Goal: Information Seeking & Learning: Learn about a topic

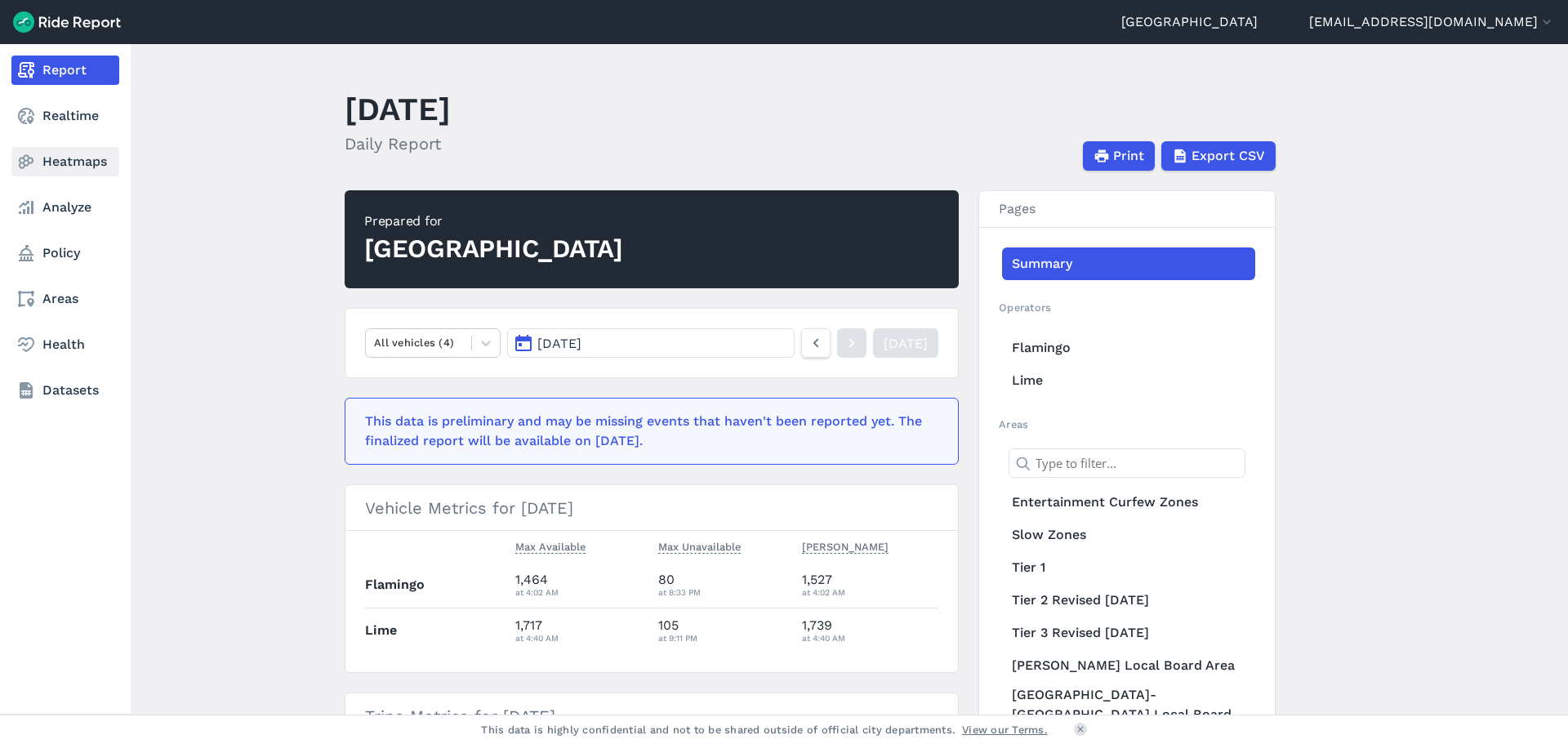
click at [37, 158] on link "Heatmaps" at bounding box center [65, 162] width 108 height 30
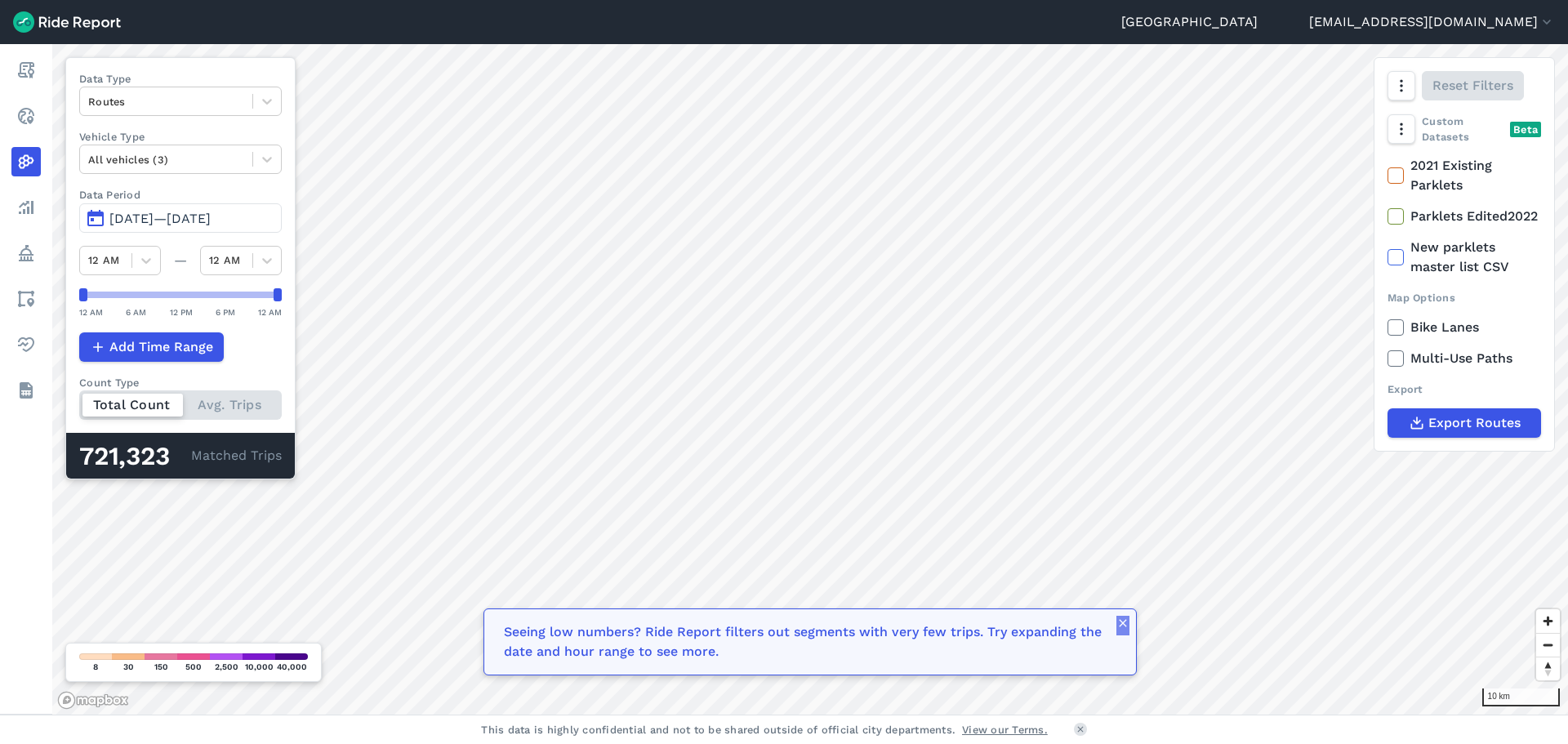
click at [1117, 624] on icon "button" at bounding box center [1123, 623] width 13 height 13
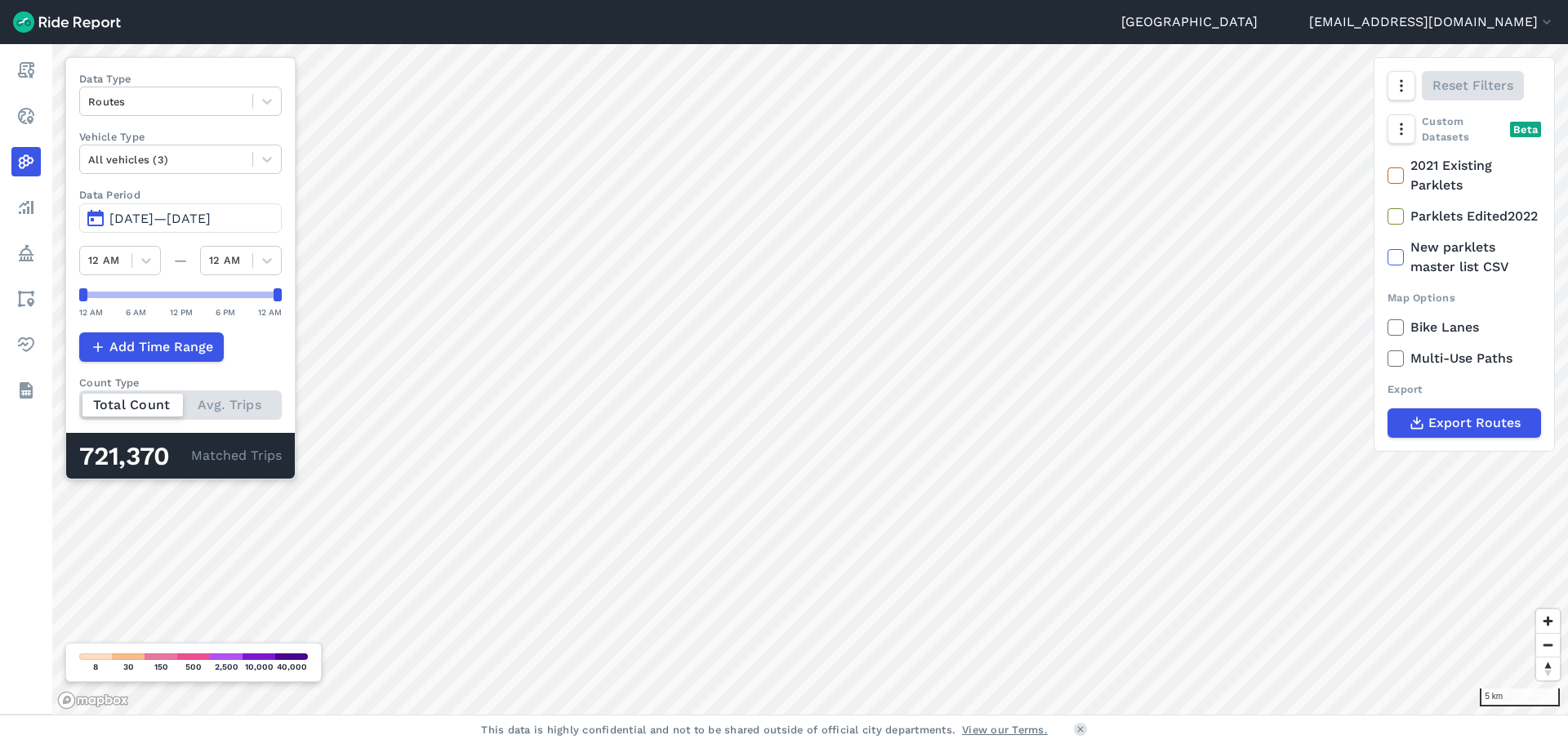
click at [952, 0] on html "Auckland [EMAIL_ADDRESS][DOMAIN_NAME] Settings Terms Sign Out Report Realtime H…" at bounding box center [784, 372] width 1568 height 744
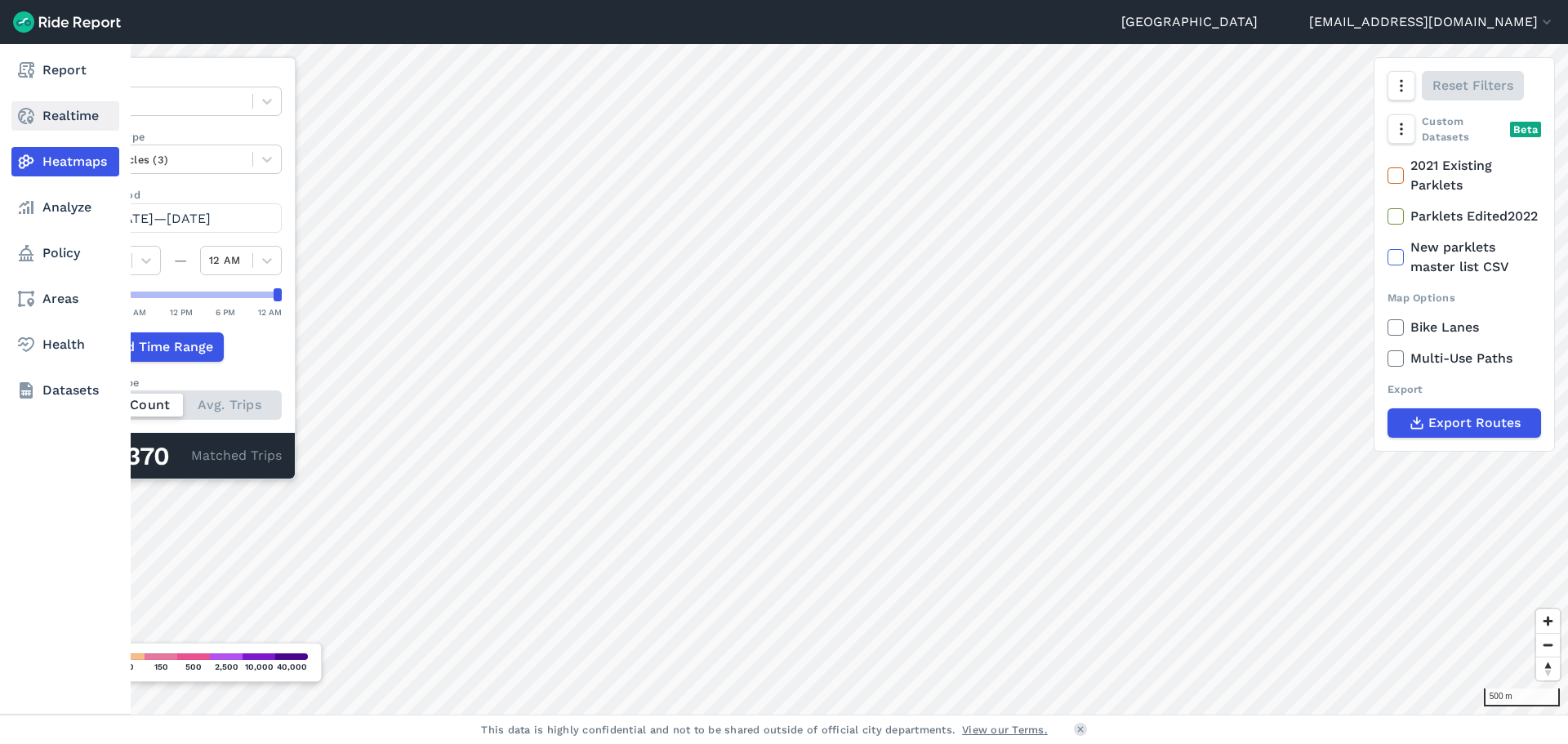
click at [72, 122] on link "Realtime" at bounding box center [65, 116] width 108 height 30
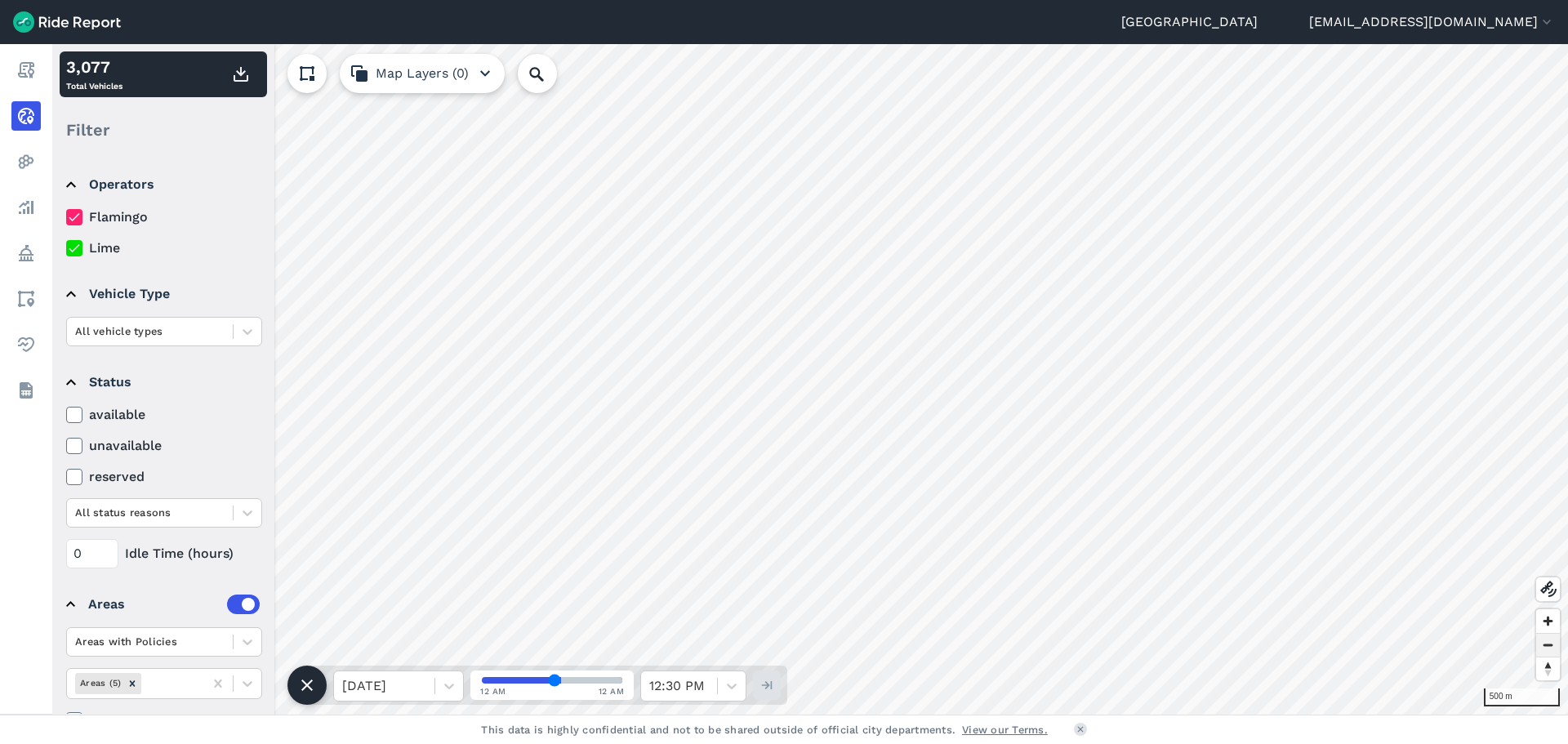
click at [1548, 643] on span "Zoom out" at bounding box center [1548, 645] width 24 height 23
click at [1554, 617] on span "Zoom in" at bounding box center [1548, 621] width 24 height 24
click at [763, 666] on div "500 m 3,077 Total Vehicles Filter Operators Flamingo Lime Vehicle Type All vehi…" at bounding box center [810, 379] width 1516 height 670
click at [524, 71] on input "Search Location or Vehicles" at bounding box center [625, 73] width 214 height 40
type input "[GEOGRAPHIC_DATA], [GEOGRAPHIC_DATA], [GEOGRAPHIC_DATA], [GEOGRAPHIC_DATA]"
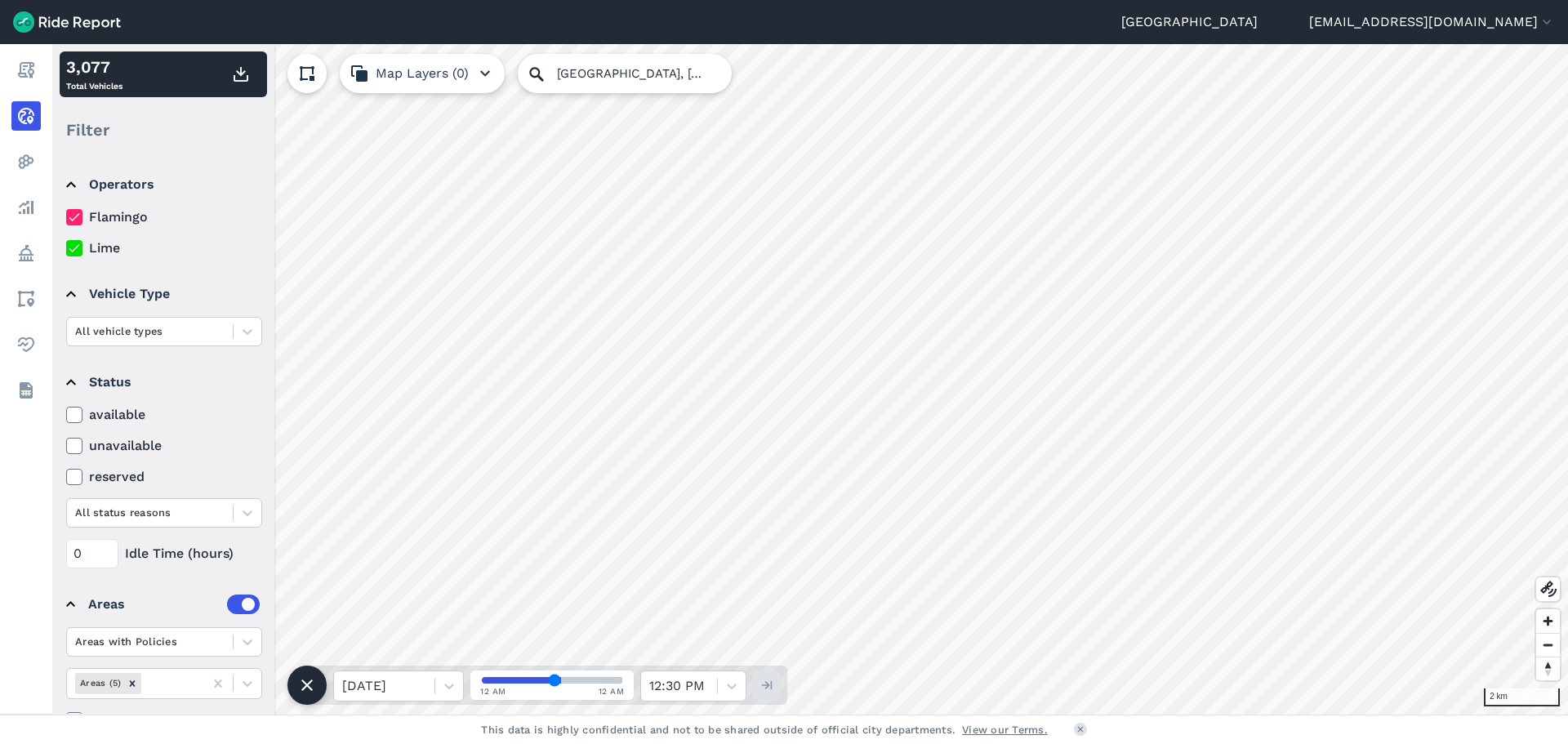
click at [455, 58] on button "Map Layers (0)" at bounding box center [422, 73] width 165 height 40
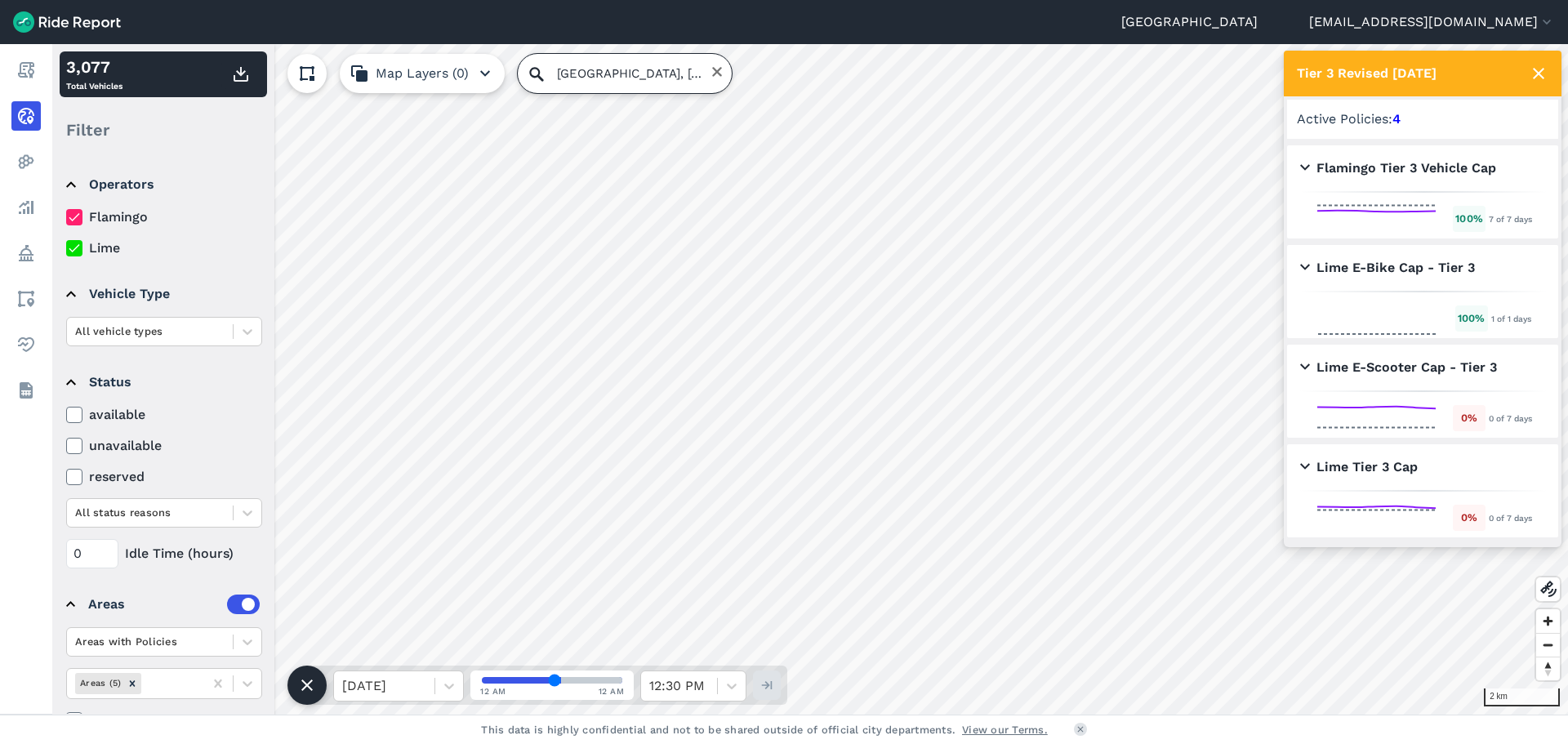
click at [590, 70] on input "[GEOGRAPHIC_DATA], [GEOGRAPHIC_DATA], [GEOGRAPHIC_DATA], [GEOGRAPHIC_DATA]" at bounding box center [625, 73] width 214 height 40
click at [716, 75] on icon "Clear" at bounding box center [717, 72] width 13 height 13
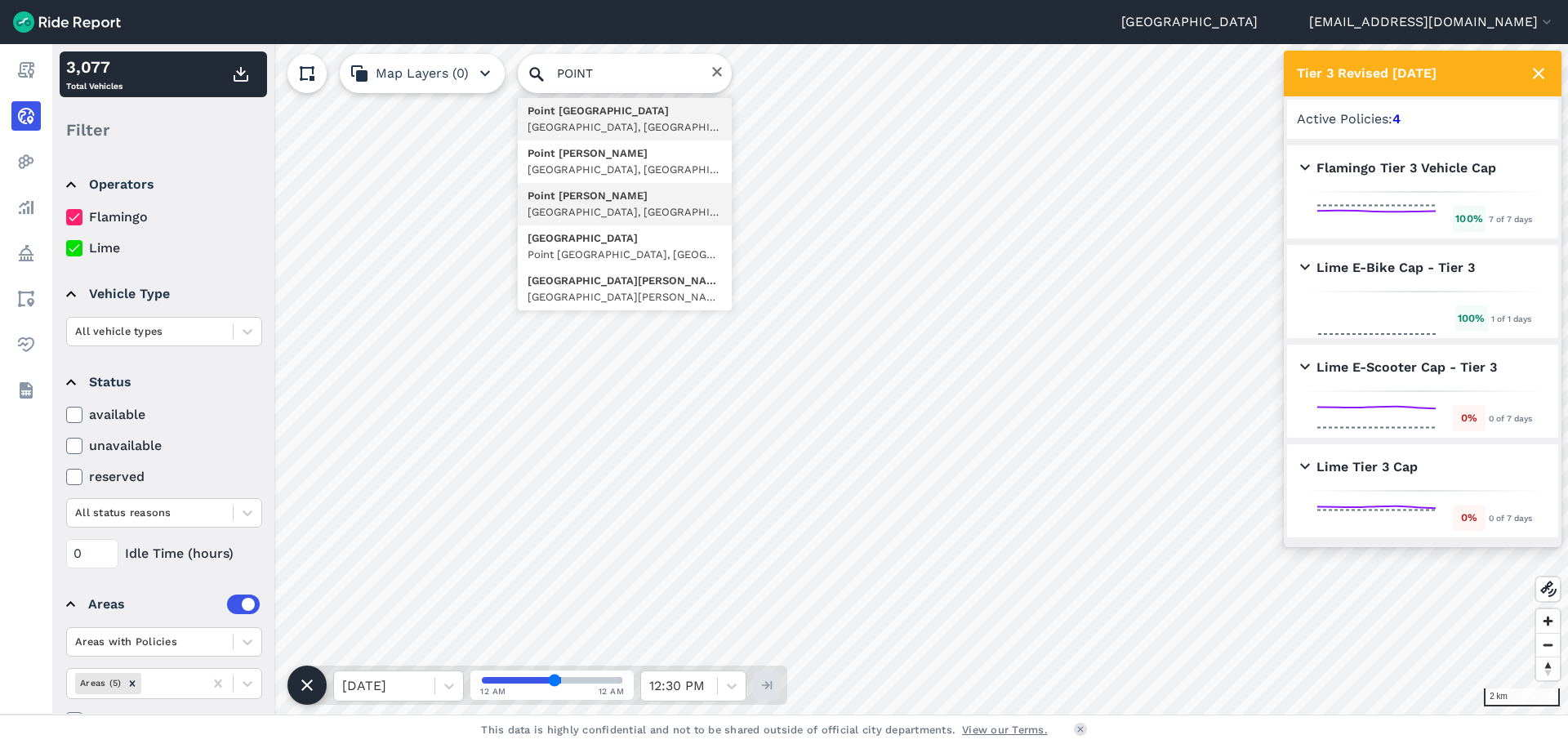
type input "[GEOGRAPHIC_DATA][PERSON_NAME], [GEOGRAPHIC_DATA], [GEOGRAPHIC_DATA], [GEOGRAPH…"
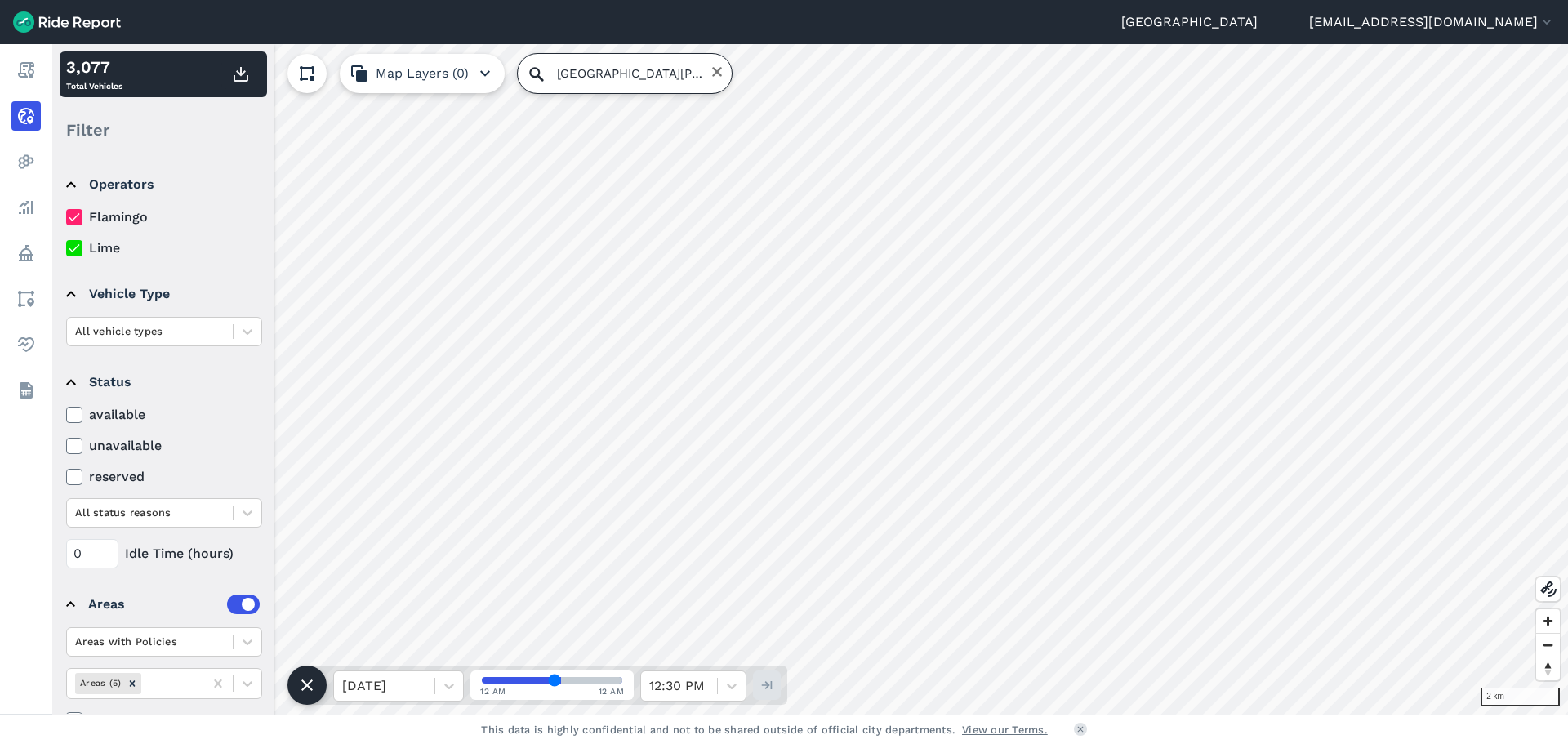
click at [618, 67] on input "[GEOGRAPHIC_DATA][PERSON_NAME], [GEOGRAPHIC_DATA], [GEOGRAPHIC_DATA], [GEOGRAPH…" at bounding box center [625, 73] width 214 height 40
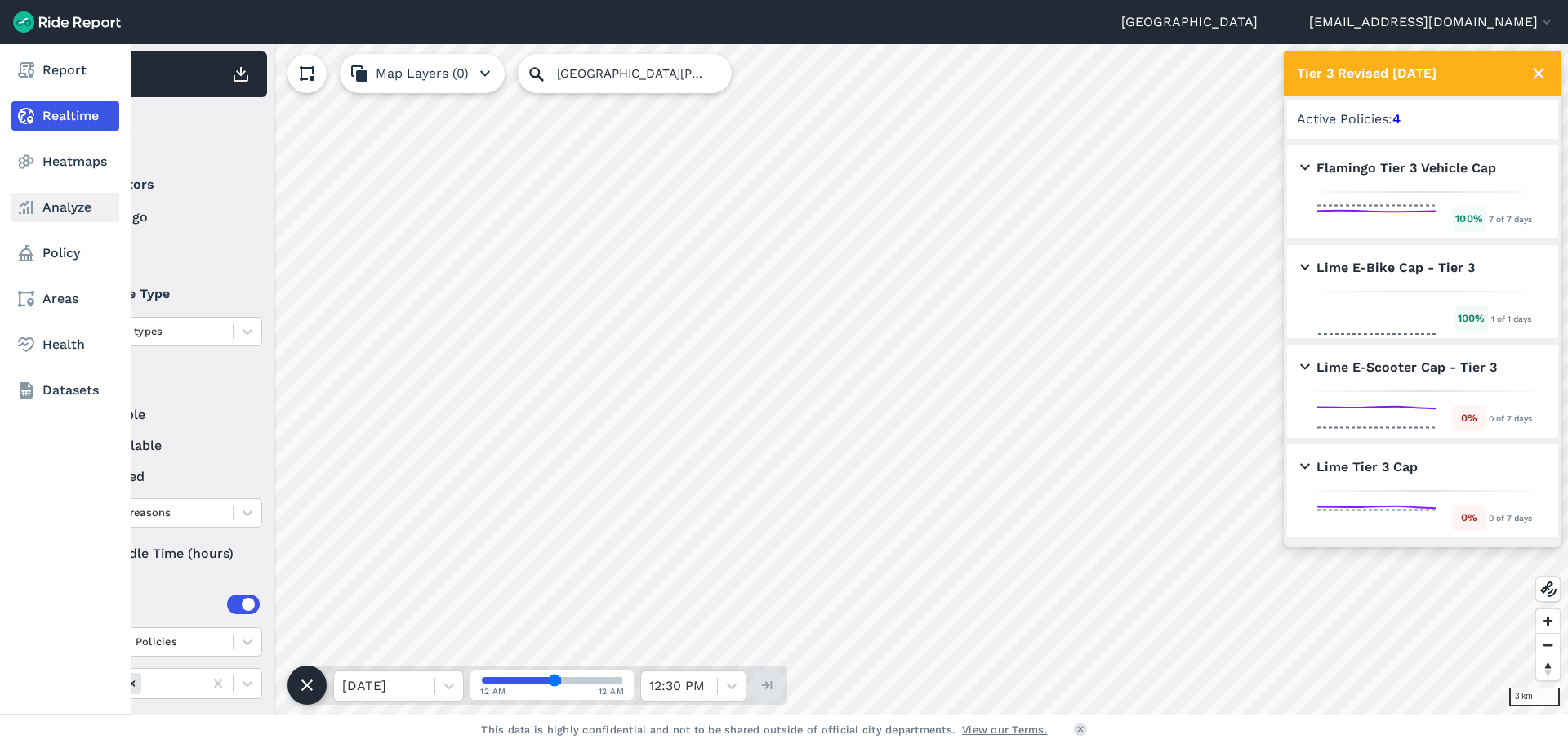
click at [45, 216] on link "Analyze" at bounding box center [65, 207] width 108 height 30
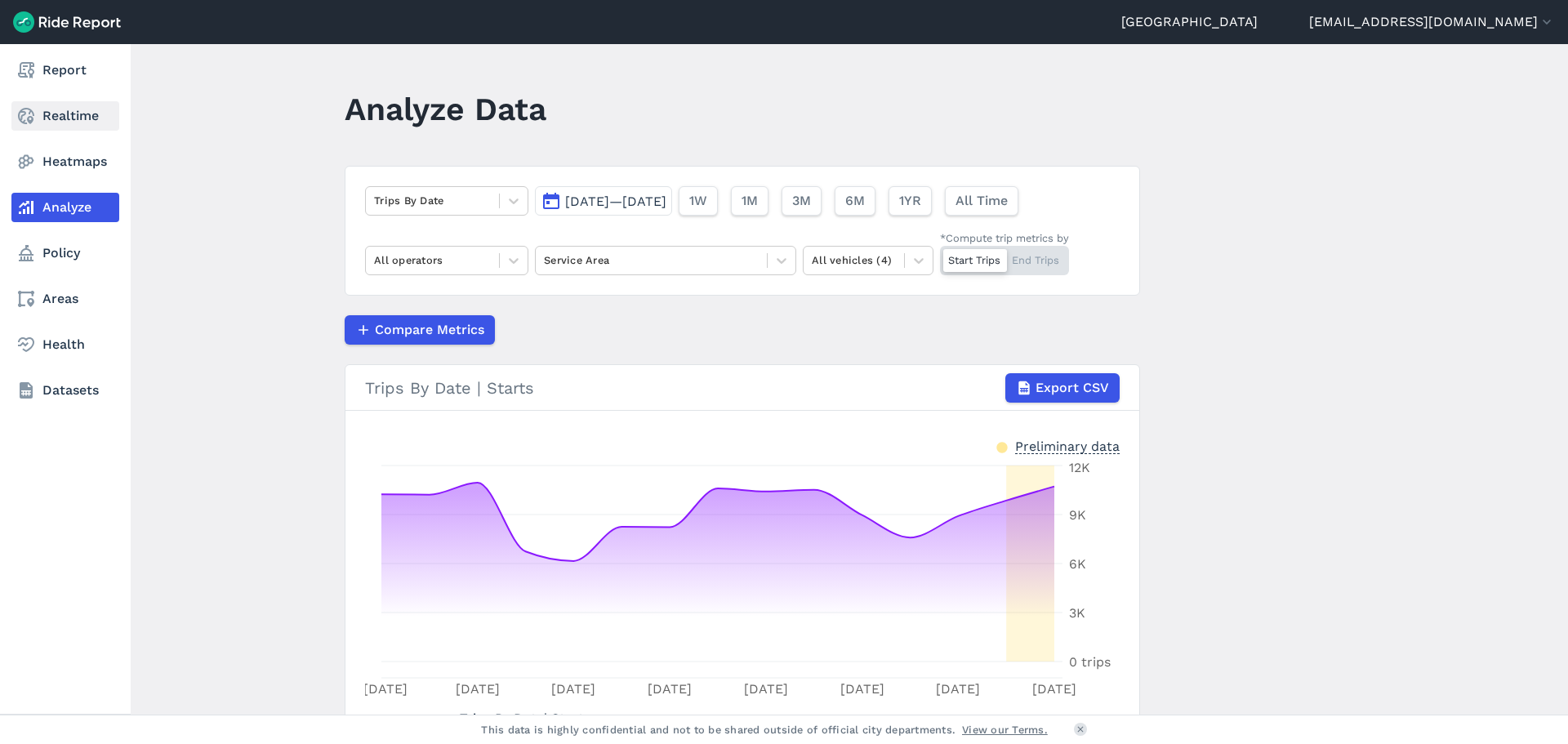
click at [71, 119] on link "Realtime" at bounding box center [65, 116] width 108 height 30
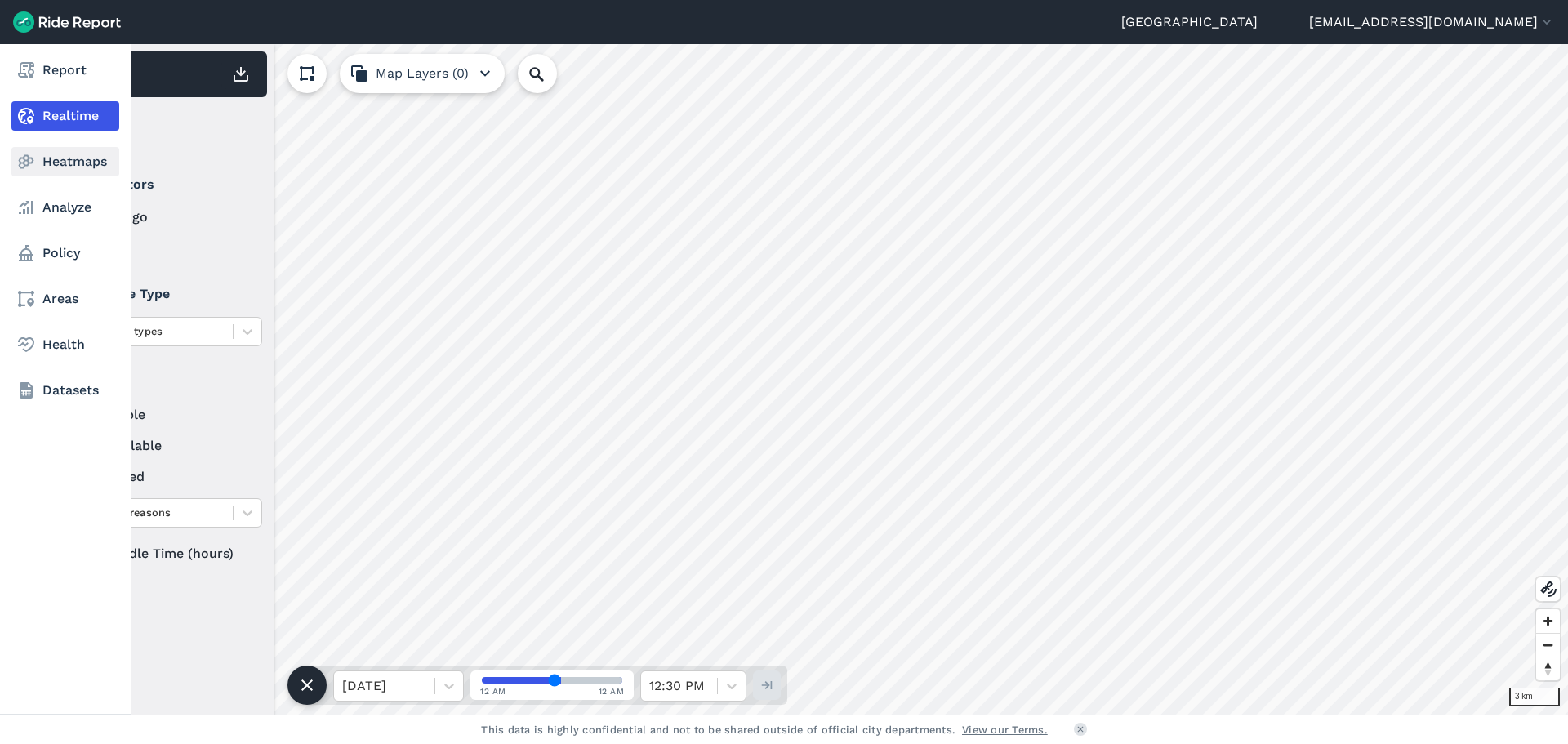
click at [90, 169] on link "Heatmaps" at bounding box center [65, 162] width 108 height 30
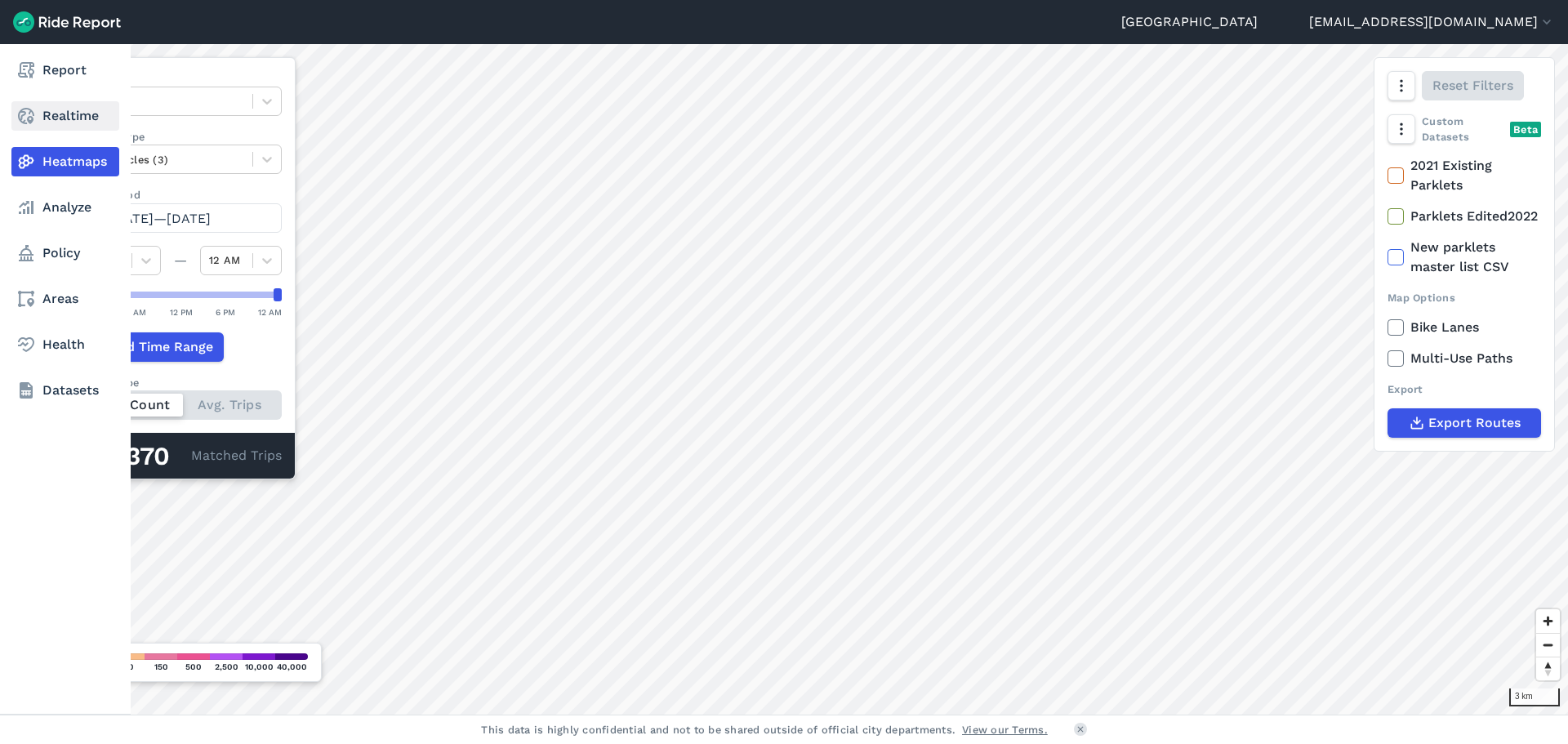
click at [73, 109] on link "Realtime" at bounding box center [65, 116] width 108 height 30
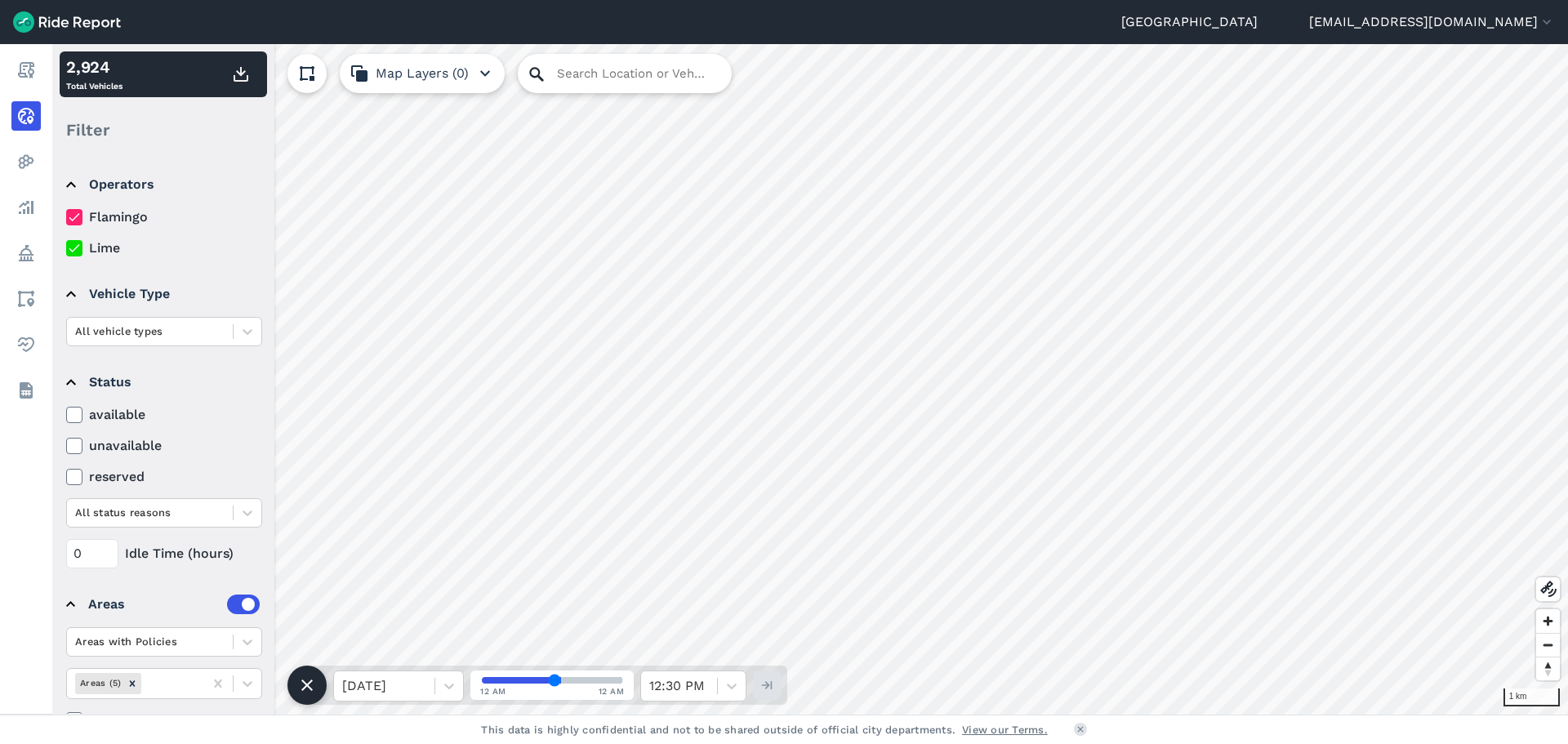
click at [539, 74] on icon at bounding box center [536, 73] width 14 height 14
click at [595, 68] on input "Search Location or Vehicles" at bounding box center [625, 73] width 214 height 40
click at [520, 77] on input "Search Location or Vehicles" at bounding box center [625, 73] width 214 height 40
click at [542, 69] on icon at bounding box center [537, 74] width 20 height 20
click at [637, 85] on input "Search Location or Vehicles" at bounding box center [625, 73] width 214 height 40
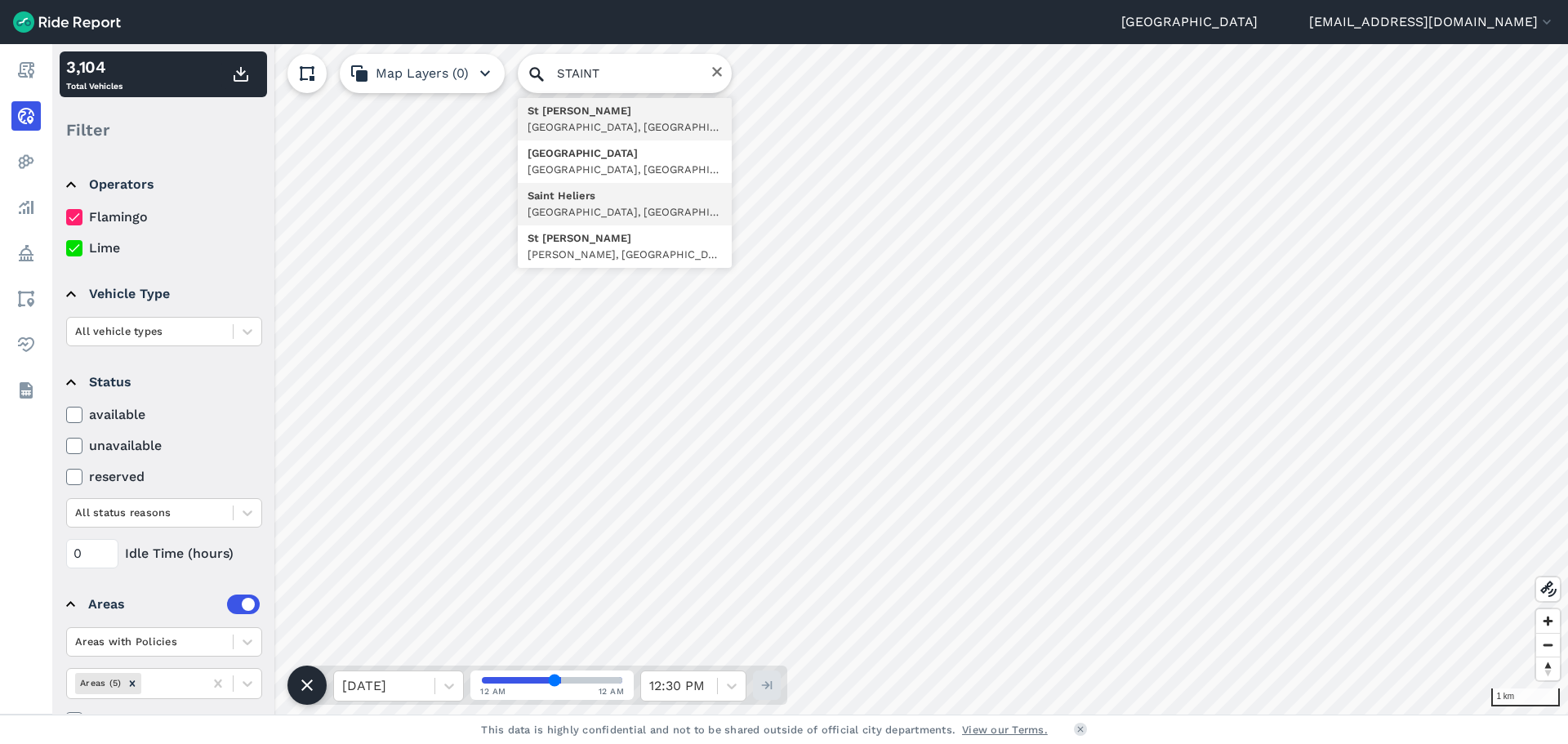
type input "[GEOGRAPHIC_DATA], [GEOGRAPHIC_DATA], [GEOGRAPHIC_DATA], [GEOGRAPHIC_DATA]"
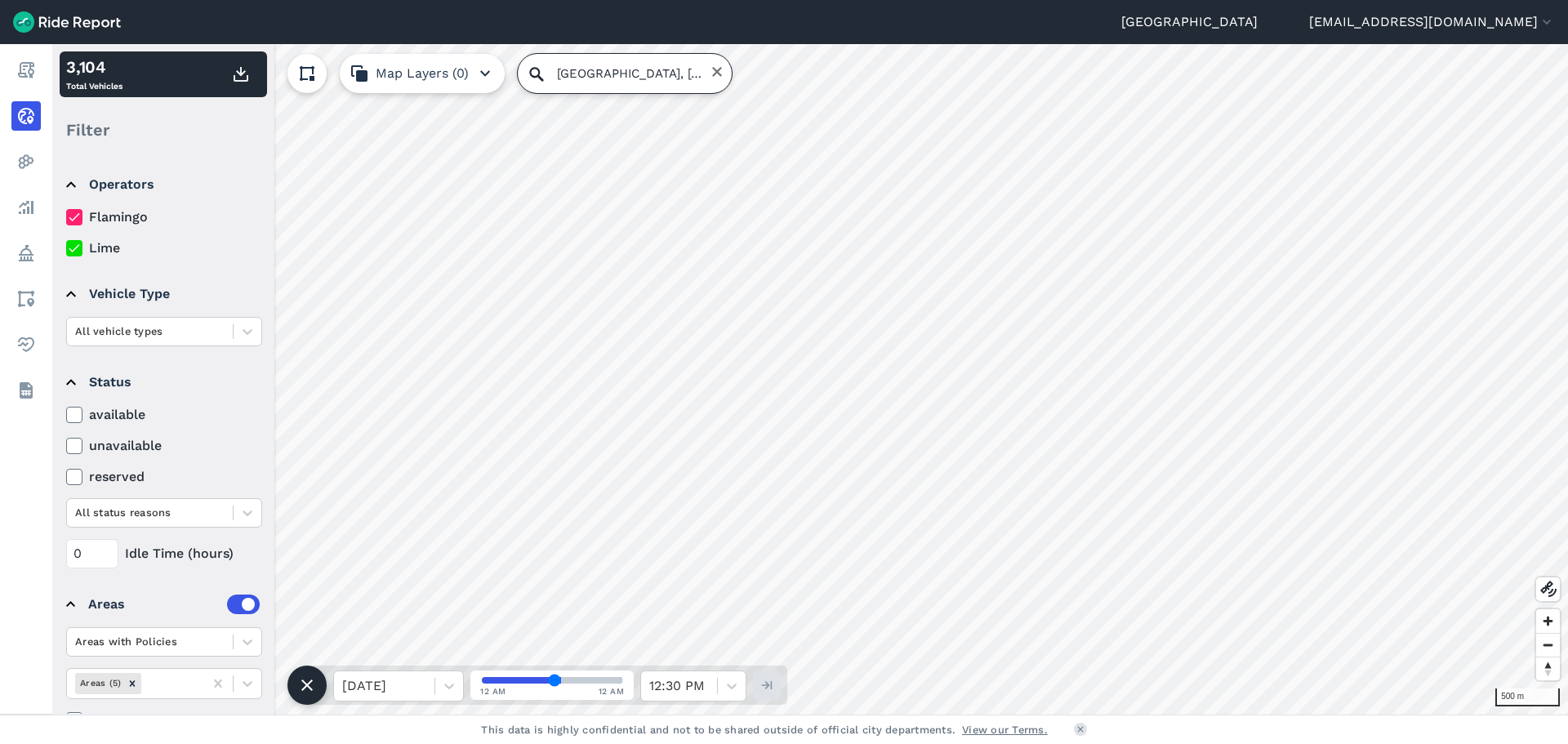
click at [622, 77] on input "[GEOGRAPHIC_DATA], [GEOGRAPHIC_DATA], [GEOGRAPHIC_DATA], [GEOGRAPHIC_DATA]" at bounding box center [625, 73] width 214 height 40
click at [738, 77] on div "500 m 3,104 Total Vehicles Filter Operators Flamingo Lime Vehicle Type All vehi…" at bounding box center [810, 379] width 1516 height 670
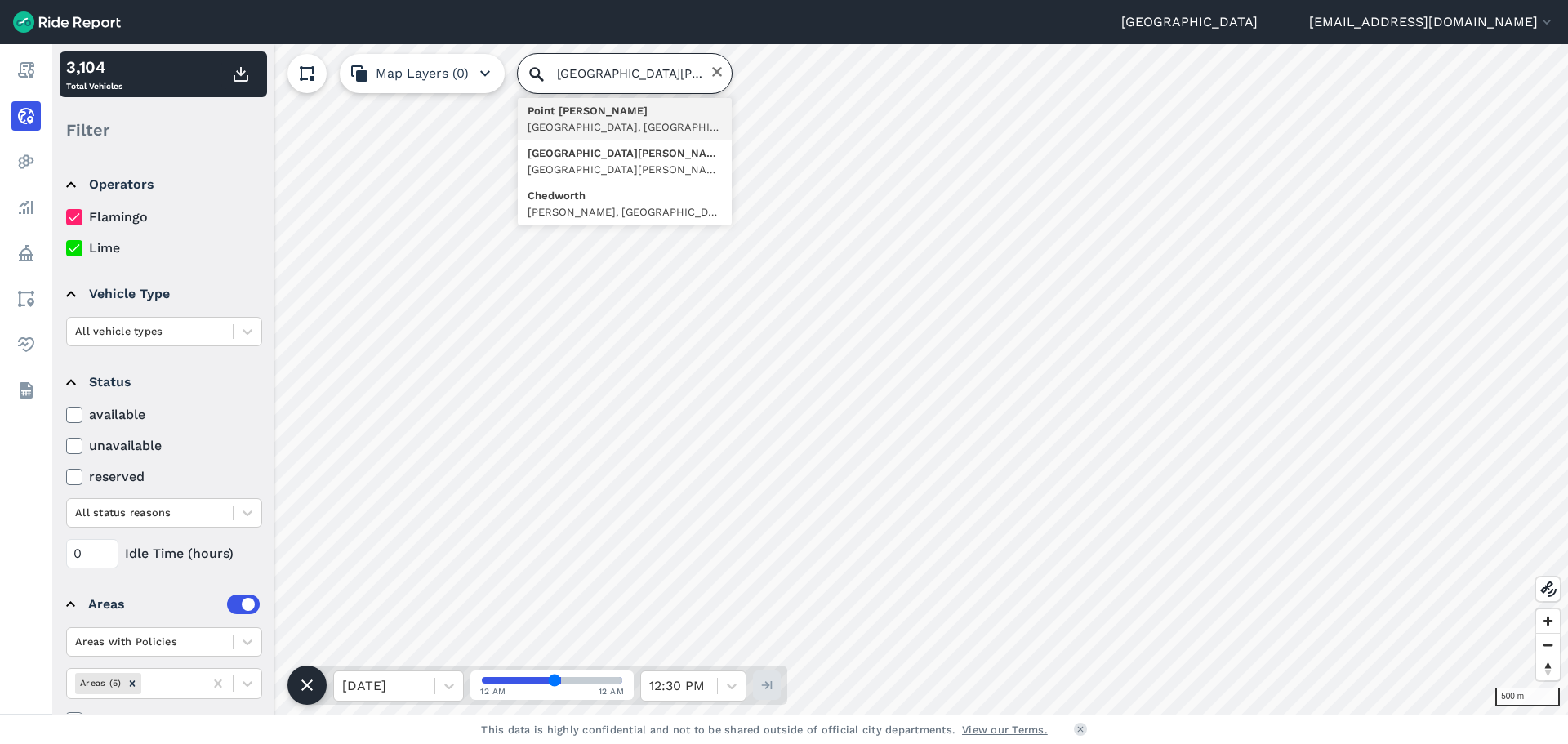
scroll to position [0, 0]
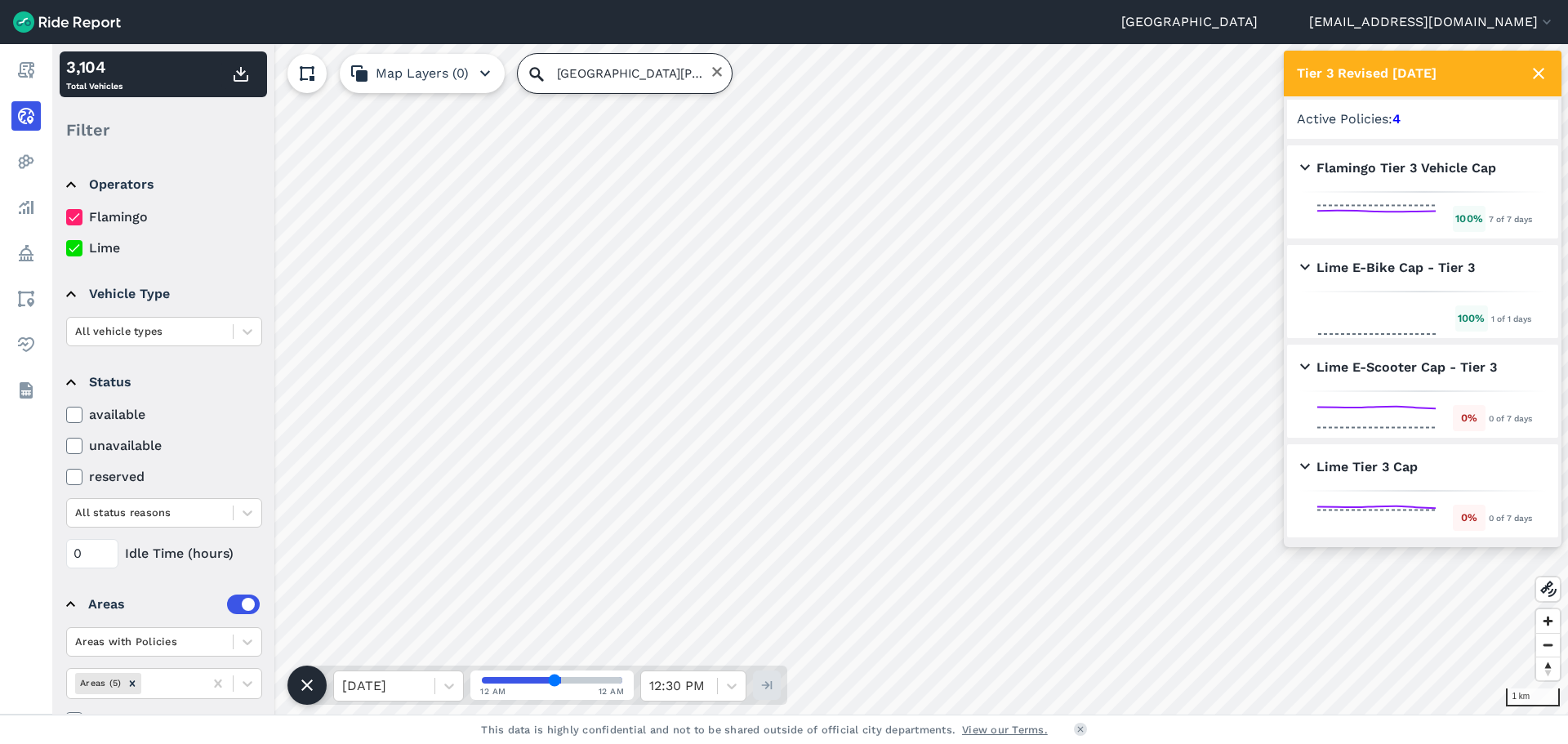
click at [608, 86] on input "[GEOGRAPHIC_DATA][PERSON_NAME], [GEOGRAPHIC_DATA], [GEOGRAPHIC_DATA], [GEOGRAPH…" at bounding box center [625, 73] width 214 height 40
click at [610, 77] on input "[GEOGRAPHIC_DATA][PERSON_NAME], [GEOGRAPHIC_DATA], [GEOGRAPHIC_DATA], [GEOGRAPH…" at bounding box center [625, 73] width 214 height 40
click at [756, 67] on div "1 km 3,104 Total Vehicles Filter Operators Flamingo Lime Vehicle Type All vehic…" at bounding box center [810, 379] width 1516 height 670
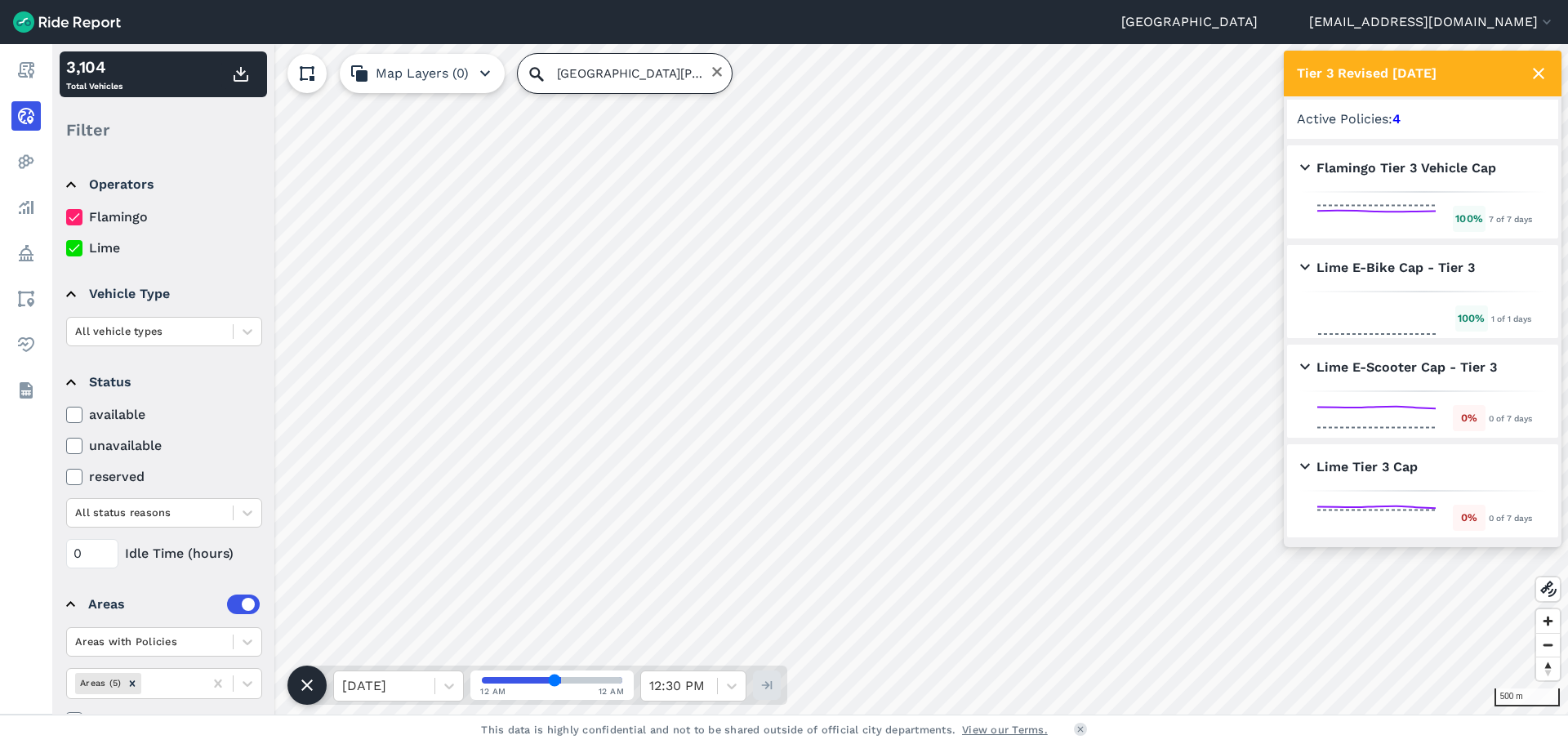
click at [582, 80] on input "[GEOGRAPHIC_DATA][PERSON_NAME], [GEOGRAPHIC_DATA], [GEOGRAPHIC_DATA], [GEOGRAPH…" at bounding box center [625, 73] width 214 height 40
drag, startPoint x: 567, startPoint y: 72, endPoint x: 713, endPoint y: 77, distance: 146.1
click at [713, 77] on div "[GEOGRAPHIC_DATA][PERSON_NAME], [GEOGRAPHIC_DATA], [GEOGRAPHIC_DATA], [GEOGRAPH…" at bounding box center [625, 73] width 214 height 40
type input "P"
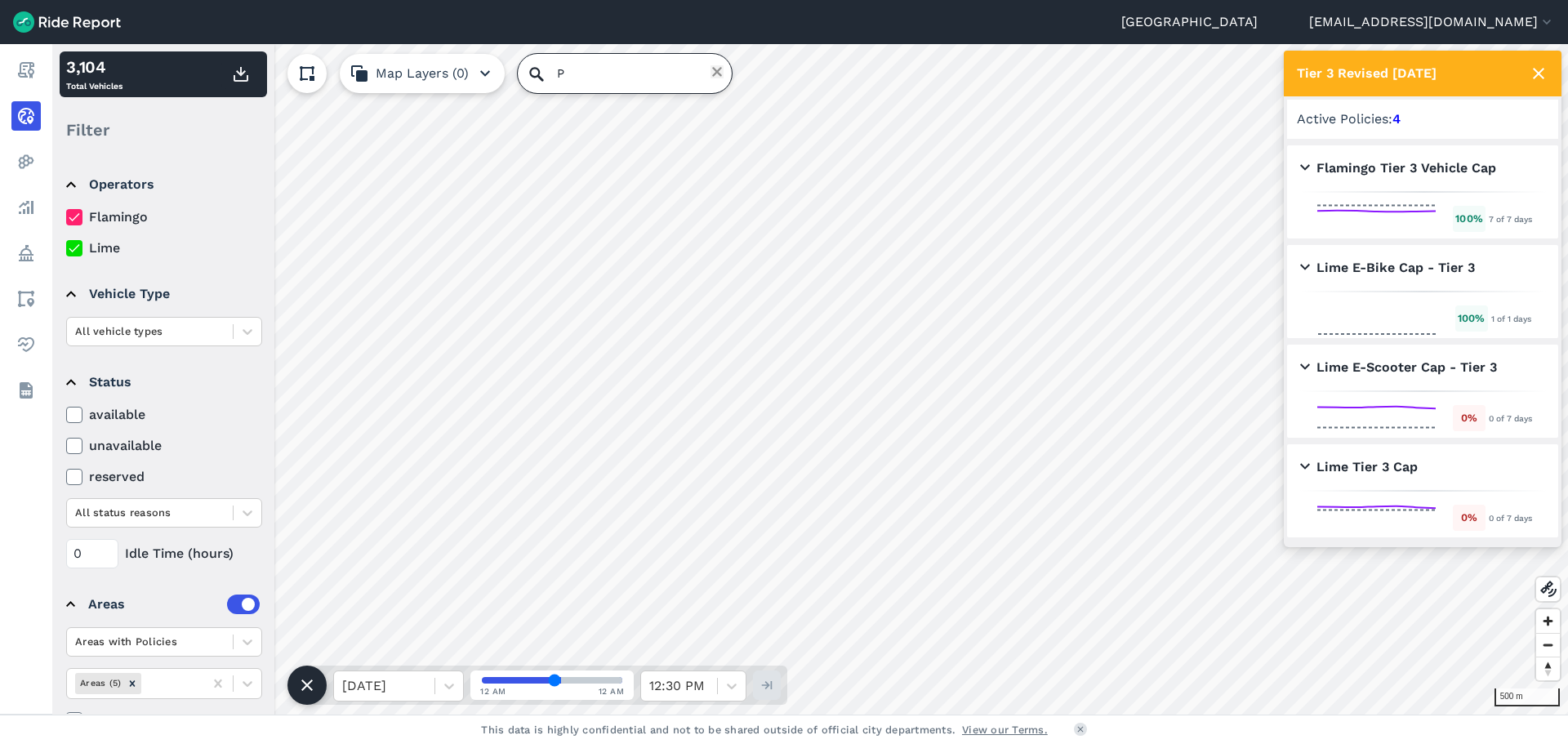
scroll to position [0, 0]
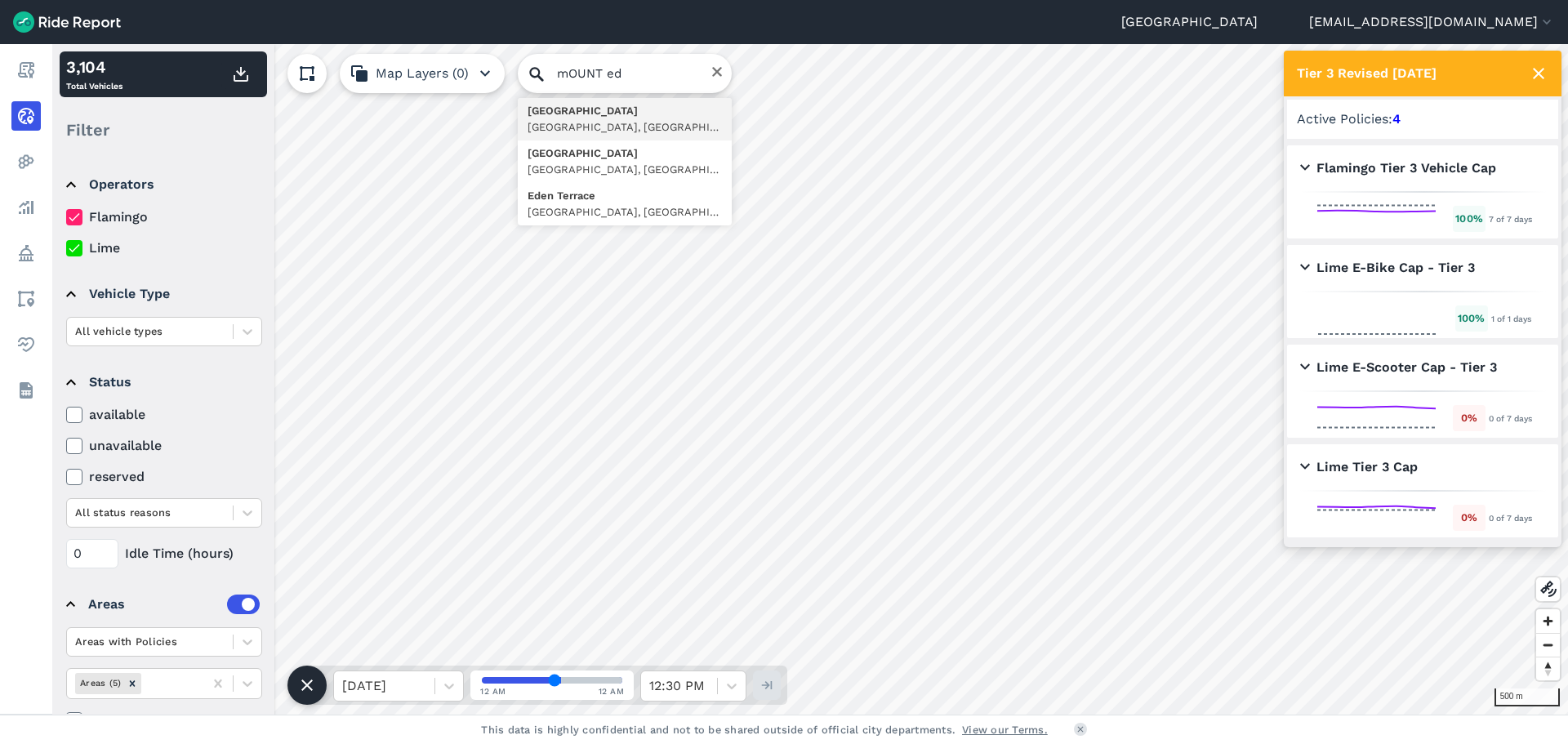
type input "[GEOGRAPHIC_DATA], [GEOGRAPHIC_DATA], [GEOGRAPHIC_DATA], [GEOGRAPHIC_DATA]"
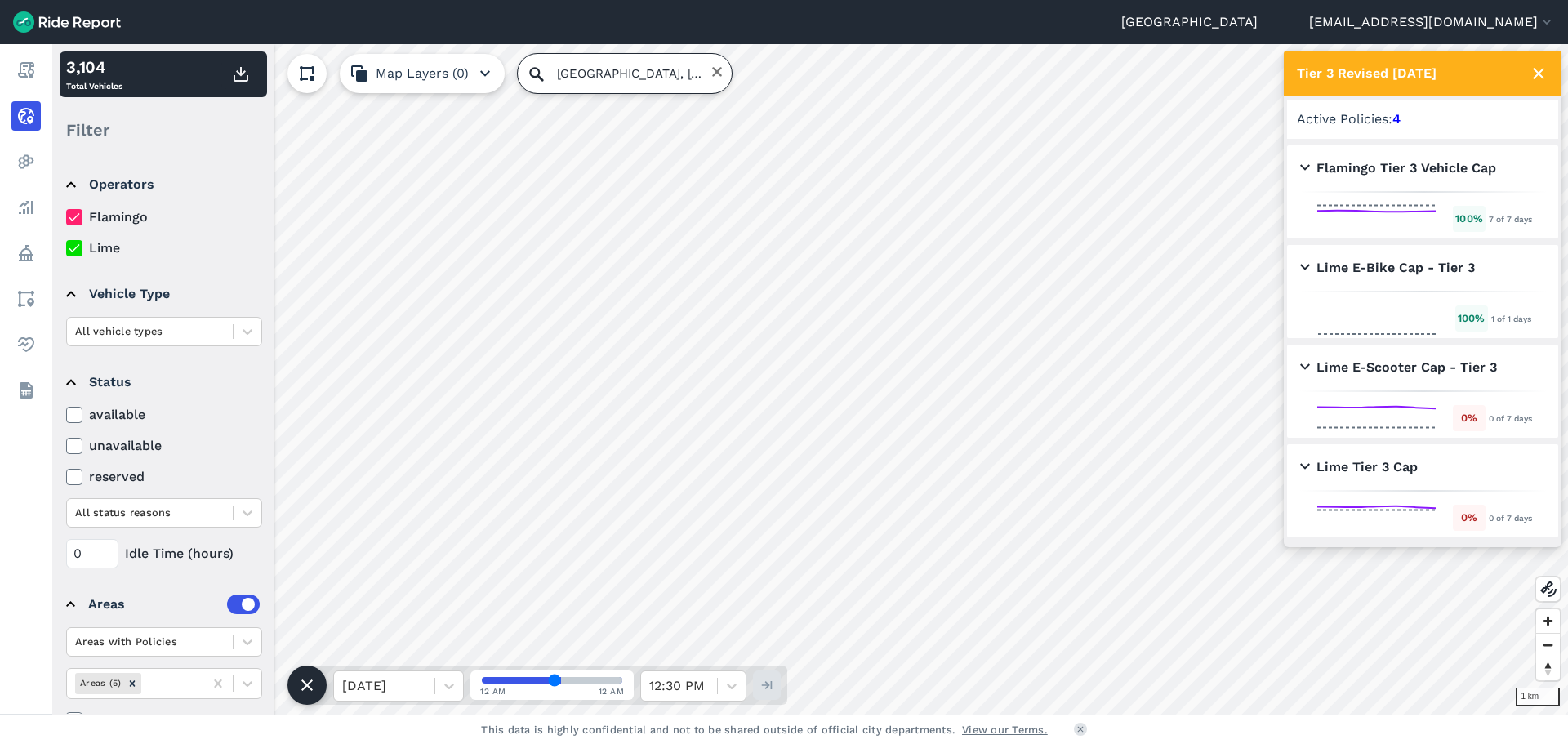
click at [632, 75] on input "[GEOGRAPHIC_DATA], [GEOGRAPHIC_DATA], [GEOGRAPHIC_DATA], [GEOGRAPHIC_DATA]" at bounding box center [625, 73] width 214 height 40
click at [712, 77] on icon "Clear" at bounding box center [717, 72] width 13 height 13
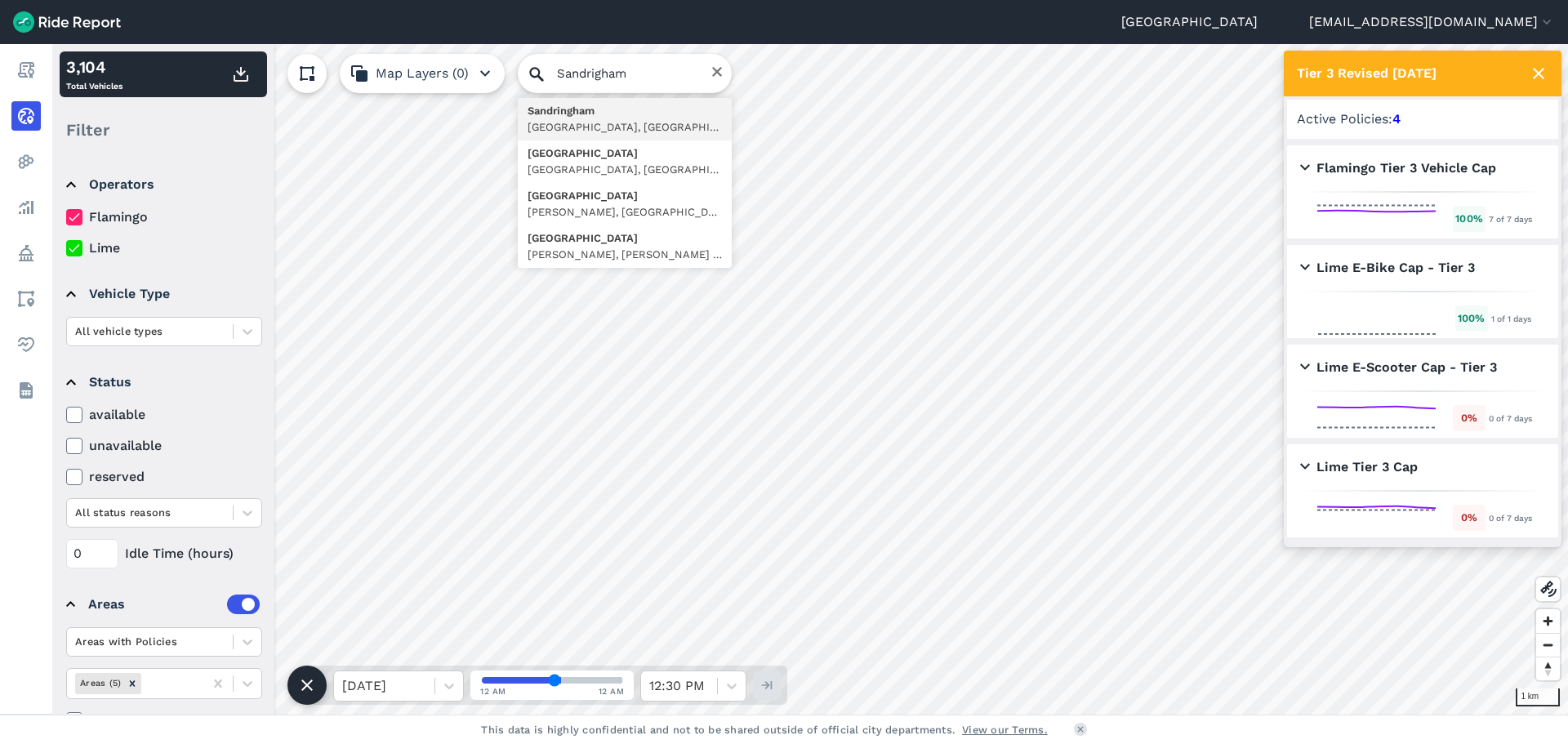
type input "[GEOGRAPHIC_DATA], [GEOGRAPHIC_DATA], [GEOGRAPHIC_DATA], [GEOGRAPHIC_DATA]"
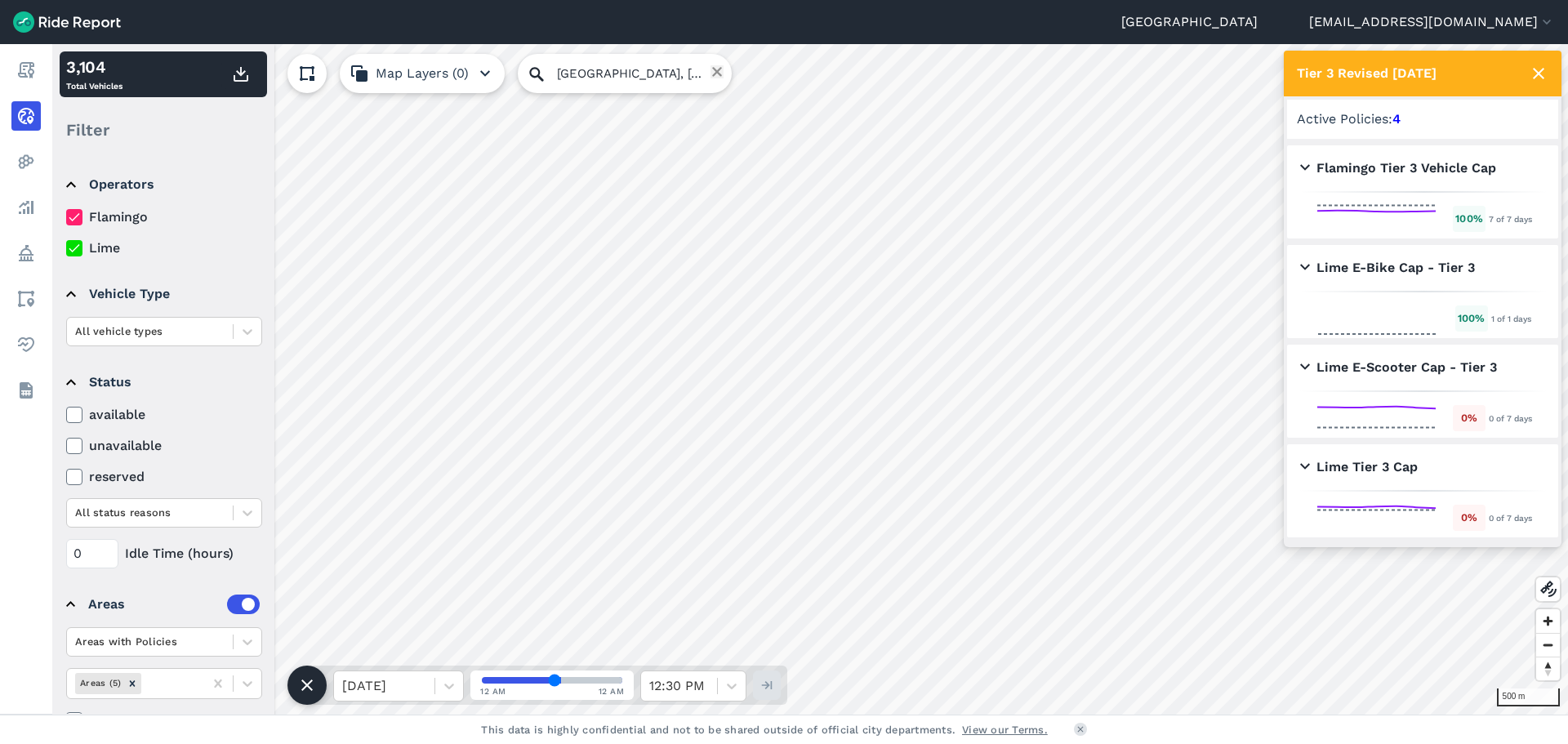
click at [712, 74] on icon "Clear" at bounding box center [717, 72] width 10 height 10
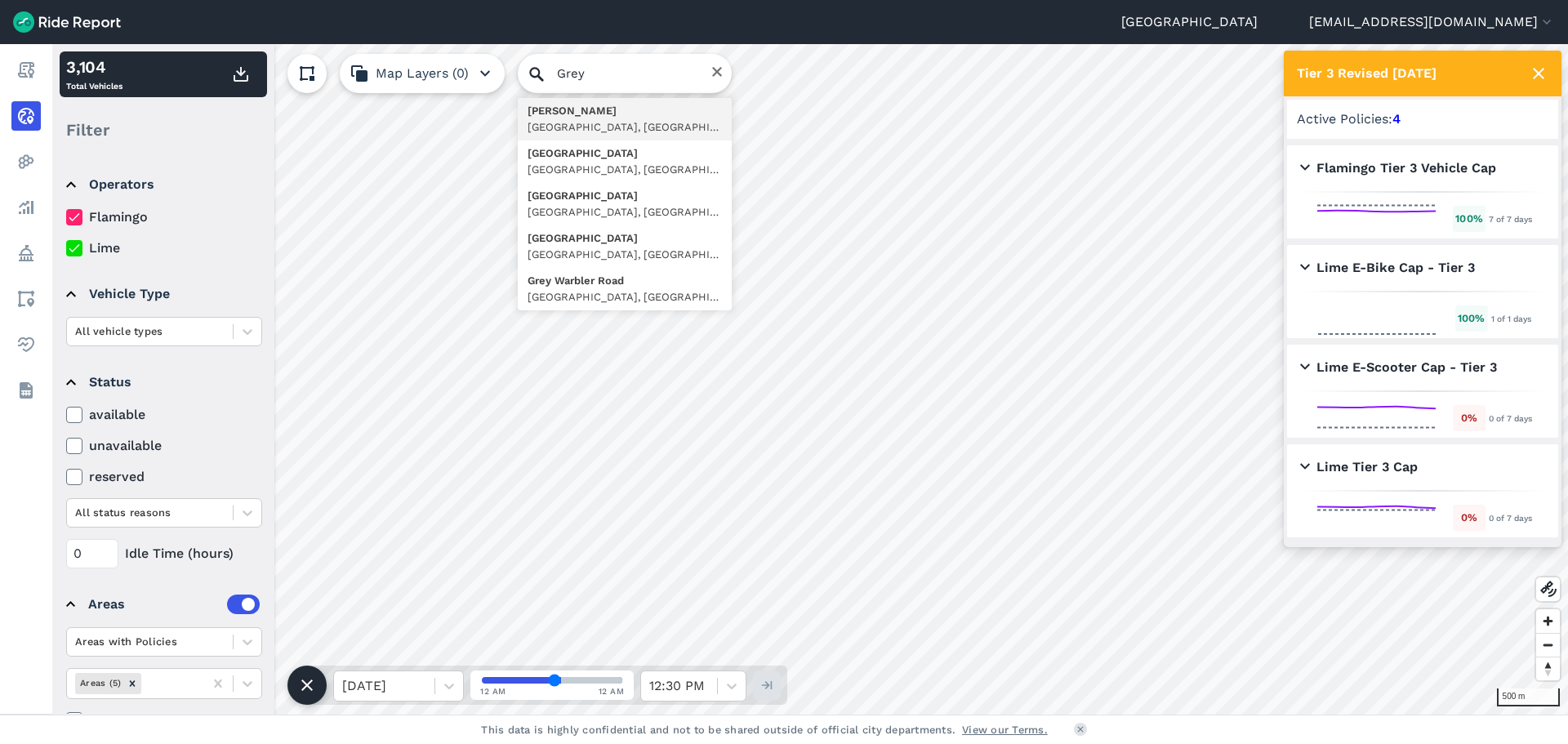
type input "[PERSON_NAME], [GEOGRAPHIC_DATA], [GEOGRAPHIC_DATA], [GEOGRAPHIC_DATA]"
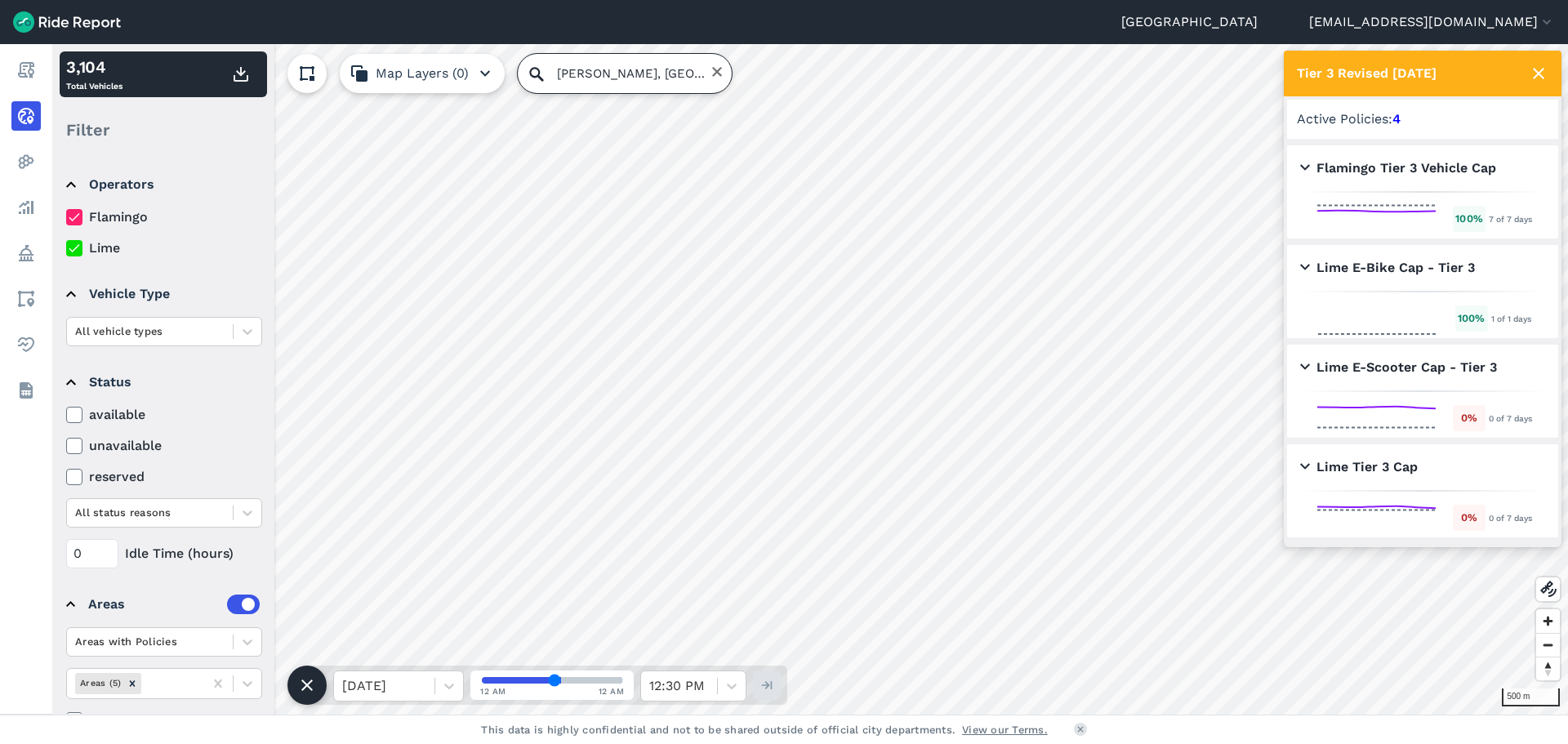
click at [646, 83] on input "[PERSON_NAME], [GEOGRAPHIC_DATA], [GEOGRAPHIC_DATA], [GEOGRAPHIC_DATA]" at bounding box center [625, 73] width 214 height 40
click at [716, 77] on icon "Clear" at bounding box center [717, 72] width 13 height 13
click at [778, 79] on div "1 km 3,104 Total Vehicles Filter Operators Flamingo Lime Vehicle Type All vehic…" at bounding box center [810, 379] width 1516 height 670
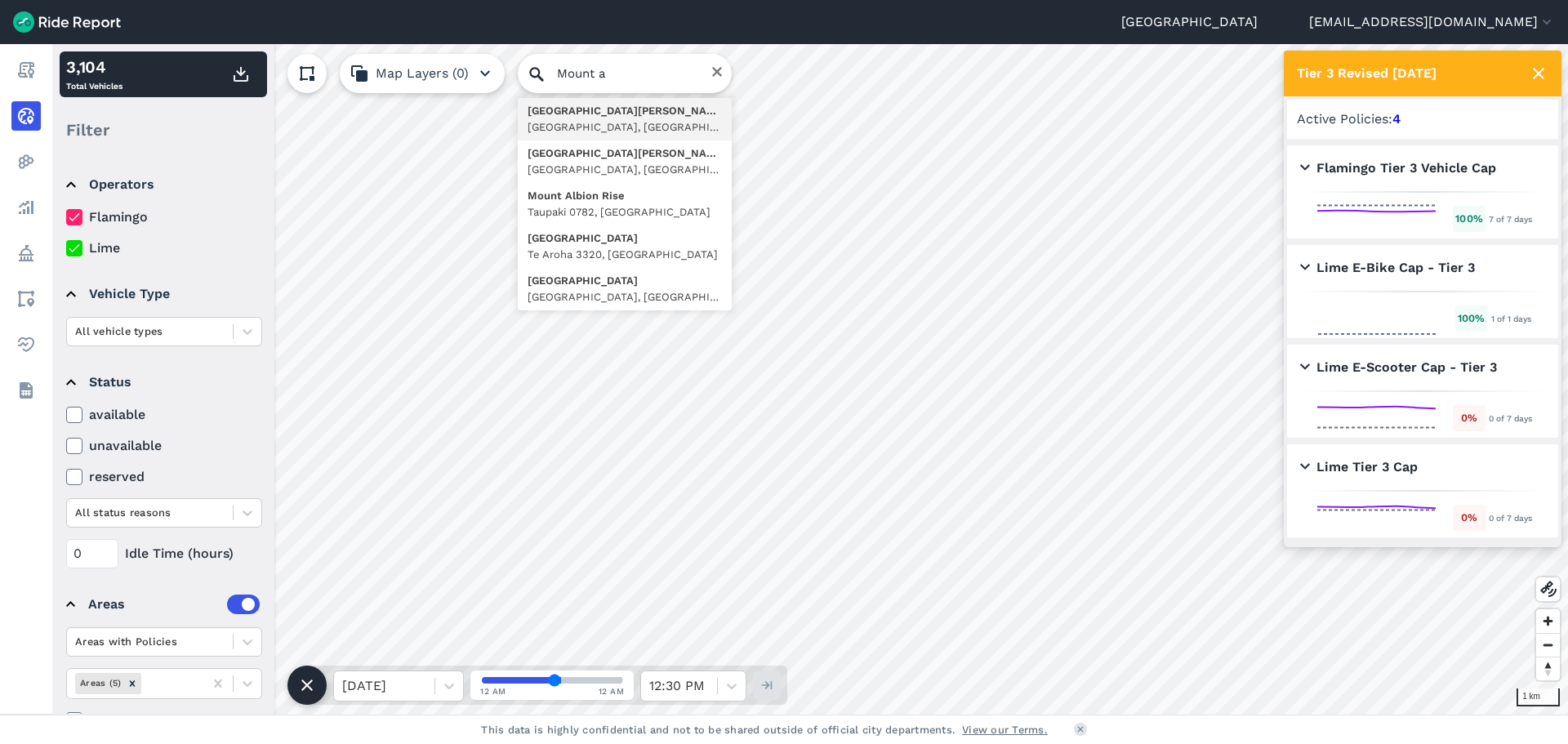
type input "[GEOGRAPHIC_DATA][PERSON_NAME], [GEOGRAPHIC_DATA], [GEOGRAPHIC_DATA], [GEOGRAPH…"
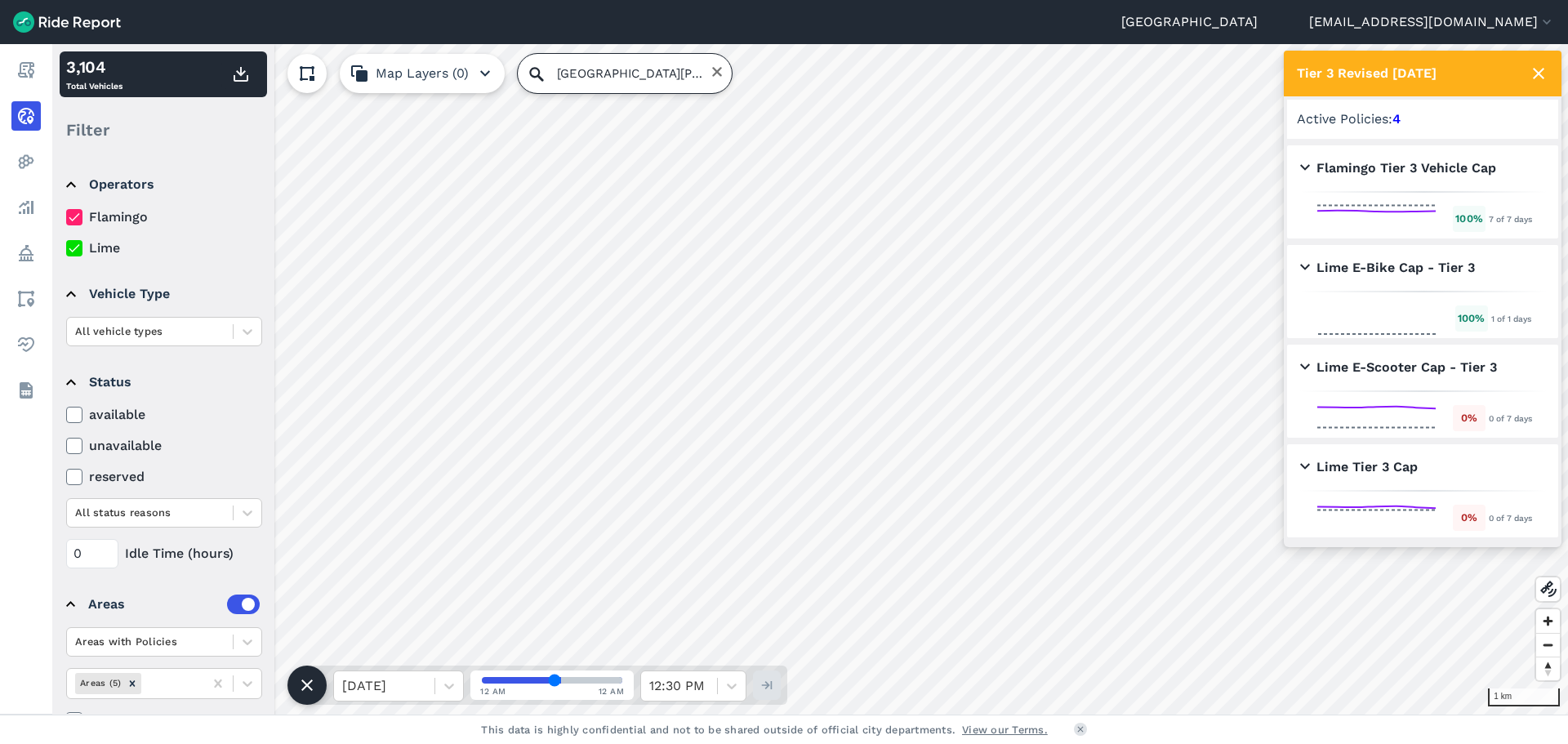
drag, startPoint x: 632, startPoint y: 81, endPoint x: 683, endPoint y: 77, distance: 51.2
click at [634, 81] on input "[GEOGRAPHIC_DATA][PERSON_NAME], [GEOGRAPHIC_DATA], [GEOGRAPHIC_DATA], [GEOGRAPH…" at bounding box center [625, 73] width 214 height 40
click at [712, 73] on icon "Clear" at bounding box center [717, 72] width 10 height 10
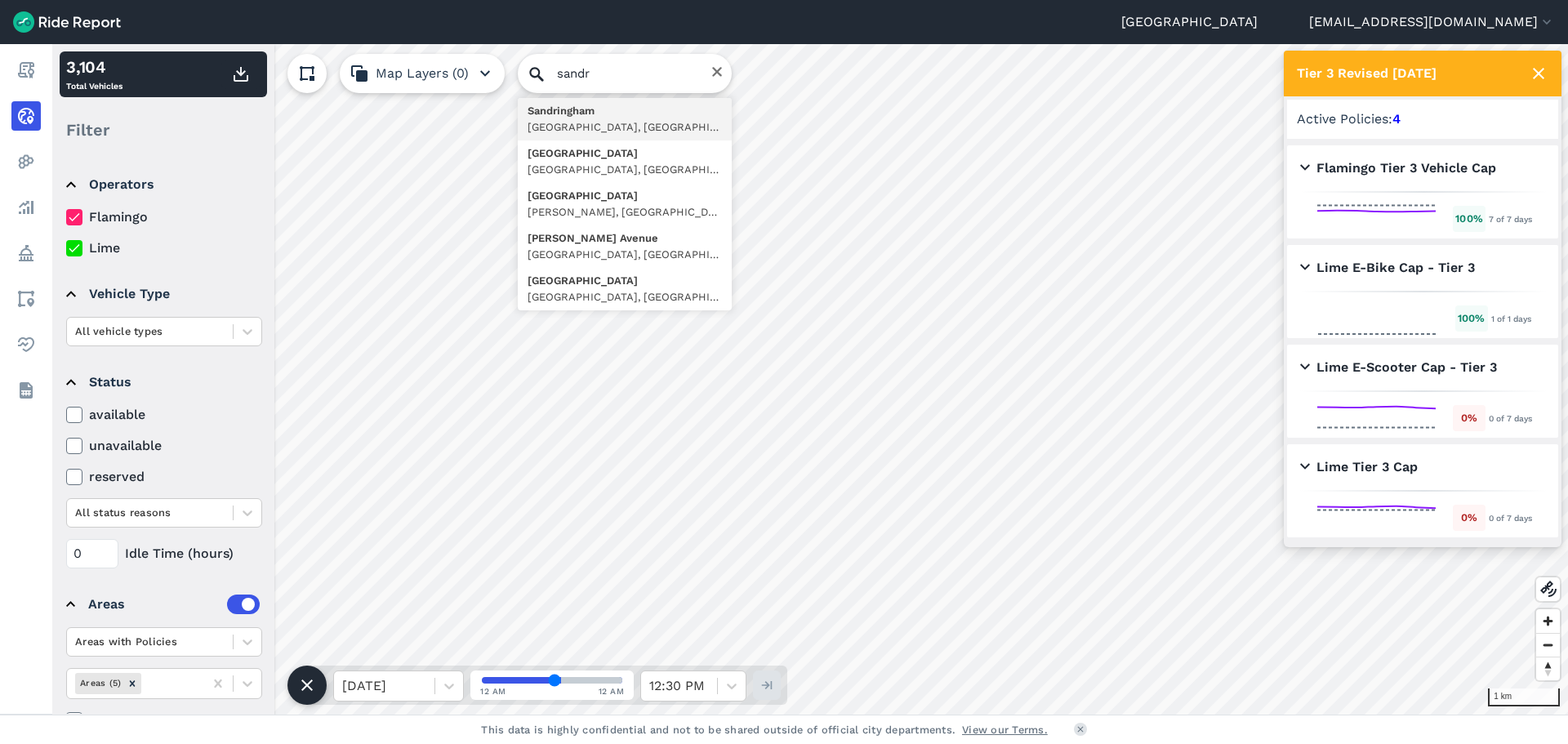
type input "[GEOGRAPHIC_DATA], [GEOGRAPHIC_DATA], [GEOGRAPHIC_DATA], [GEOGRAPHIC_DATA]"
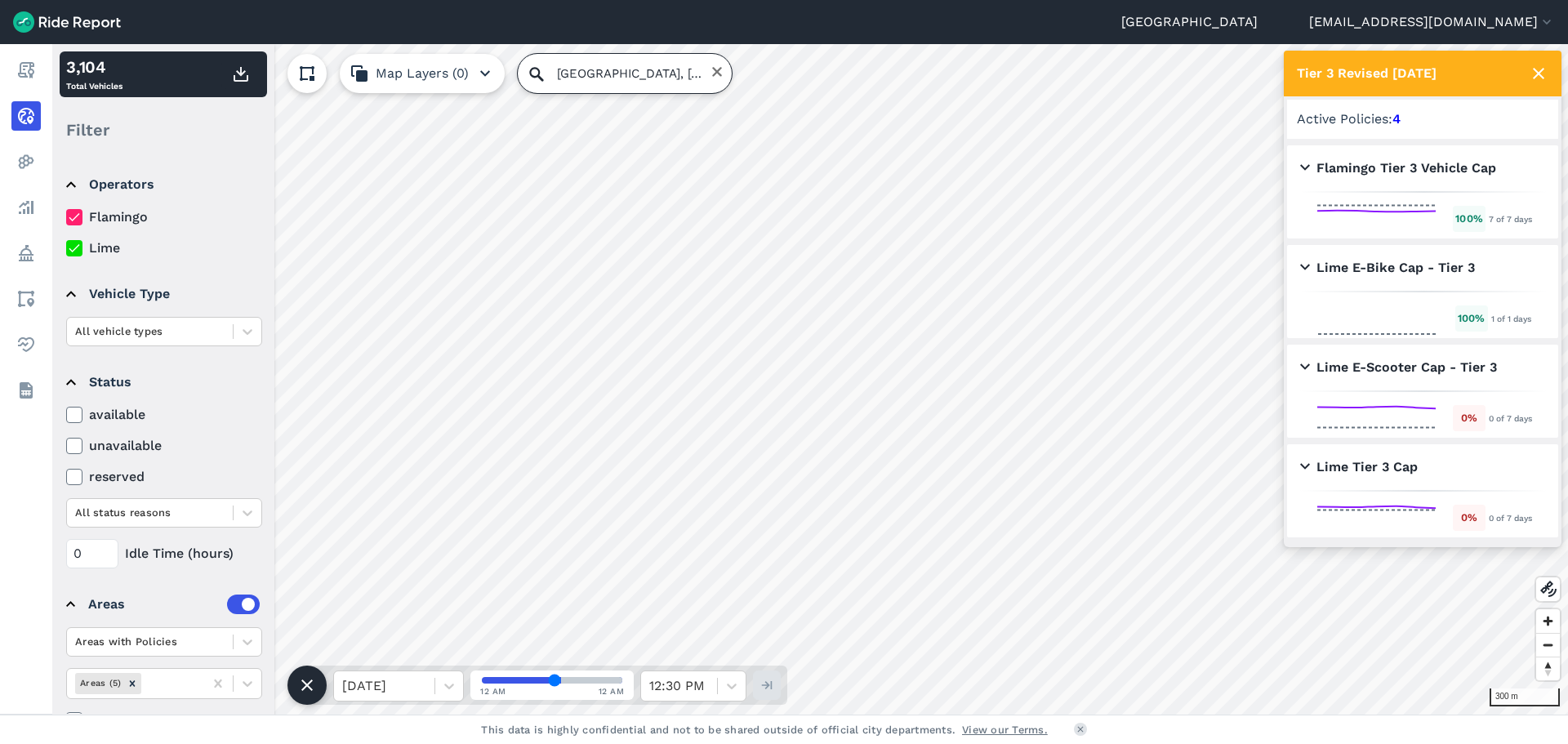
click at [662, 72] on input "[GEOGRAPHIC_DATA], [GEOGRAPHIC_DATA], [GEOGRAPHIC_DATA], [GEOGRAPHIC_DATA]" at bounding box center [625, 73] width 214 height 40
click at [713, 69] on icon "Clear" at bounding box center [717, 72] width 10 height 10
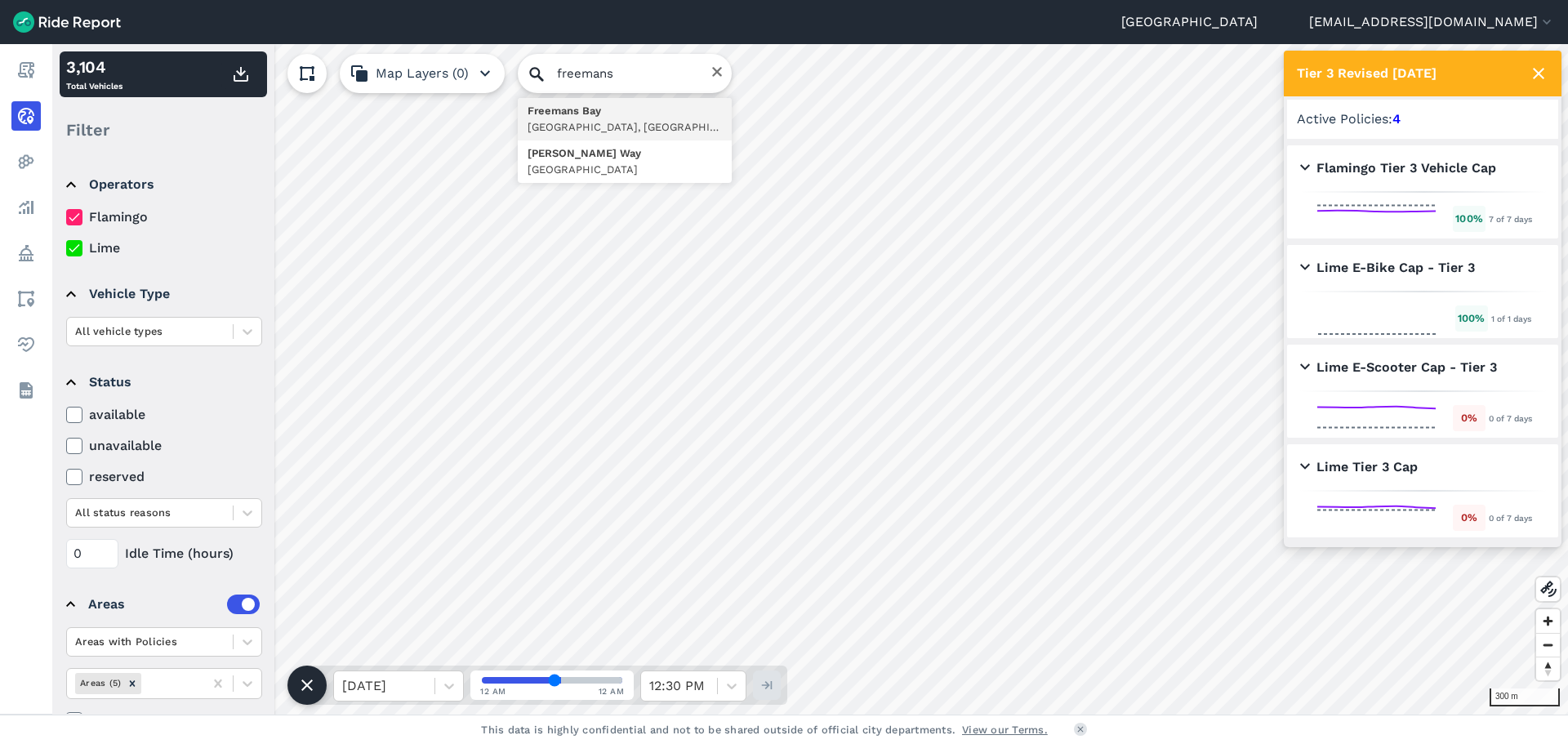
type input "[GEOGRAPHIC_DATA], [GEOGRAPHIC_DATA], [GEOGRAPHIC_DATA], [GEOGRAPHIC_DATA]"
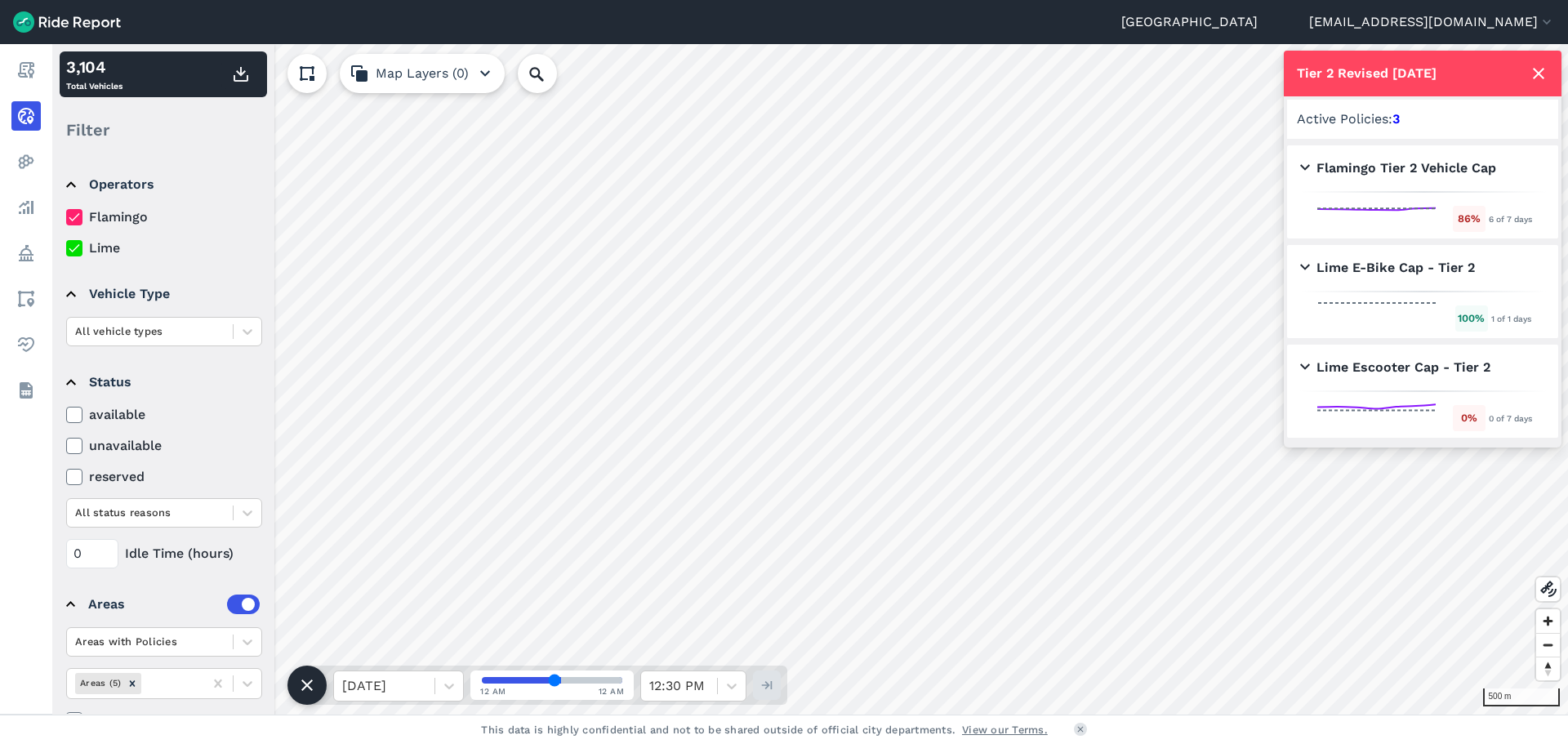
click at [1307, 413] on div "500 m 3,104 Total Vehicles Filter Operators Flamingo Lime Vehicle Type All vehi…" at bounding box center [810, 379] width 1516 height 670
click at [1077, 0] on html "[GEOGRAPHIC_DATA] [EMAIL_ADDRESS][DOMAIN_NAME] Settings Terms Sign Out Report R…" at bounding box center [784, 372] width 1568 height 744
click at [824, 743] on html "[GEOGRAPHIC_DATA] [EMAIL_ADDRESS][DOMAIN_NAME] Settings Terms Sign Out Report R…" at bounding box center [784, 372] width 1568 height 744
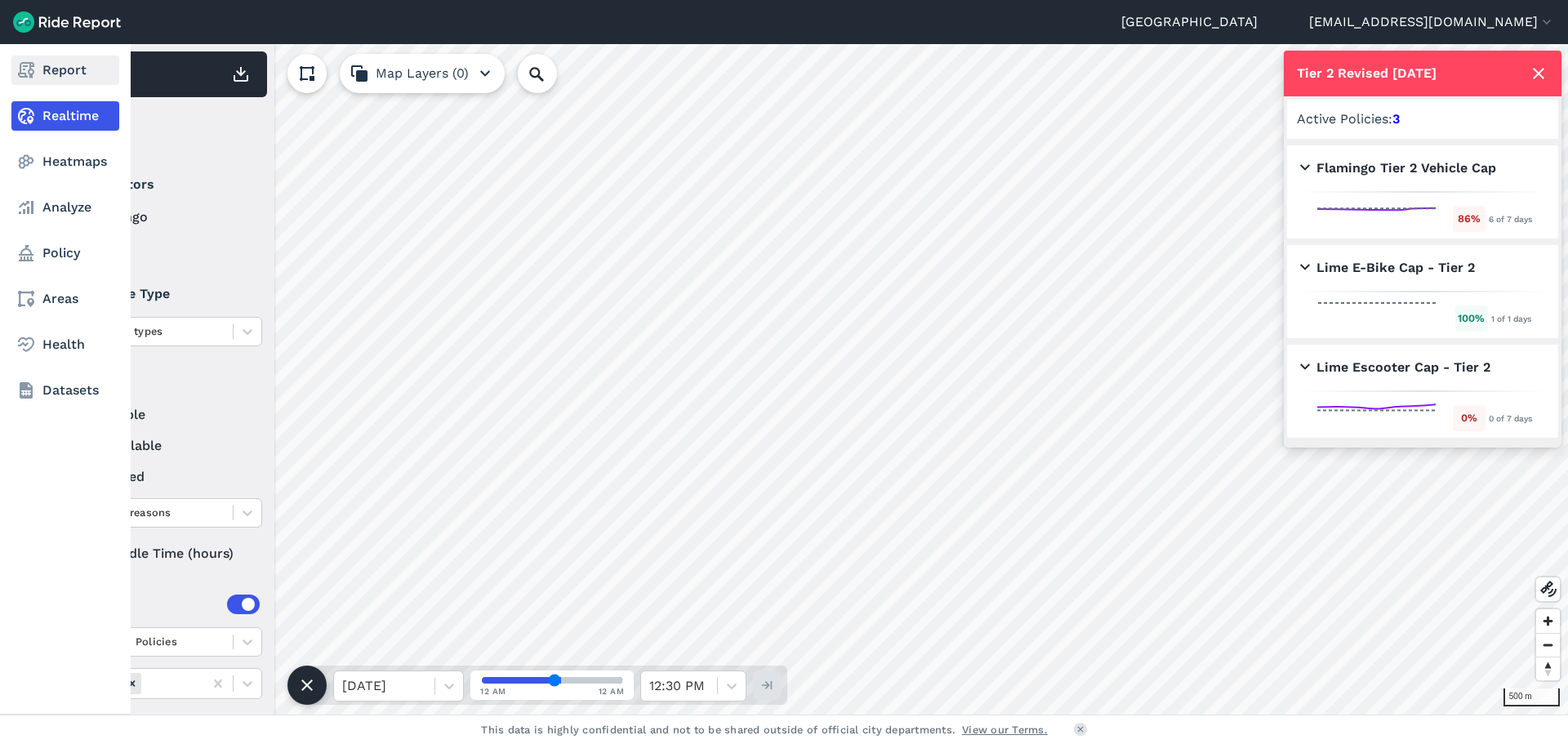
click at [67, 81] on link "Report" at bounding box center [65, 70] width 108 height 30
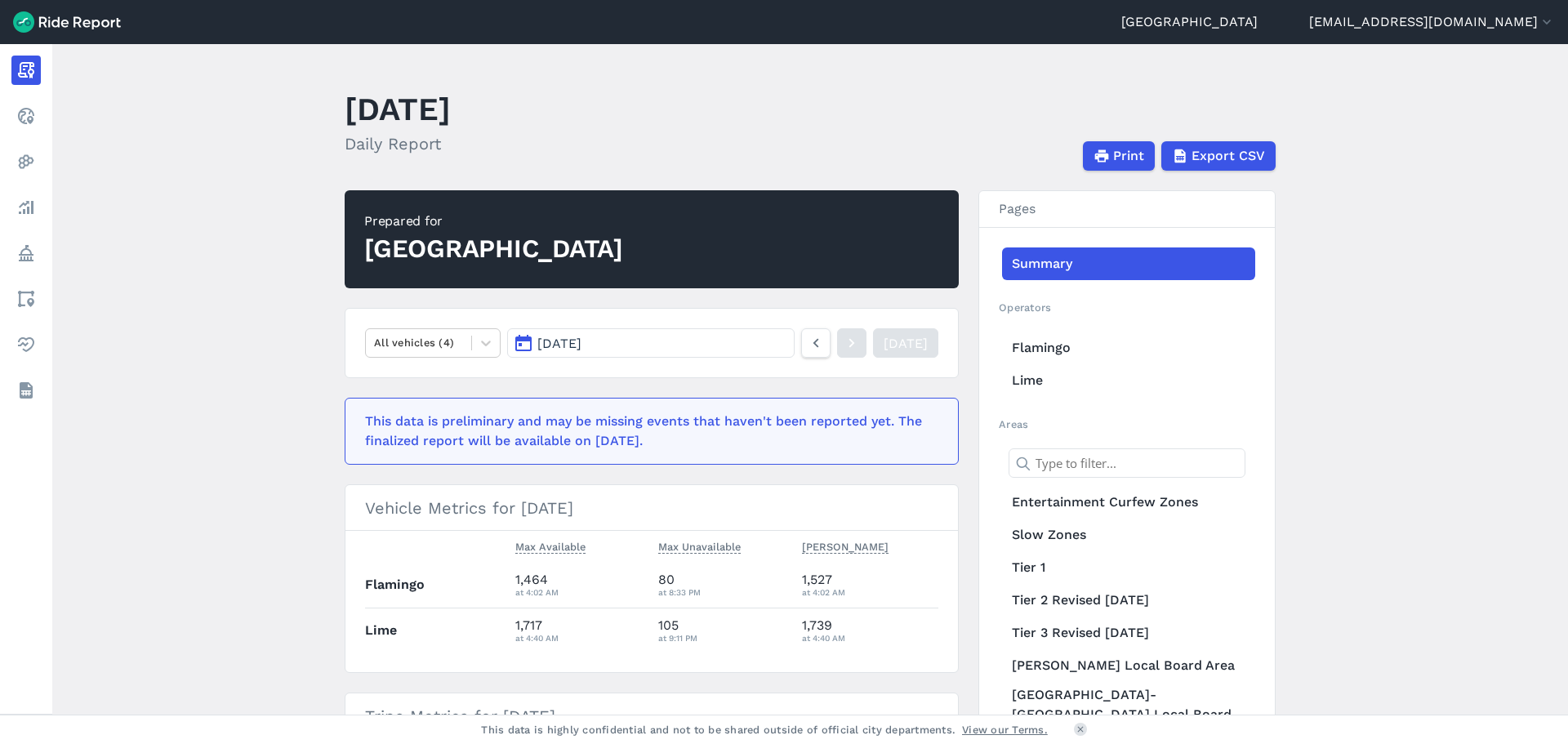
click at [581, 350] on span "[DATE]" at bounding box center [560, 343] width 44 height 16
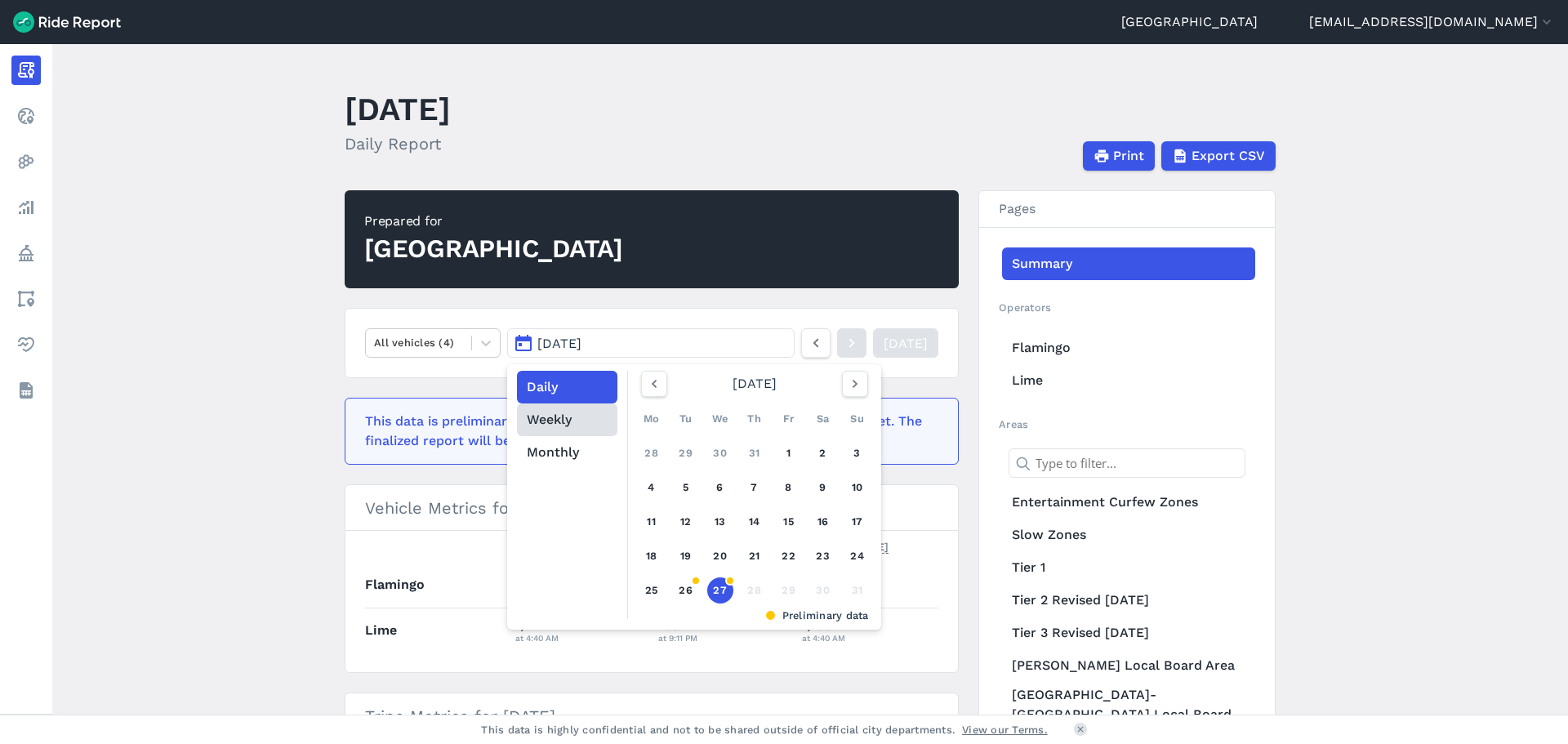
click at [553, 425] on button "Weekly" at bounding box center [567, 420] width 100 height 33
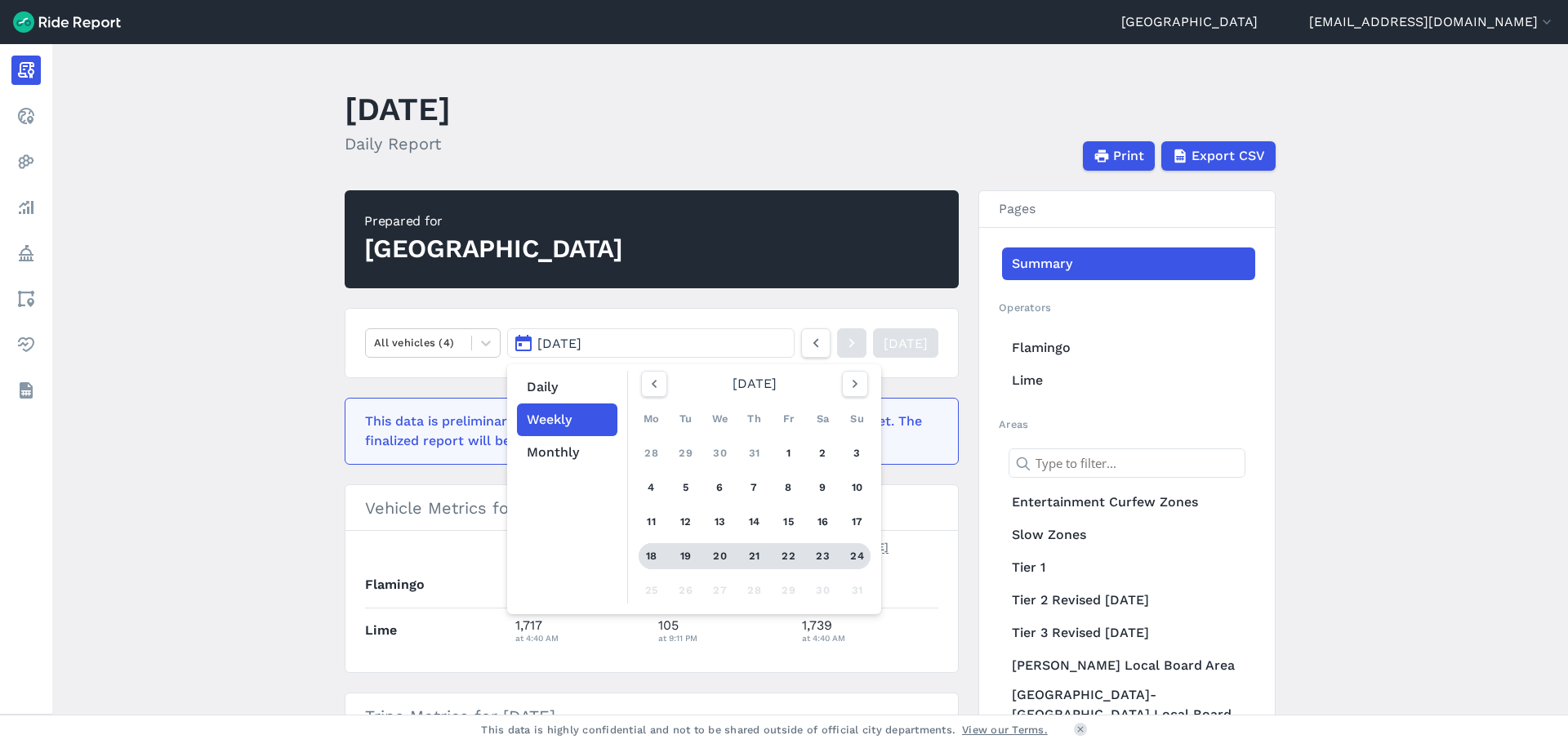
click at [783, 559] on div "22" at bounding box center [789, 556] width 26 height 26
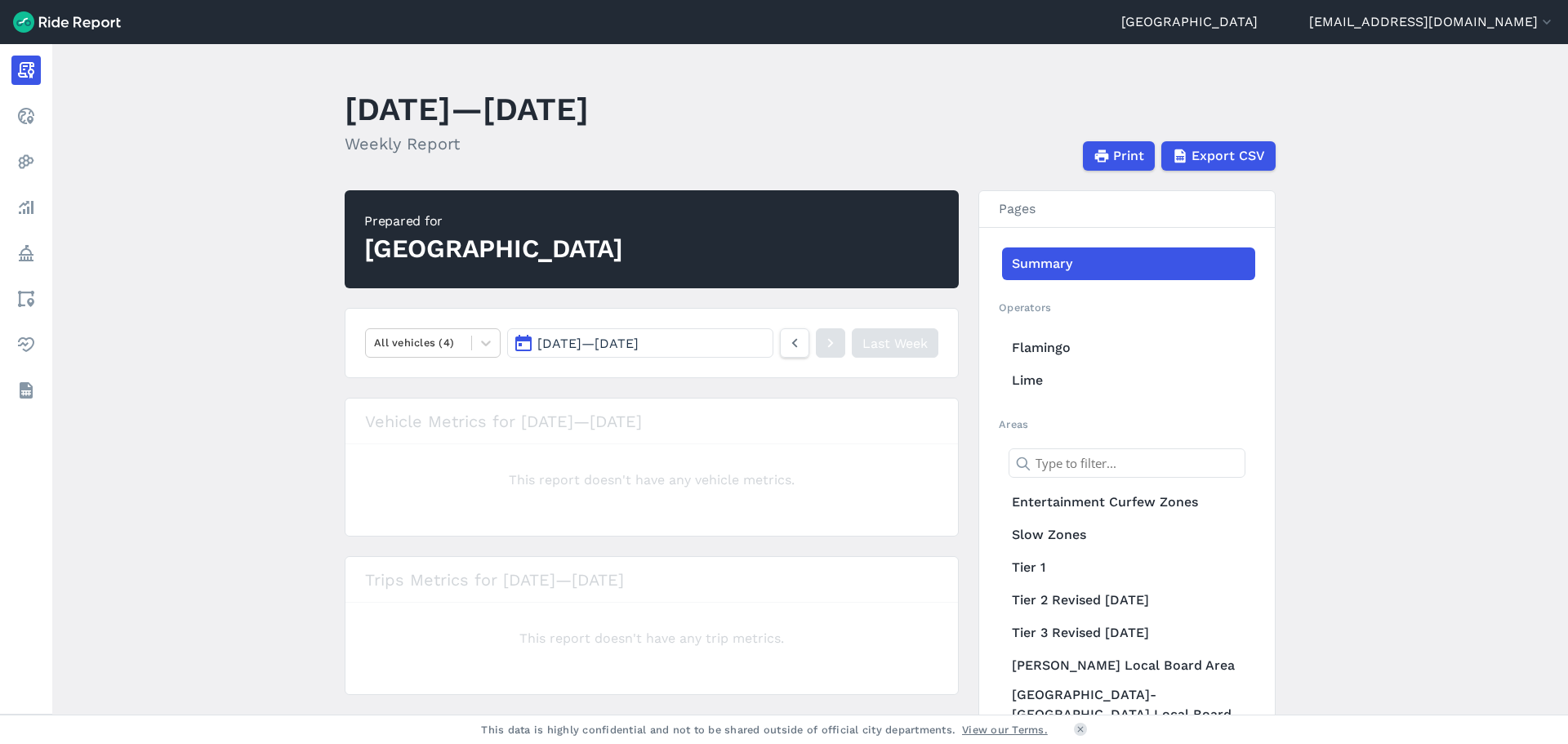
click at [345, 459] on section "Vehicle Metrics for [DATE]—[DATE] This report doesn't have any vehicle metrics." at bounding box center [652, 467] width 614 height 139
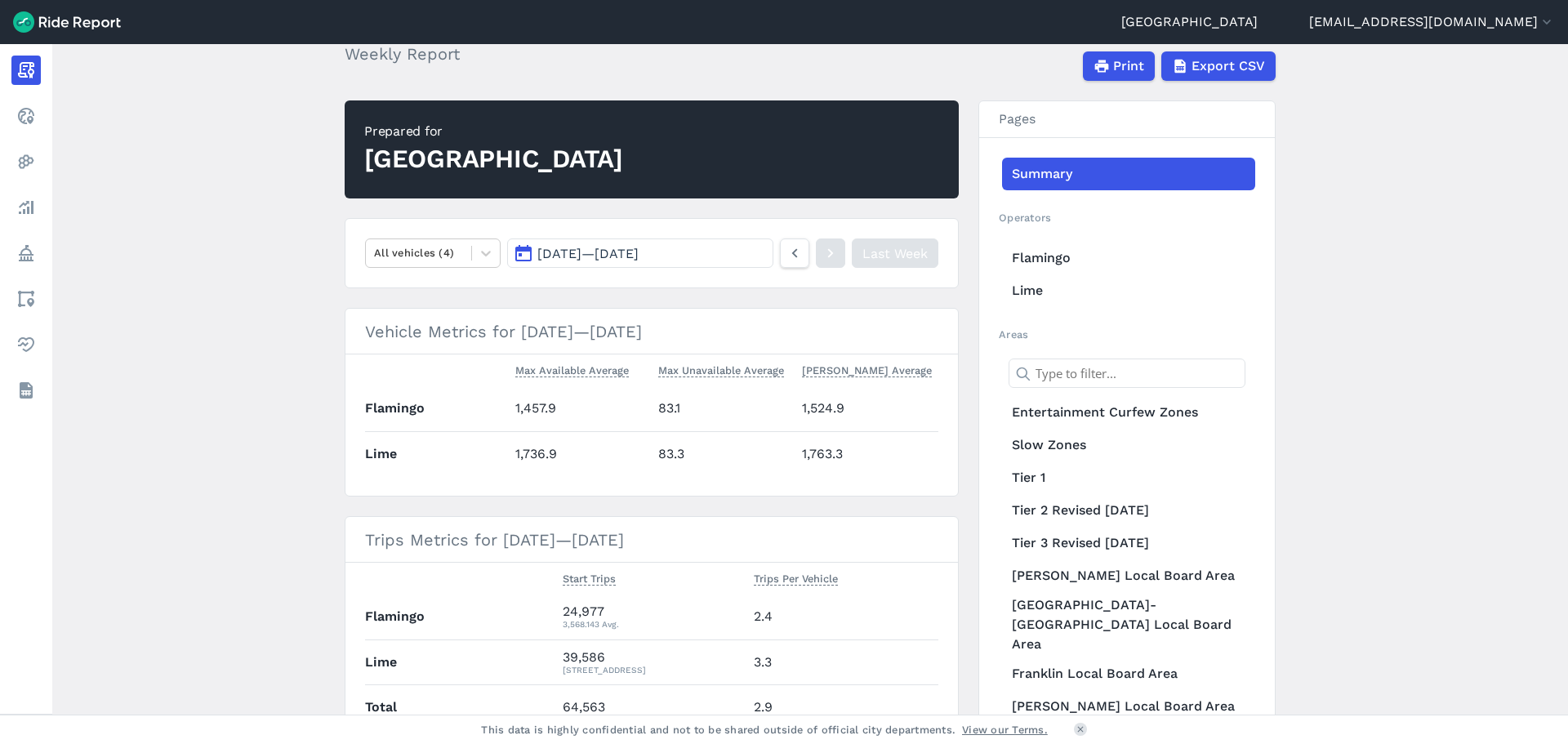
scroll to position [184, 0]
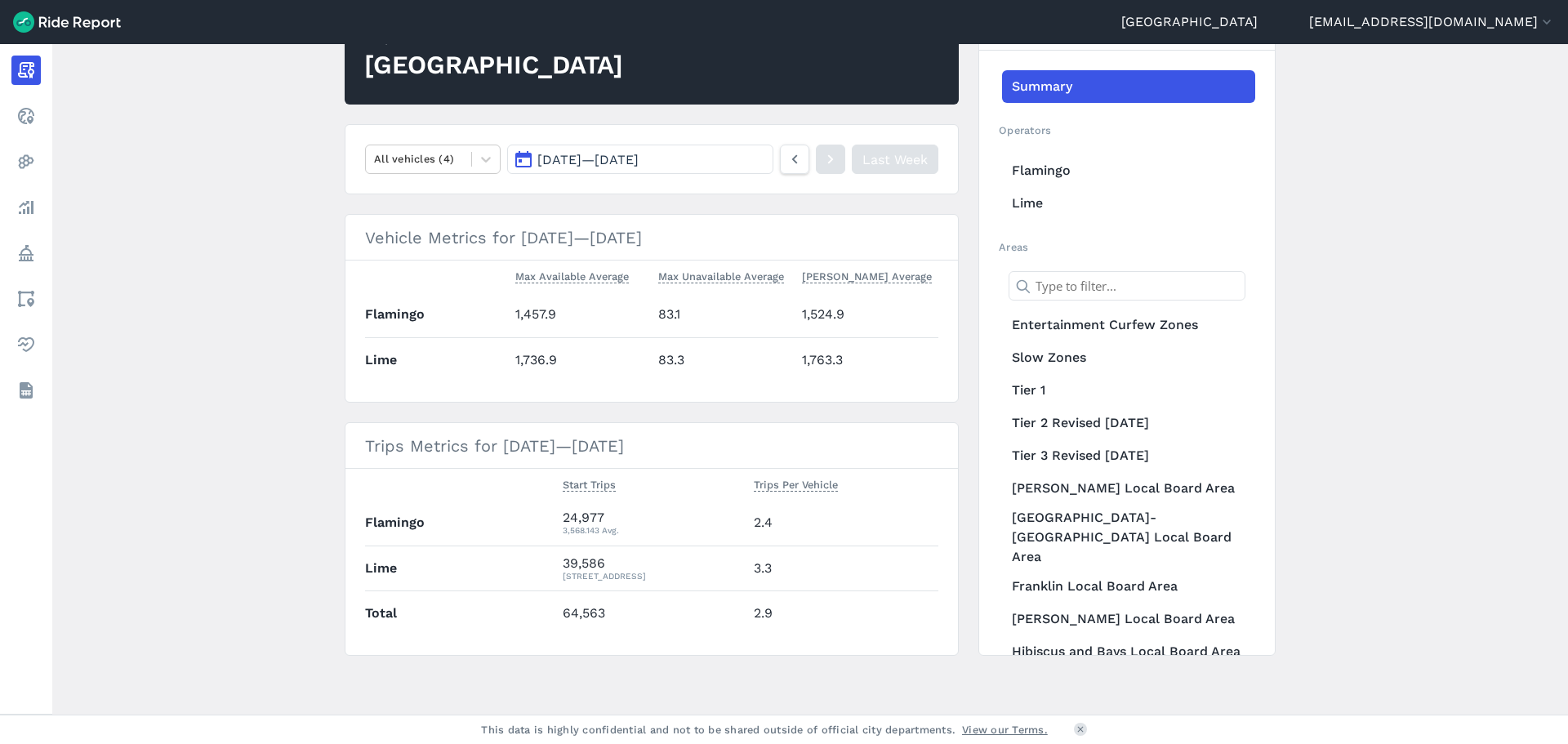
click at [618, 616] on td "64,563" at bounding box center [651, 612] width 191 height 45
drag, startPoint x: 612, startPoint y: 562, endPoint x: 553, endPoint y: 565, distance: 59.1
click at [556, 565] on td "39,586 5,655.143 Avg." at bounding box center [651, 568] width 191 height 45
click at [592, 565] on div "39,586 5,655.143 Avg." at bounding box center [651, 568] width 178 height 30
drag, startPoint x: 629, startPoint y: 564, endPoint x: 518, endPoint y: 569, distance: 111.1
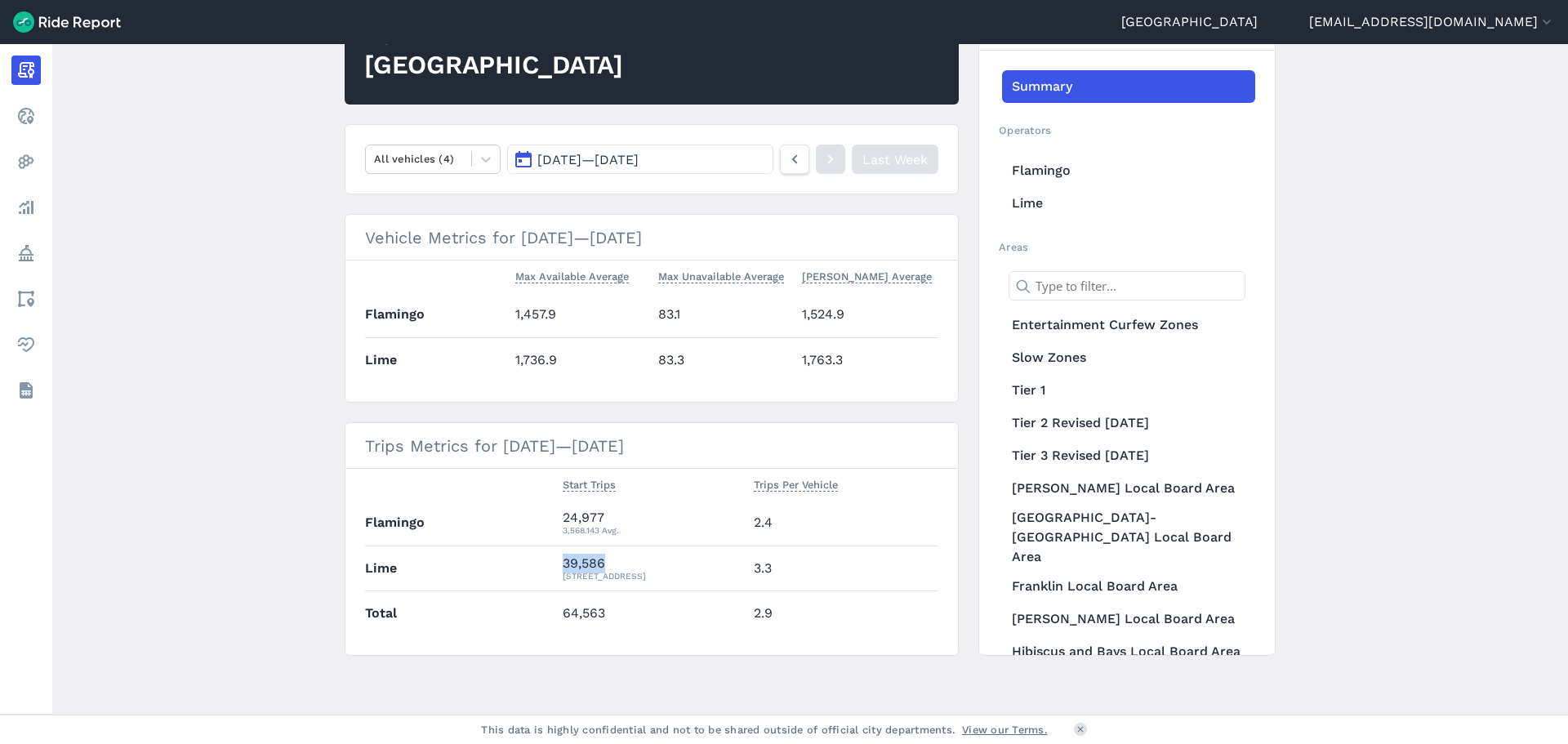
click at [519, 569] on tr "Lime 39,586 5,655.143 Avg. 3.3" at bounding box center [651, 568] width 573 height 45
click at [539, 560] on th "Lime" at bounding box center [460, 568] width 191 height 45
click at [224, 317] on main "[DATE]—[DATE] Weekly Report Print Export CSV Prepared for Auckland All vehicles…" at bounding box center [810, 379] width 1516 height 670
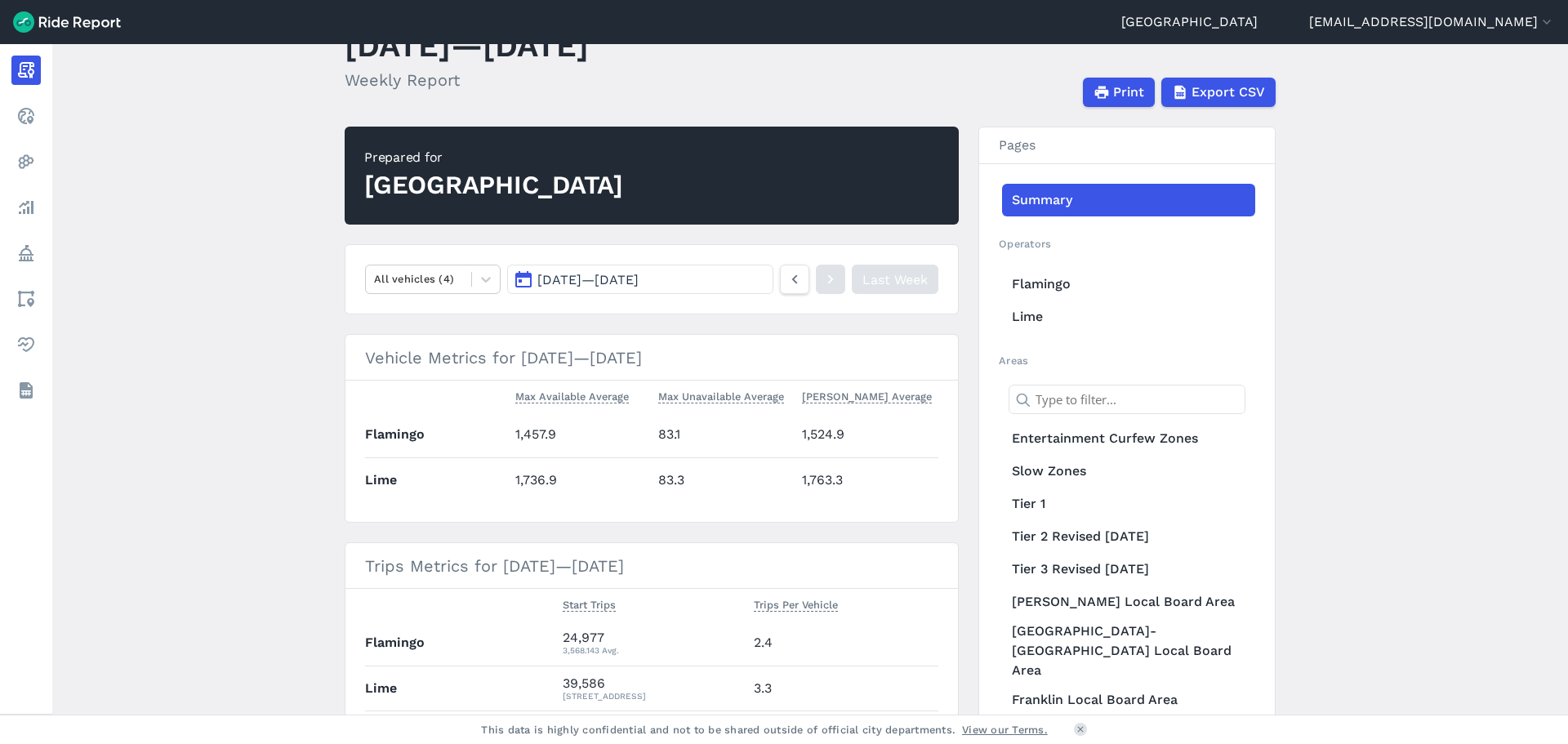
scroll to position [0, 0]
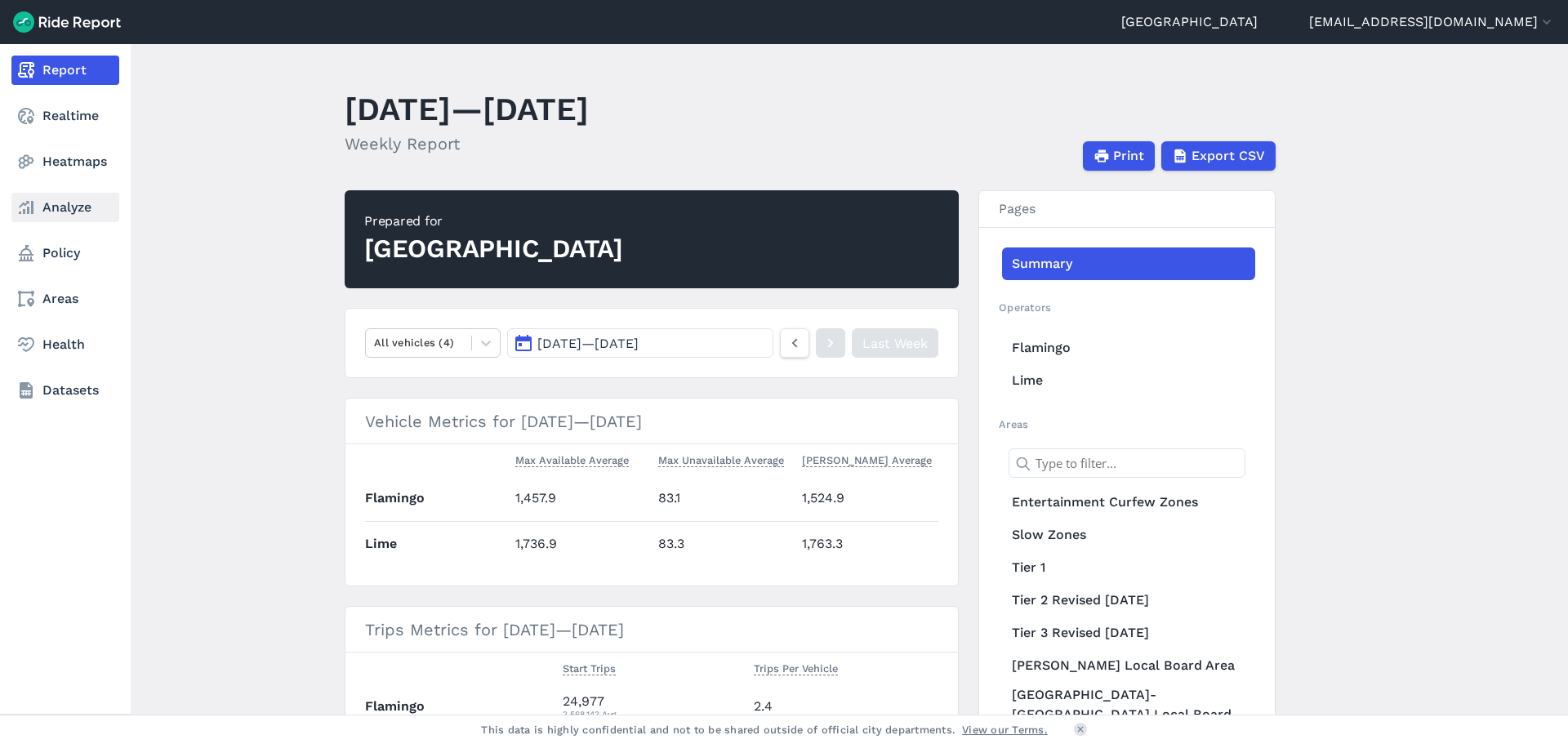
click at [55, 206] on link "Analyze" at bounding box center [65, 207] width 108 height 30
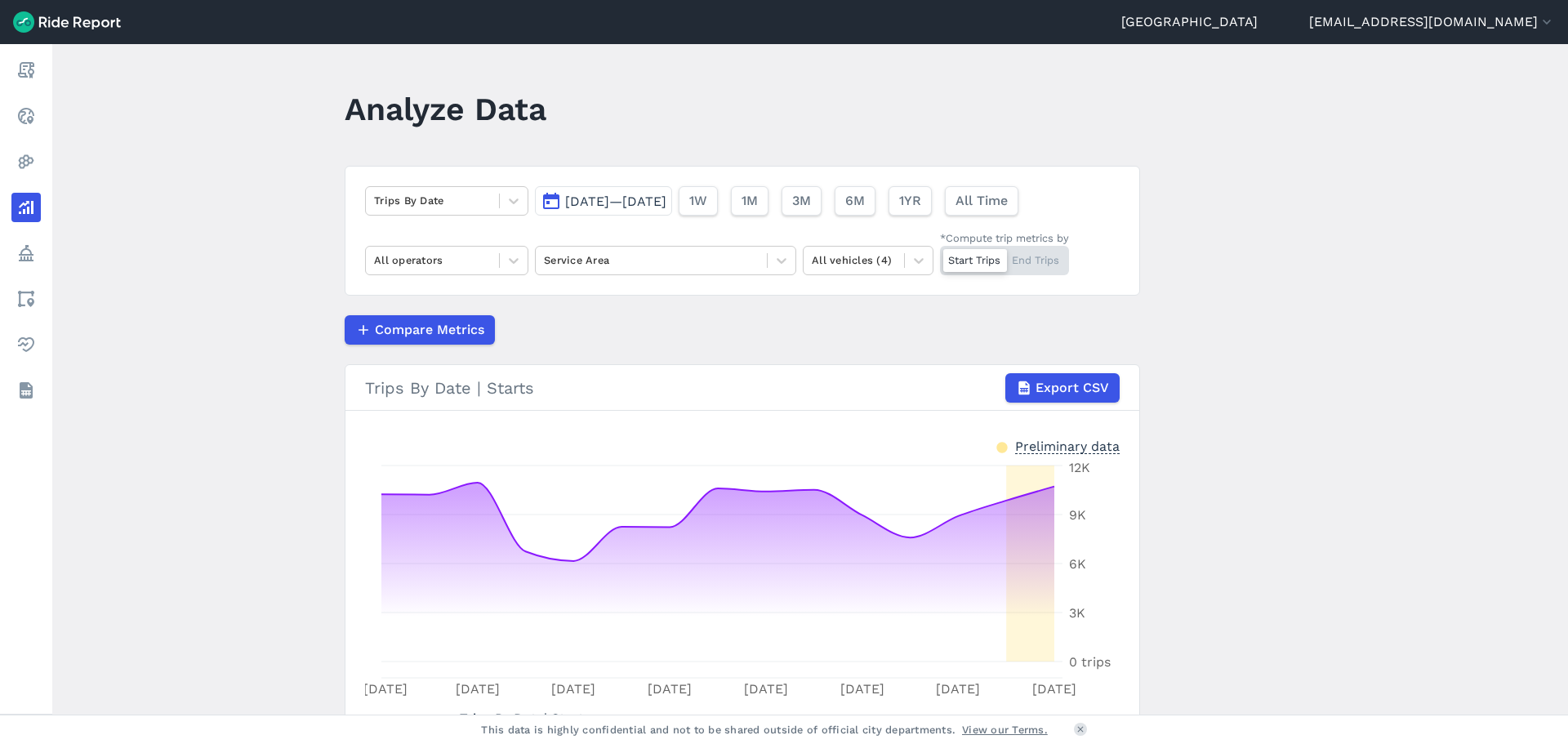
click at [301, 347] on main "Analyze Data Trips By Date [DATE]—[DATE] 1W 1M 3M 6M 1YR All Time All operators…" at bounding box center [810, 379] width 1516 height 670
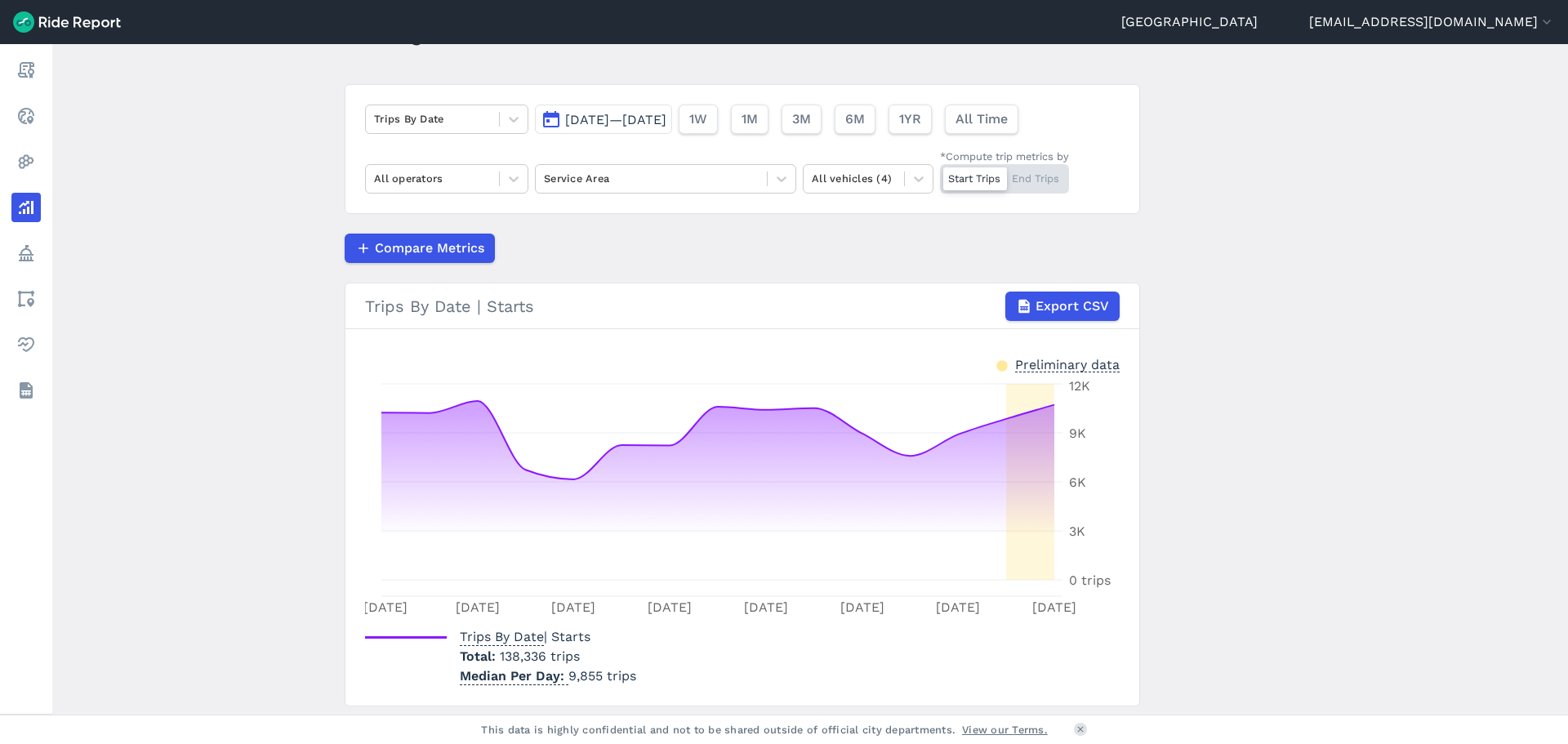
click at [629, 126] on span "[DATE]—[DATE]" at bounding box center [615, 119] width 101 height 16
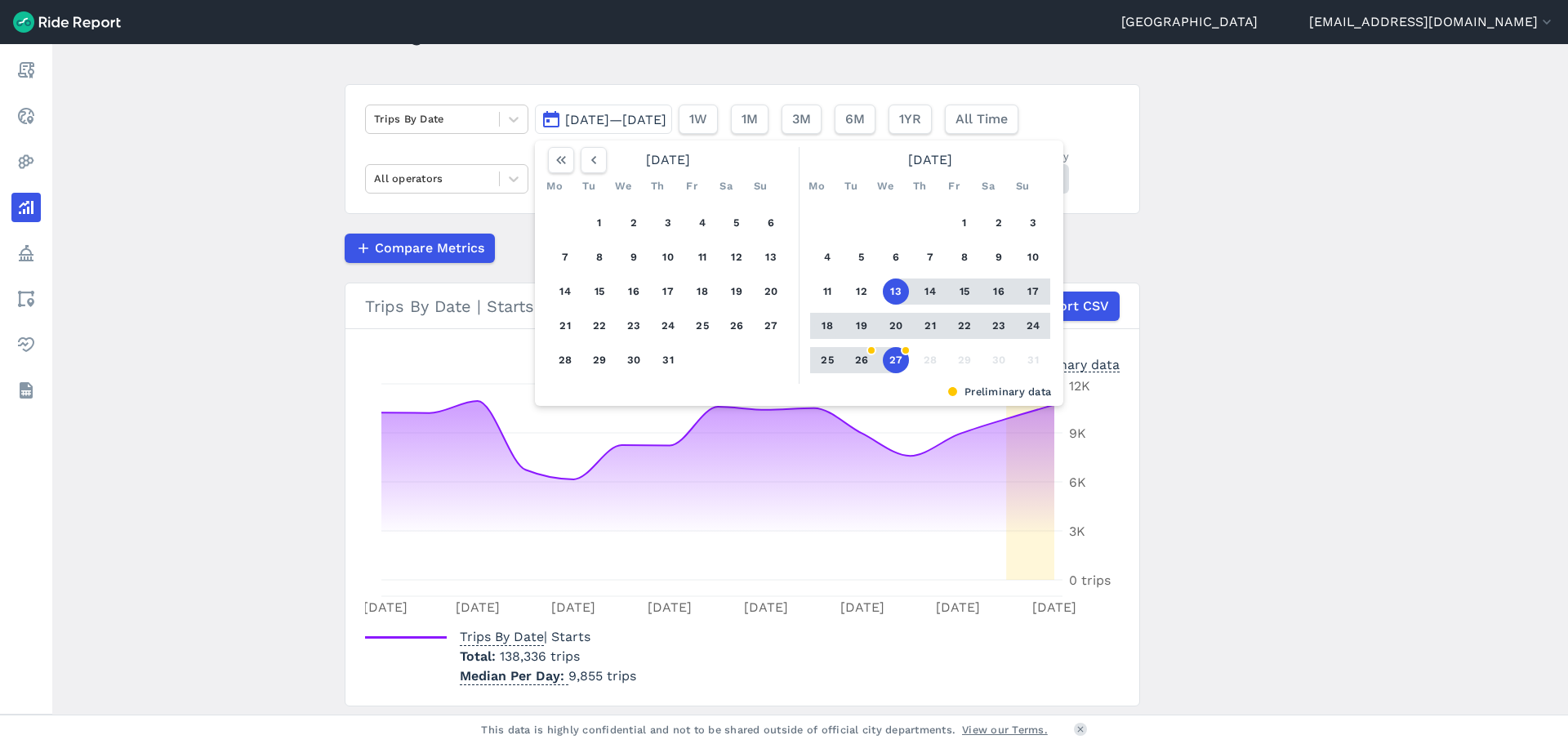
click at [827, 328] on button "18" at bounding box center [828, 326] width 26 height 26
click at [1036, 332] on button "24" at bounding box center [1034, 326] width 26 height 26
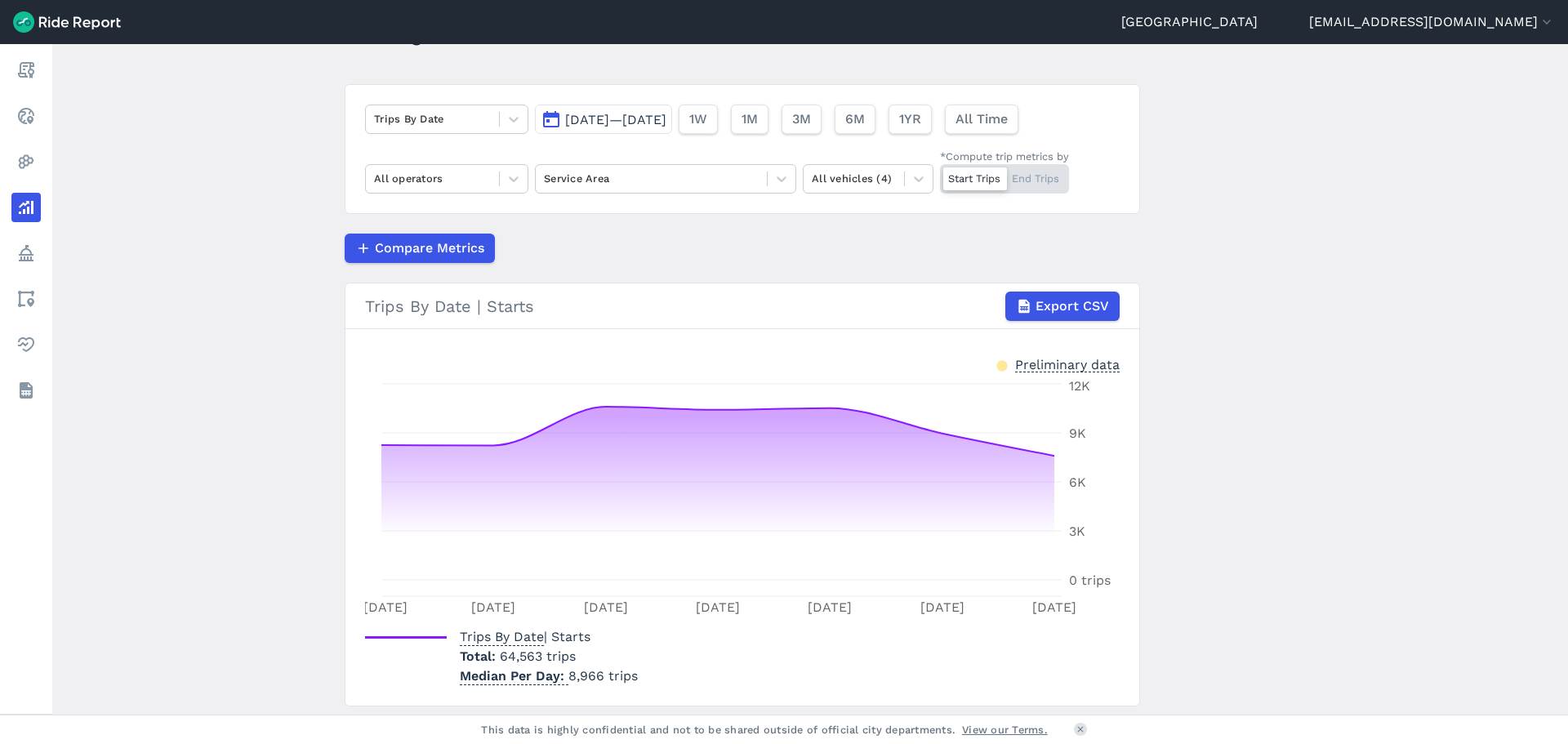
click at [133, 328] on main "Analyze Data Trips By Date [DATE]—[DATE] 1W 1M 3M 6M 1YR All Time All operators…" at bounding box center [810, 379] width 1516 height 670
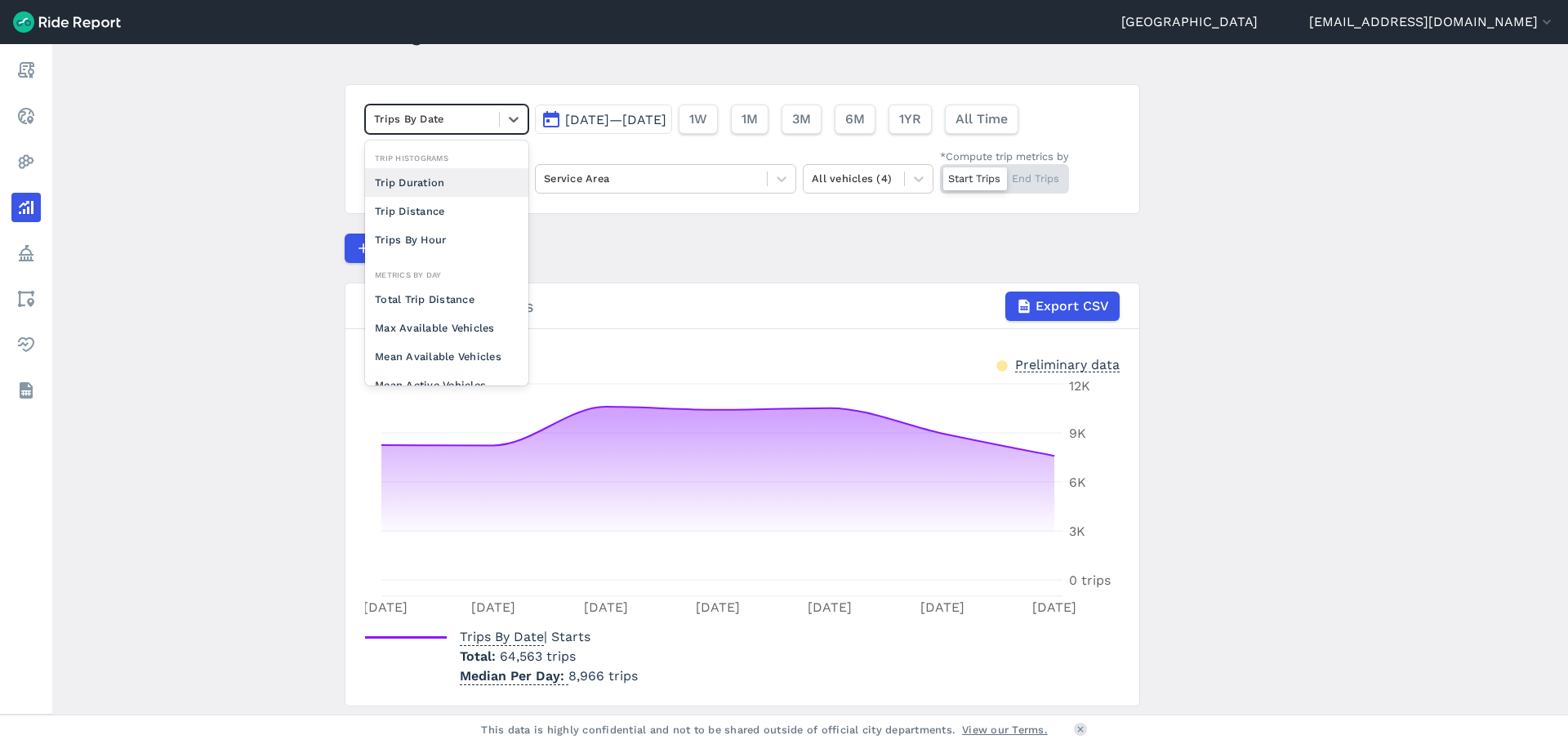
click at [410, 126] on div at bounding box center [432, 119] width 117 height 19
click at [451, 177] on div "Trip Duration" at bounding box center [446, 182] width 163 height 29
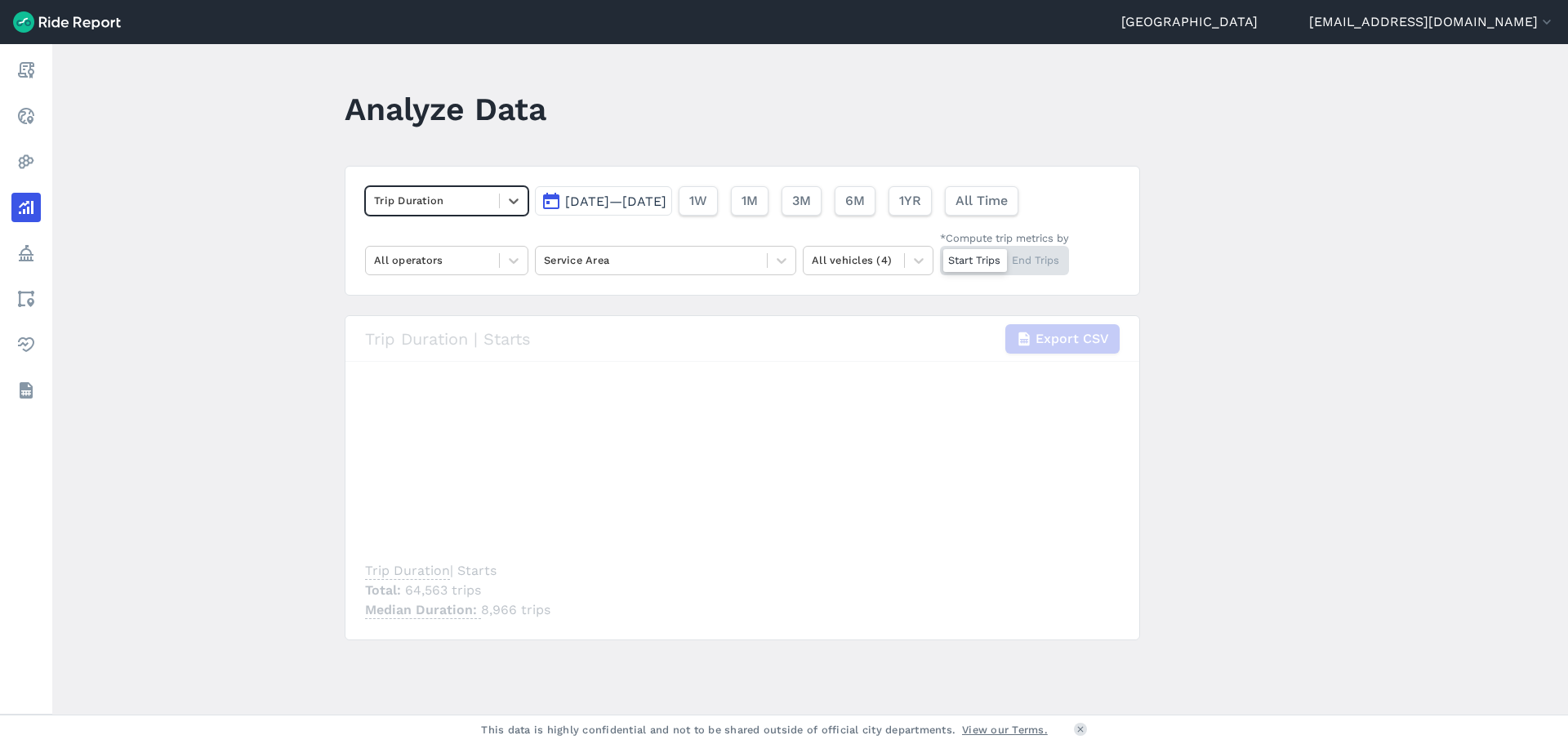
click at [302, 328] on main "Analyze Data option Trip Duration, selected. Select is focused ,type to refine …" at bounding box center [810, 379] width 1516 height 670
click at [487, 267] on div at bounding box center [432, 260] width 117 height 19
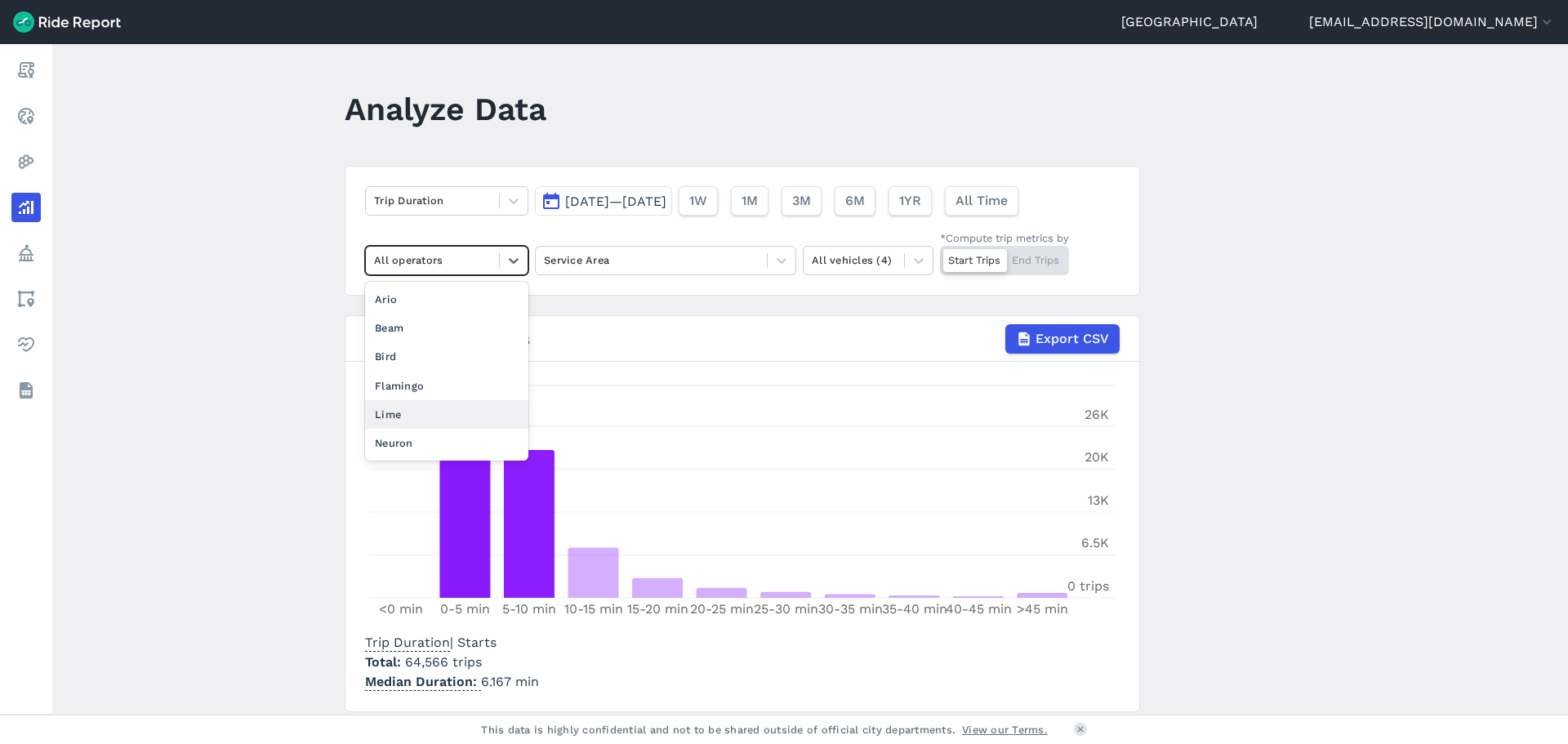
click at [436, 413] on div "Lime" at bounding box center [446, 414] width 163 height 29
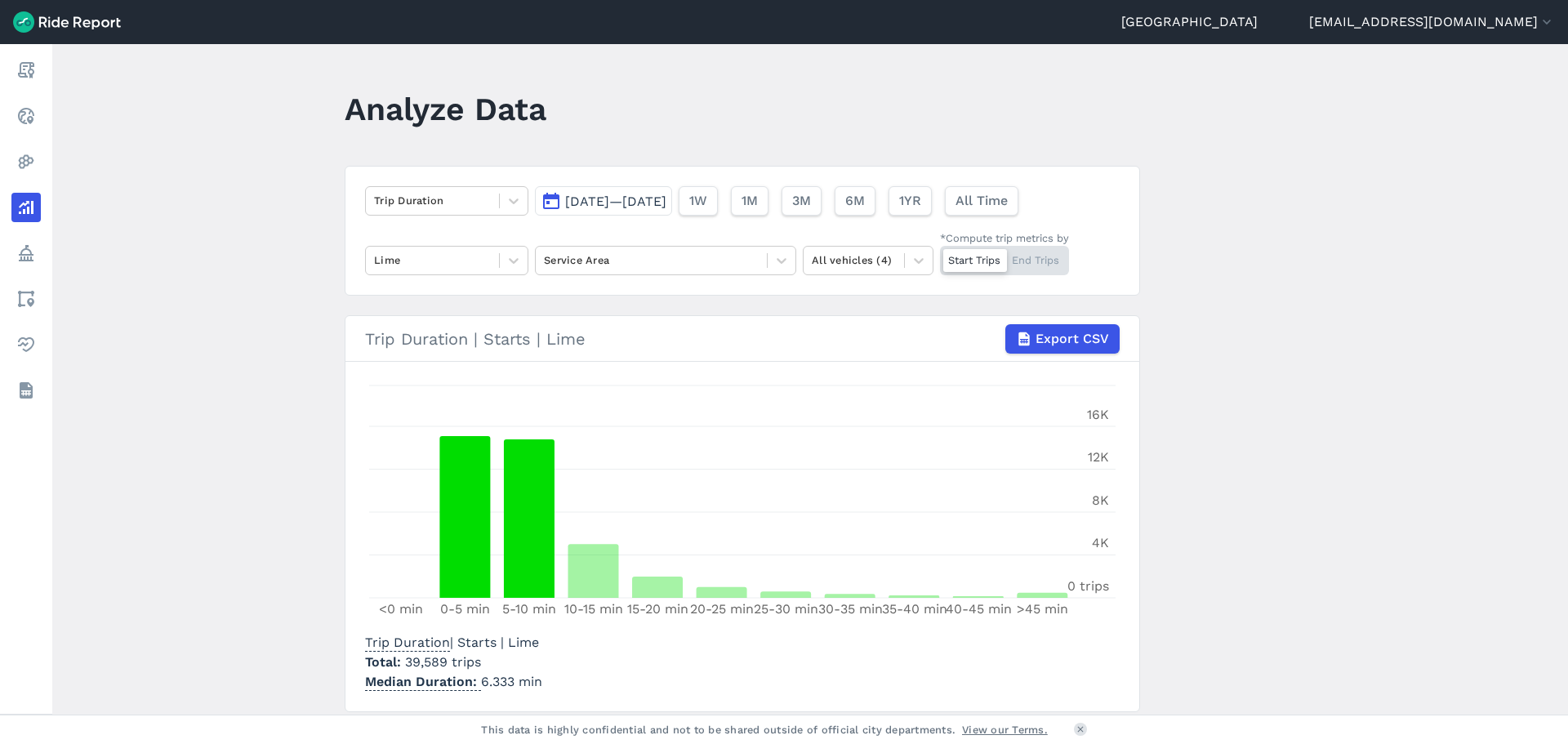
click at [264, 393] on main "Analyze Data Trip Duration [DATE]—[DATE] 1W 1M 3M 6M 1YR All Time Lime Service …" at bounding box center [810, 379] width 1516 height 670
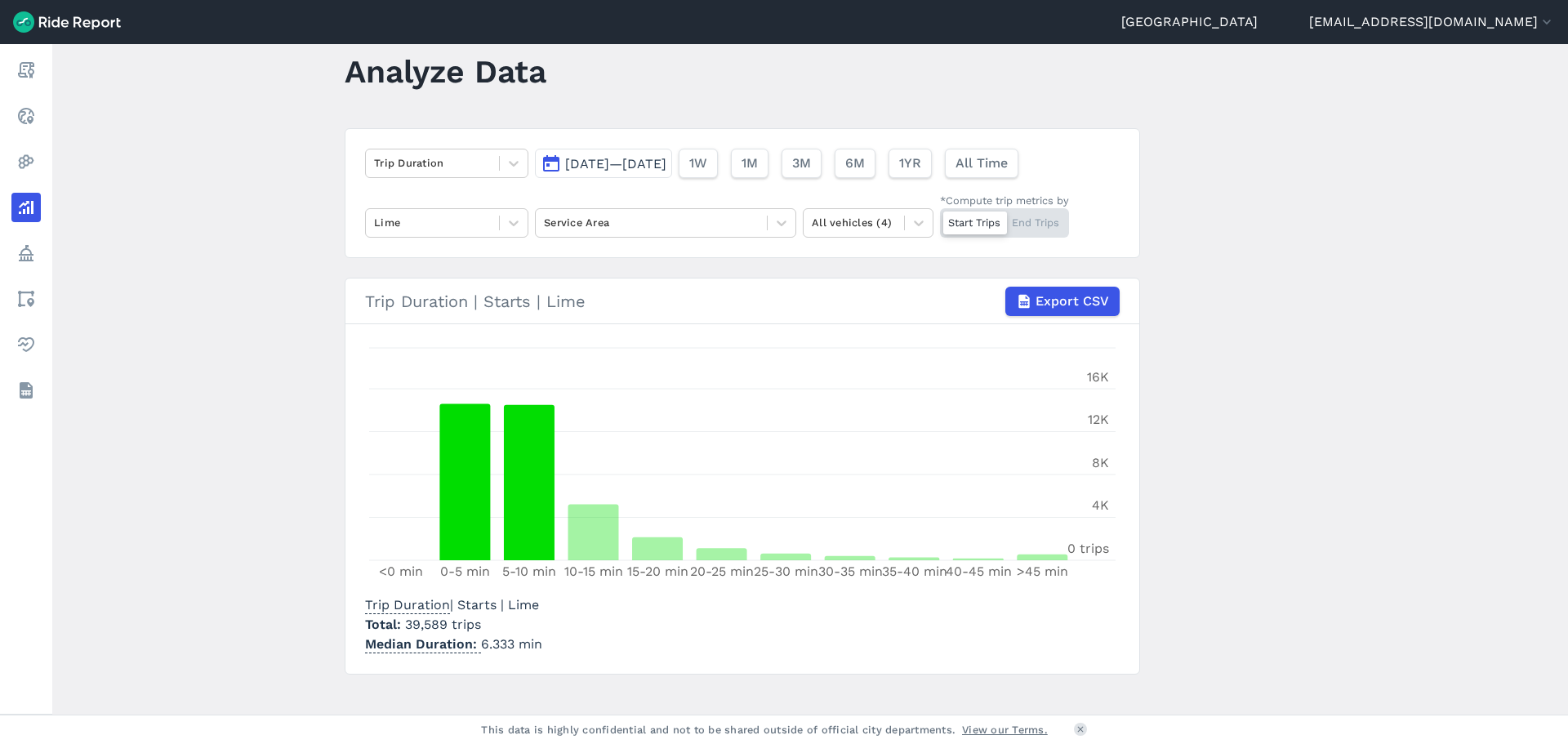
scroll to position [56, 0]
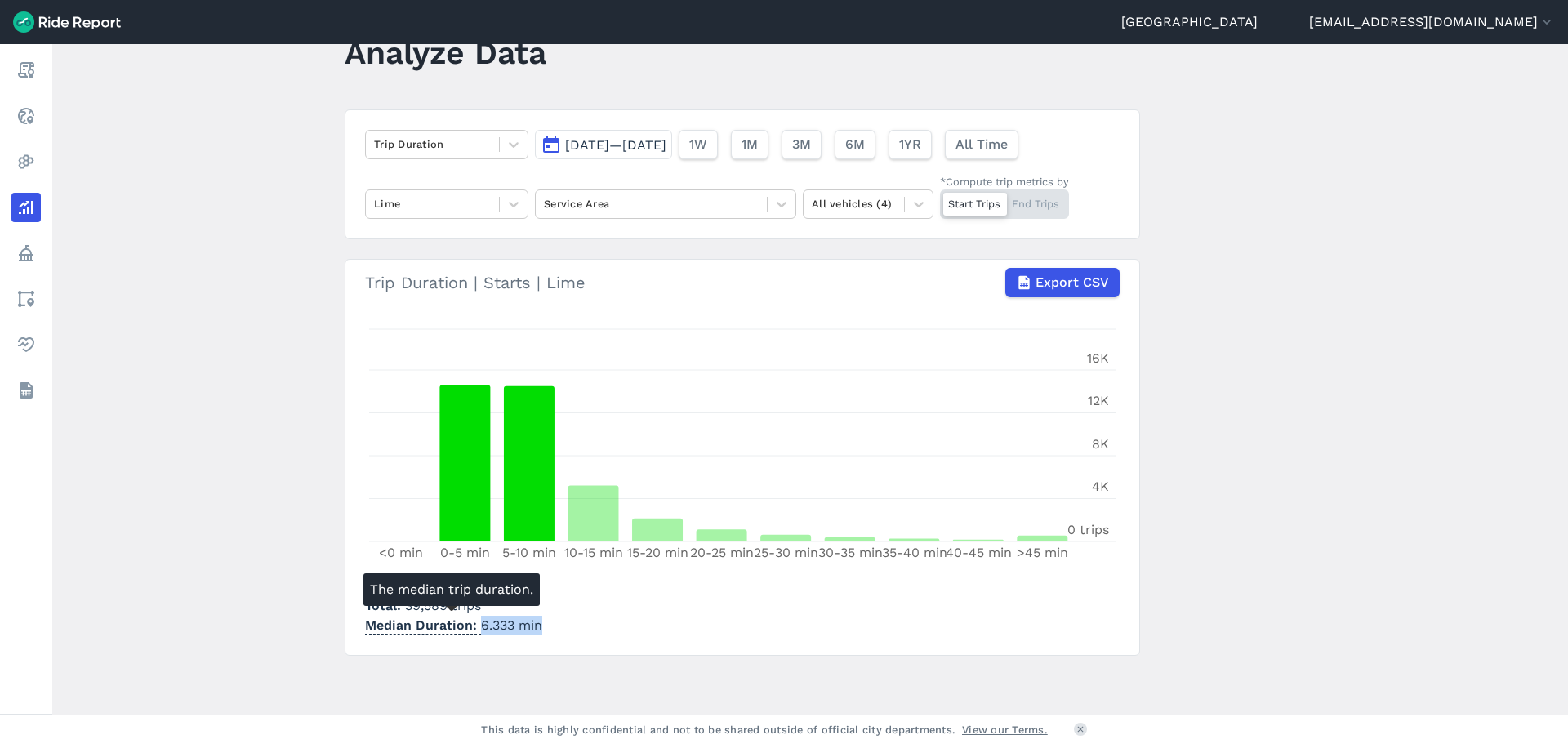
drag, startPoint x: 539, startPoint y: 627, endPoint x: 476, endPoint y: 630, distance: 63.1
click at [476, 630] on p "Median Duration 6.333 min" at bounding box center [453, 625] width 177 height 20
click at [492, 637] on section "Trip Duration | Starts | Lime Export CSV <0 min 0-5 min 5-10 min 10-15 min 15-2…" at bounding box center [743, 457] width 796 height 397
drag, startPoint x: 476, startPoint y: 630, endPoint x: 511, endPoint y: 630, distance: 35.0
click at [511, 630] on p "Median Duration 6.333 min" at bounding box center [453, 625] width 177 height 20
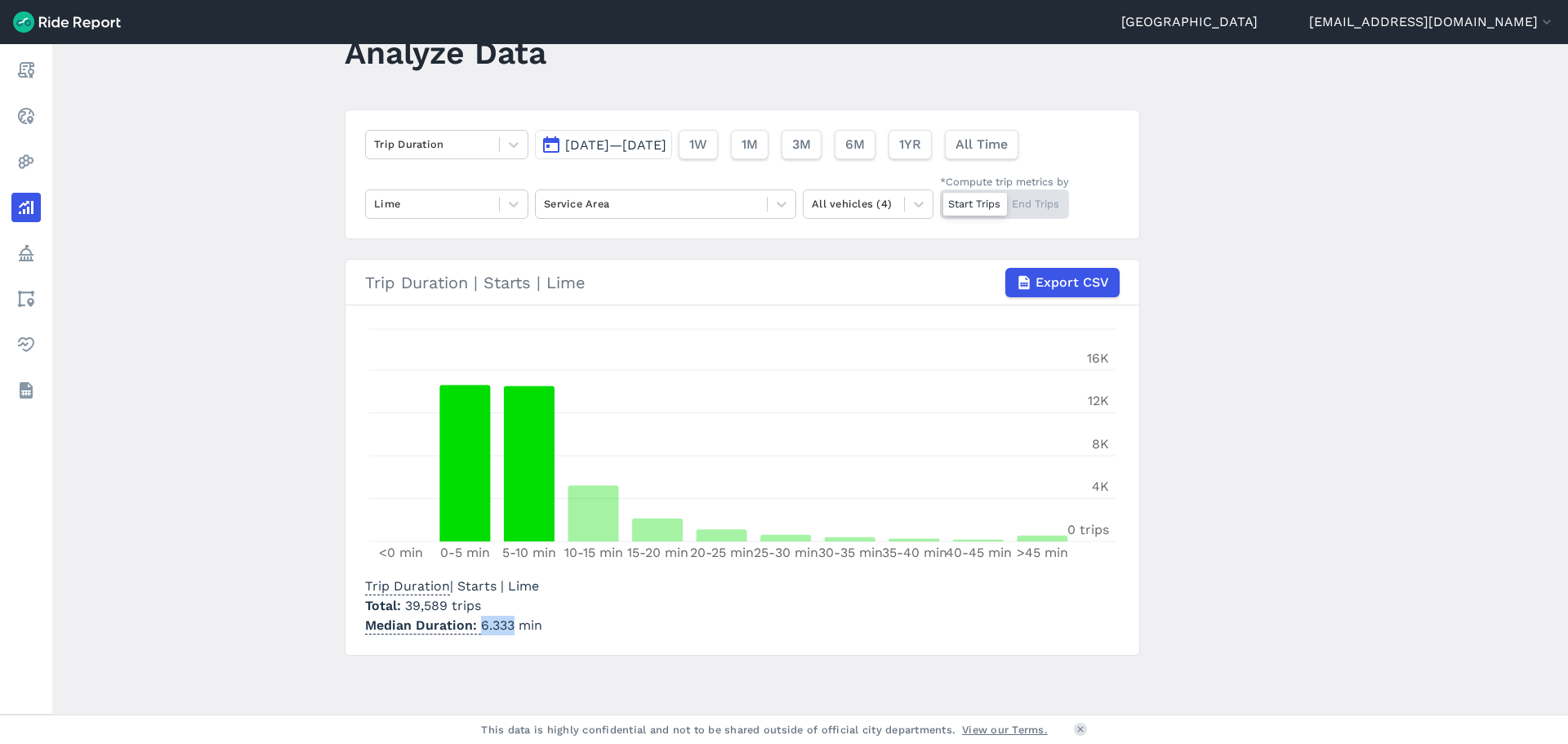
click at [513, 640] on section "Trip Duration | Starts | Lime Export CSV <0 min 0-5 min 5-10 min 10-15 min 15-2…" at bounding box center [743, 457] width 796 height 397
click at [231, 384] on main "Analyze Data Trip Duration [DATE]—[DATE] 1W 1M 3M 6M 1YR All Time Lime Service …" at bounding box center [810, 379] width 1516 height 670
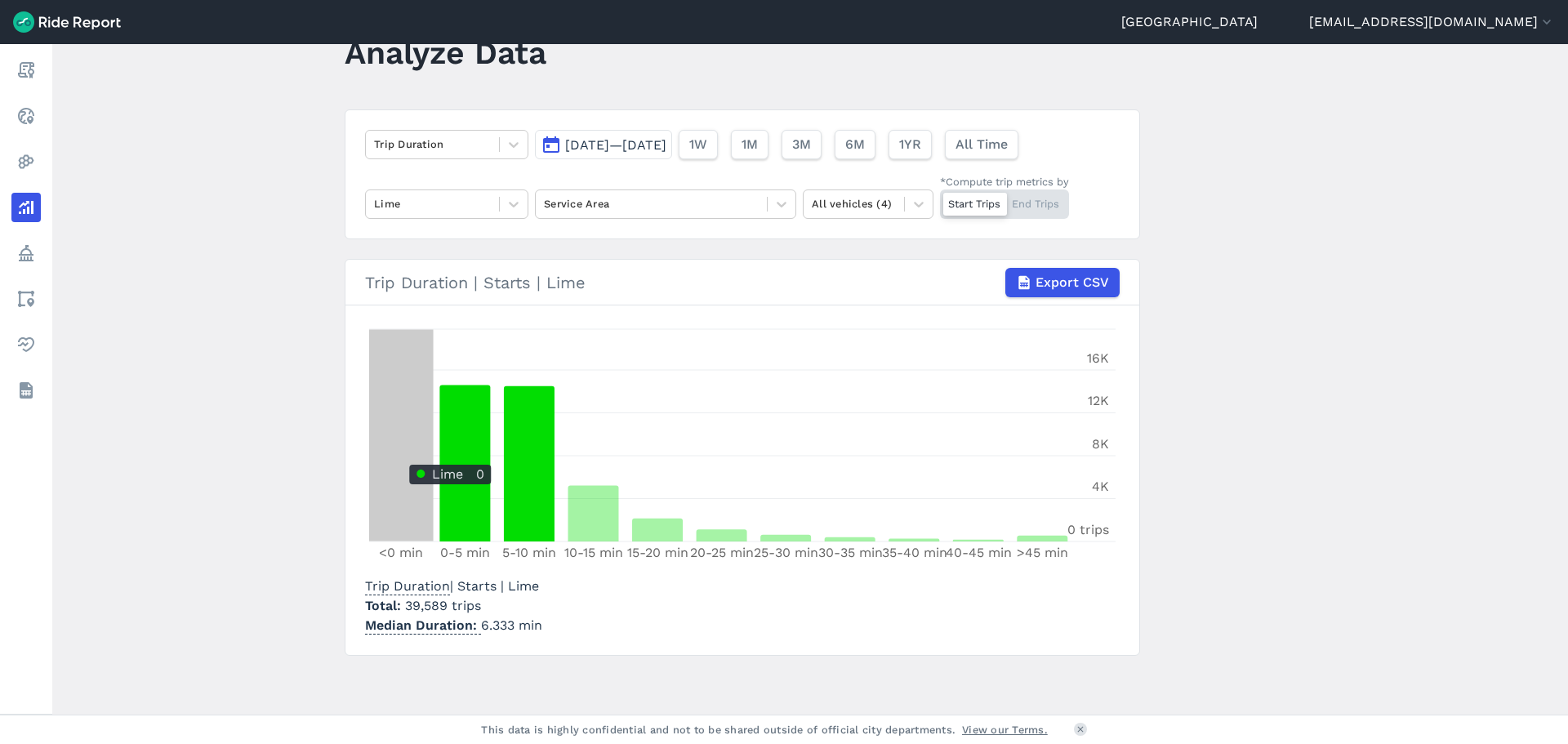
scroll to position [0, 0]
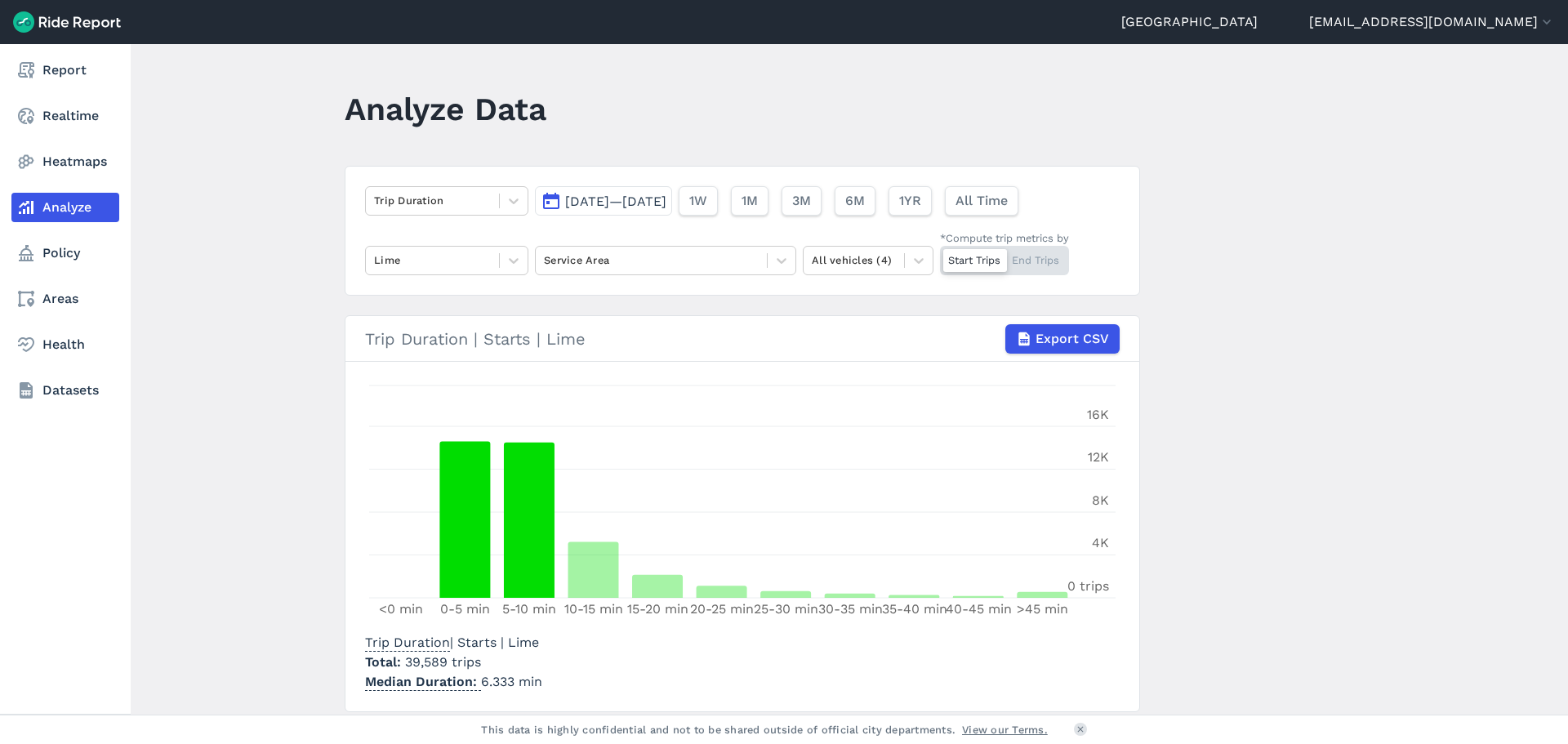
drag, startPoint x: 50, startPoint y: 115, endPoint x: 52, endPoint y: 98, distance: 17.1
click at [50, 115] on link "Realtime" at bounding box center [65, 116] width 108 height 30
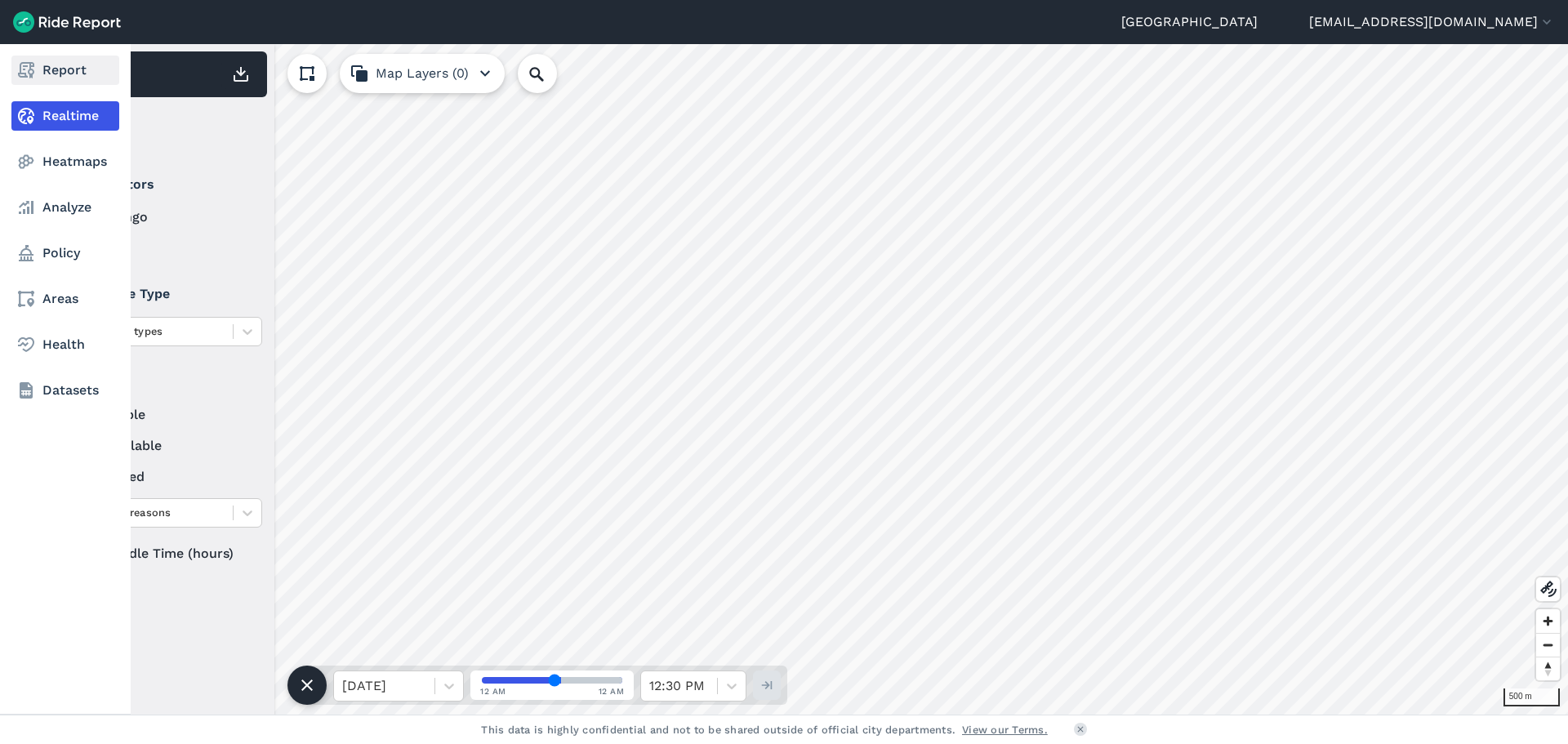
click at [52, 72] on link "Report" at bounding box center [65, 70] width 108 height 30
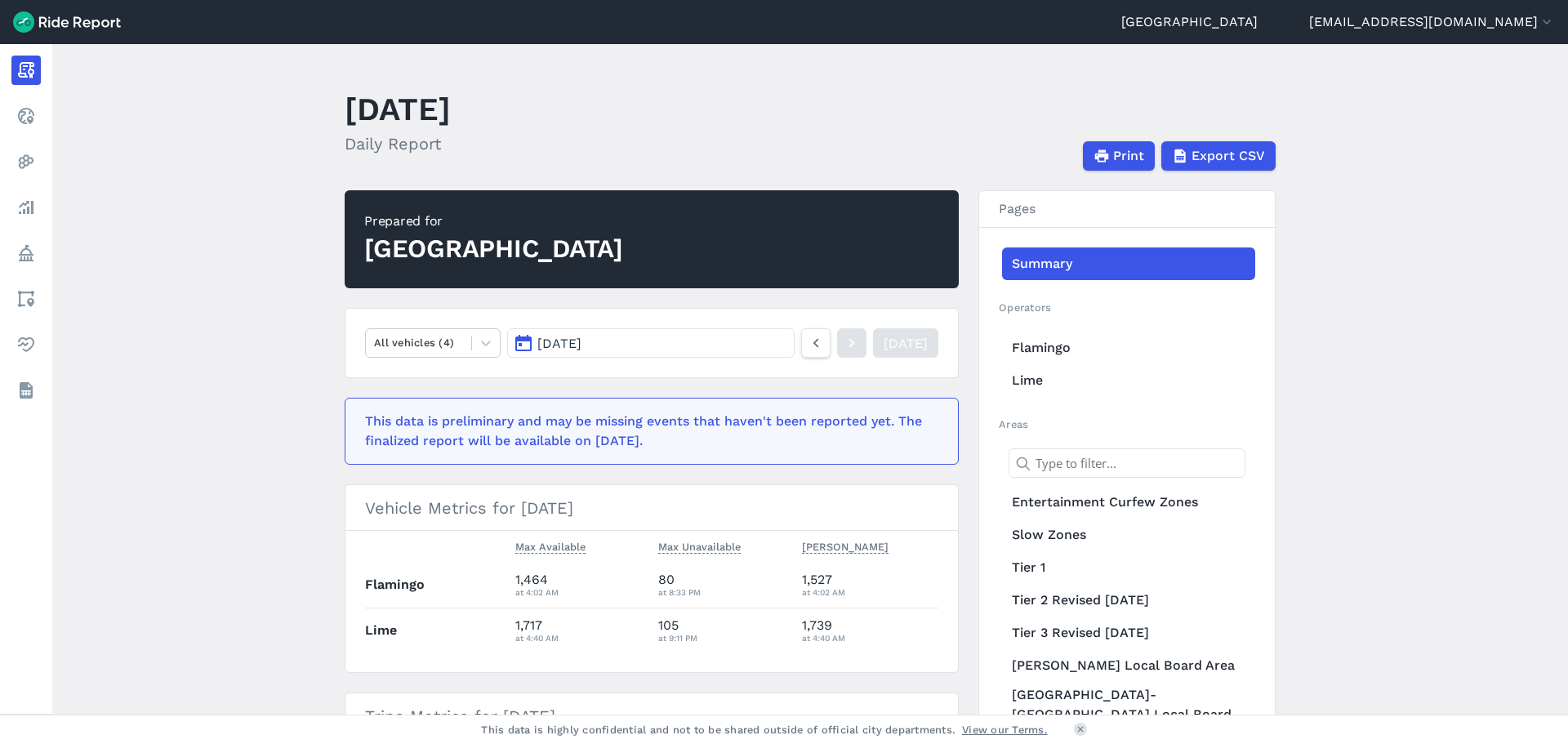
click at [586, 353] on button "[DATE]" at bounding box center [651, 343] width 287 height 30
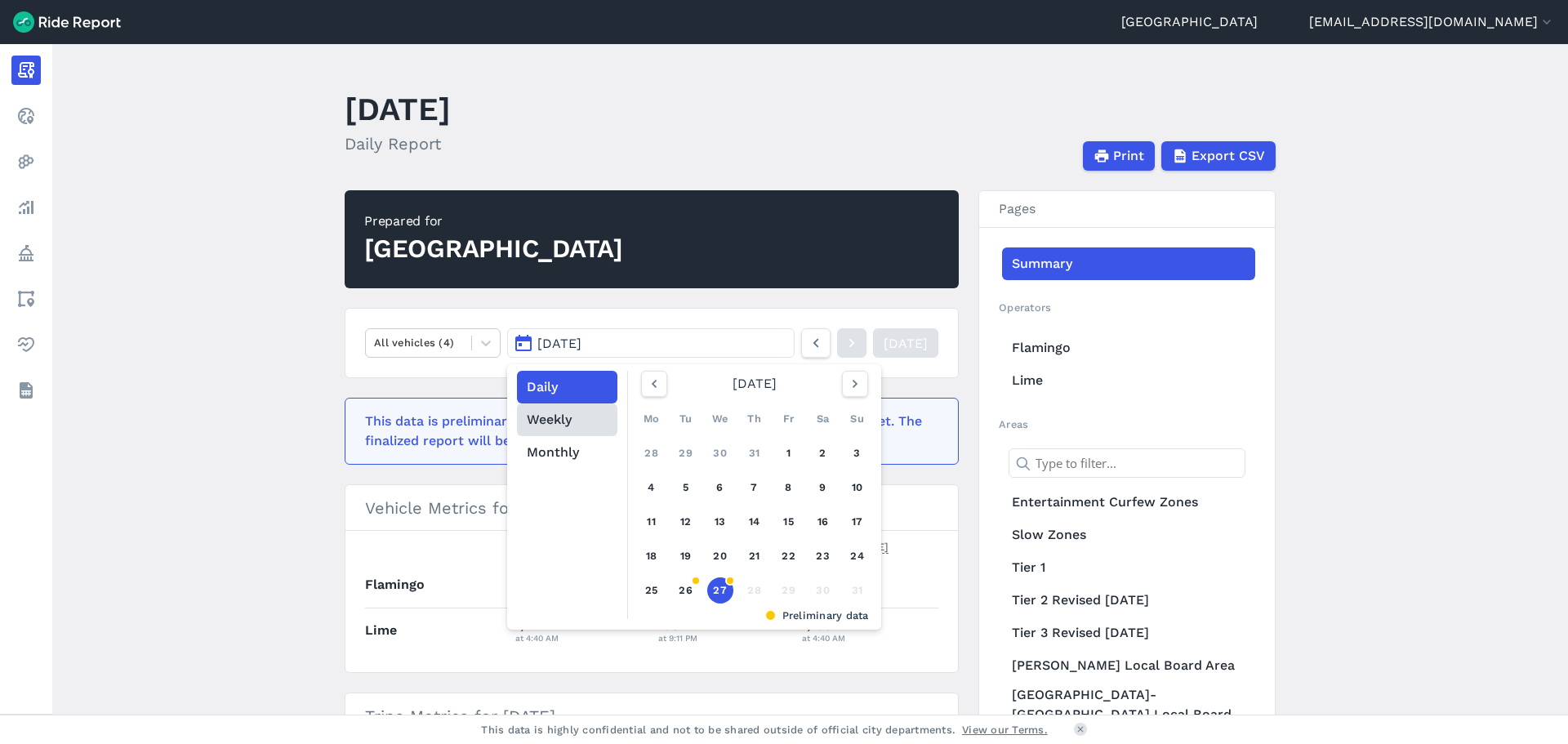
click at [539, 426] on button "Weekly" at bounding box center [567, 420] width 100 height 33
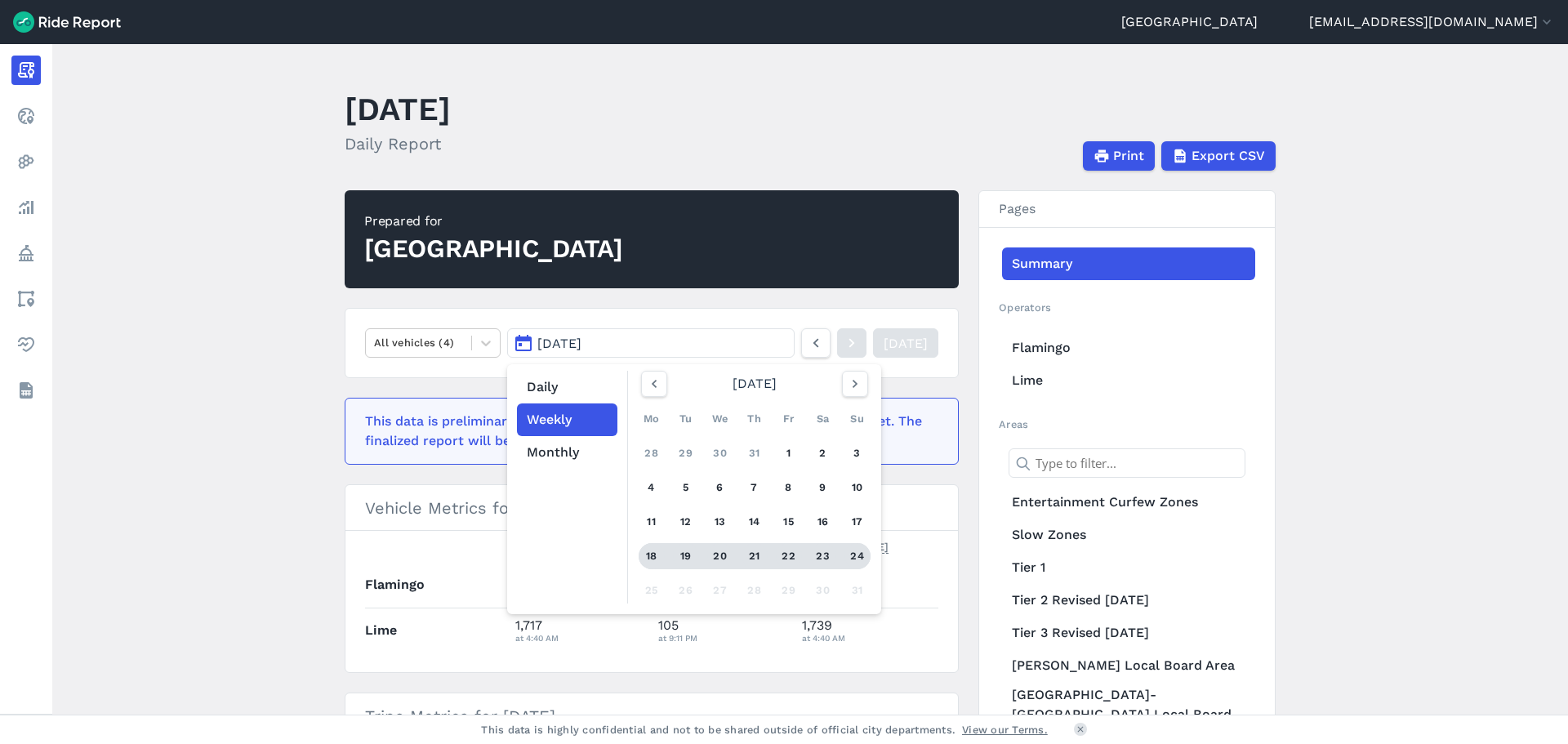
click at [742, 560] on div "21" at bounding box center [755, 556] width 26 height 26
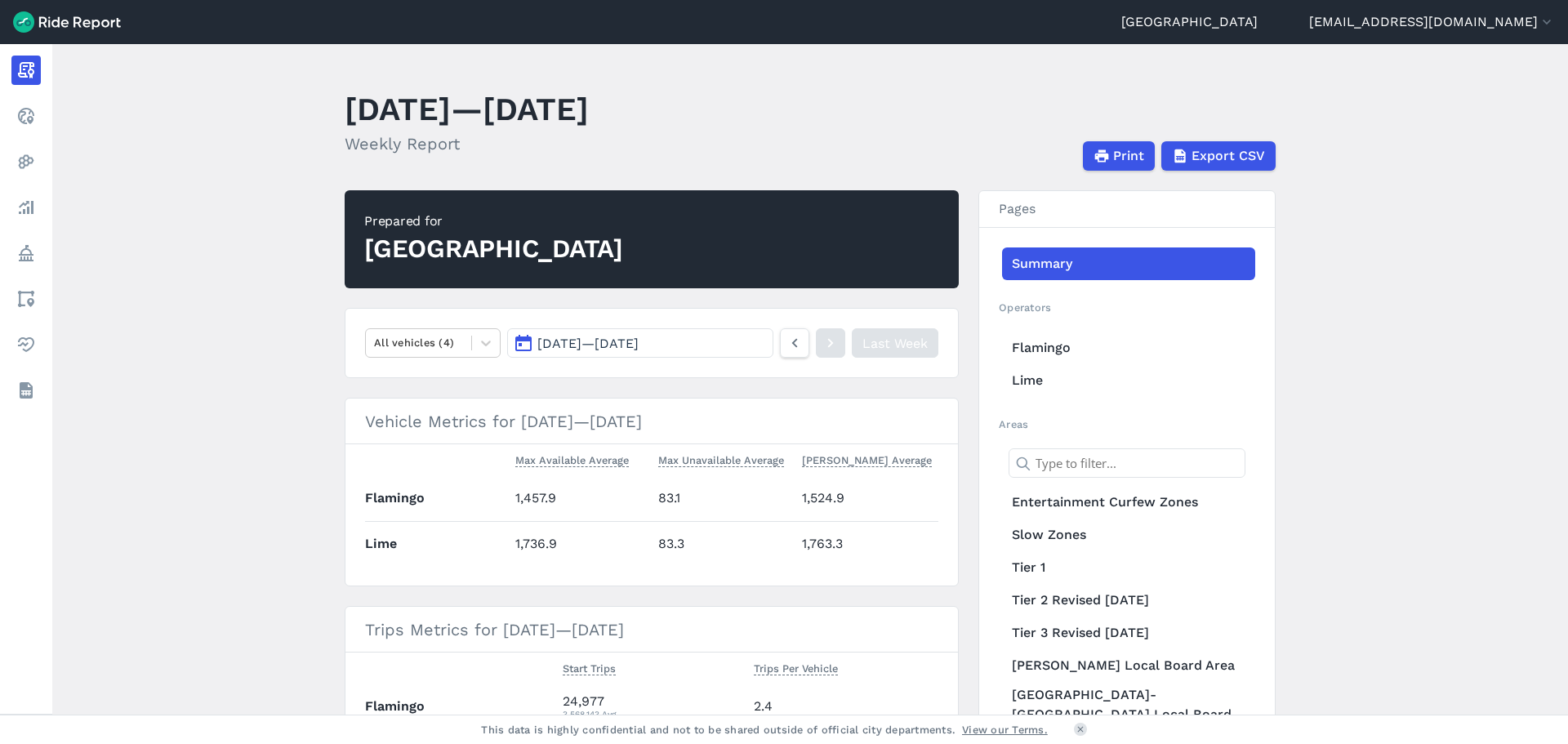
click at [294, 446] on main "[DATE]—[DATE] Weekly Report Print Export CSV Prepared for Auckland All vehicles…" at bounding box center [810, 379] width 1516 height 670
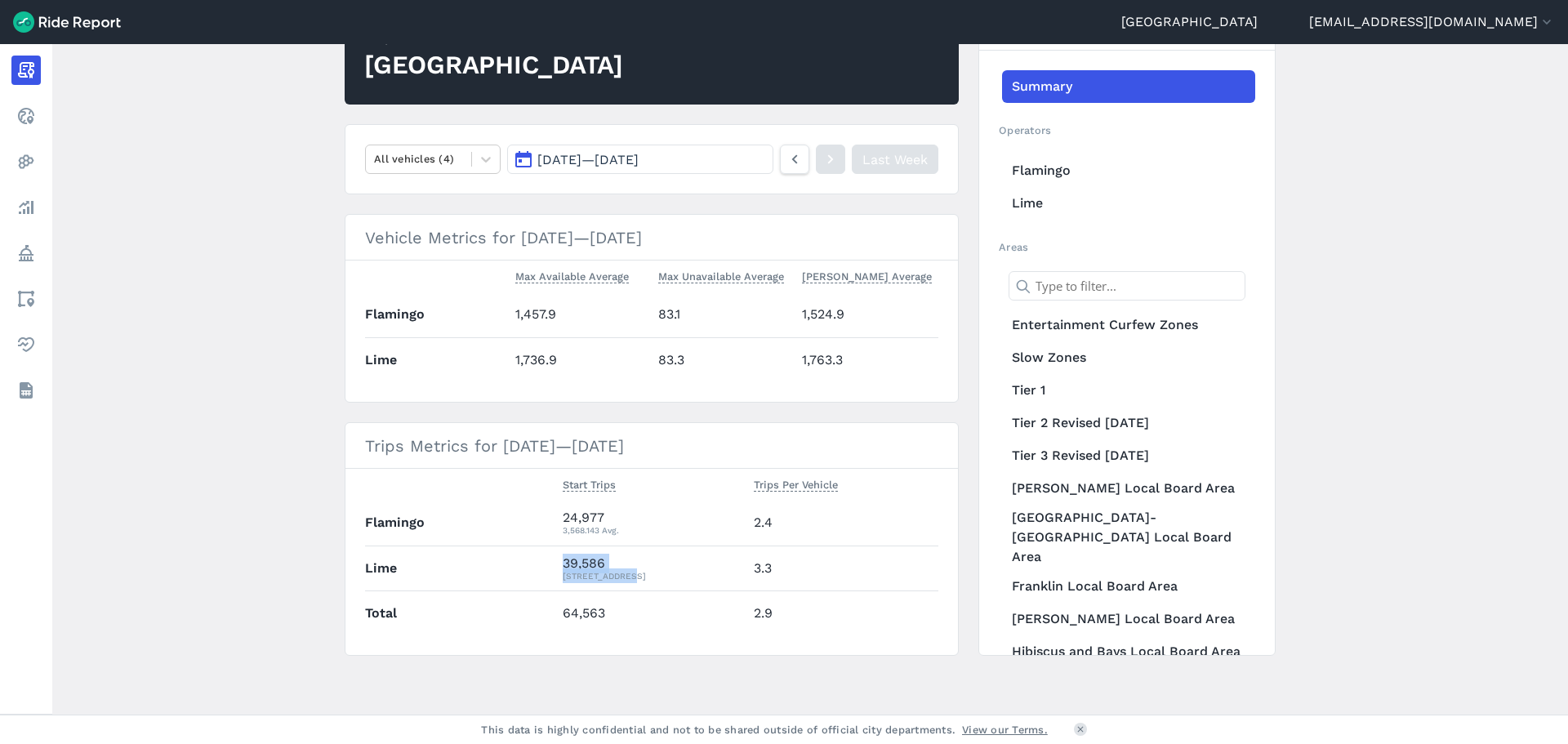
drag, startPoint x: 628, startPoint y: 571, endPoint x: 546, endPoint y: 572, distance: 82.0
click at [546, 572] on tr "Lime 39,586 5,655.143 Avg. 3.3" at bounding box center [651, 568] width 573 height 45
click at [540, 573] on th "Lime" at bounding box center [460, 568] width 191 height 45
click at [1354, 196] on main "[DATE]—[DATE] Weekly Report Print Export CSV Prepared for Auckland All vehicles…" at bounding box center [810, 379] width 1516 height 670
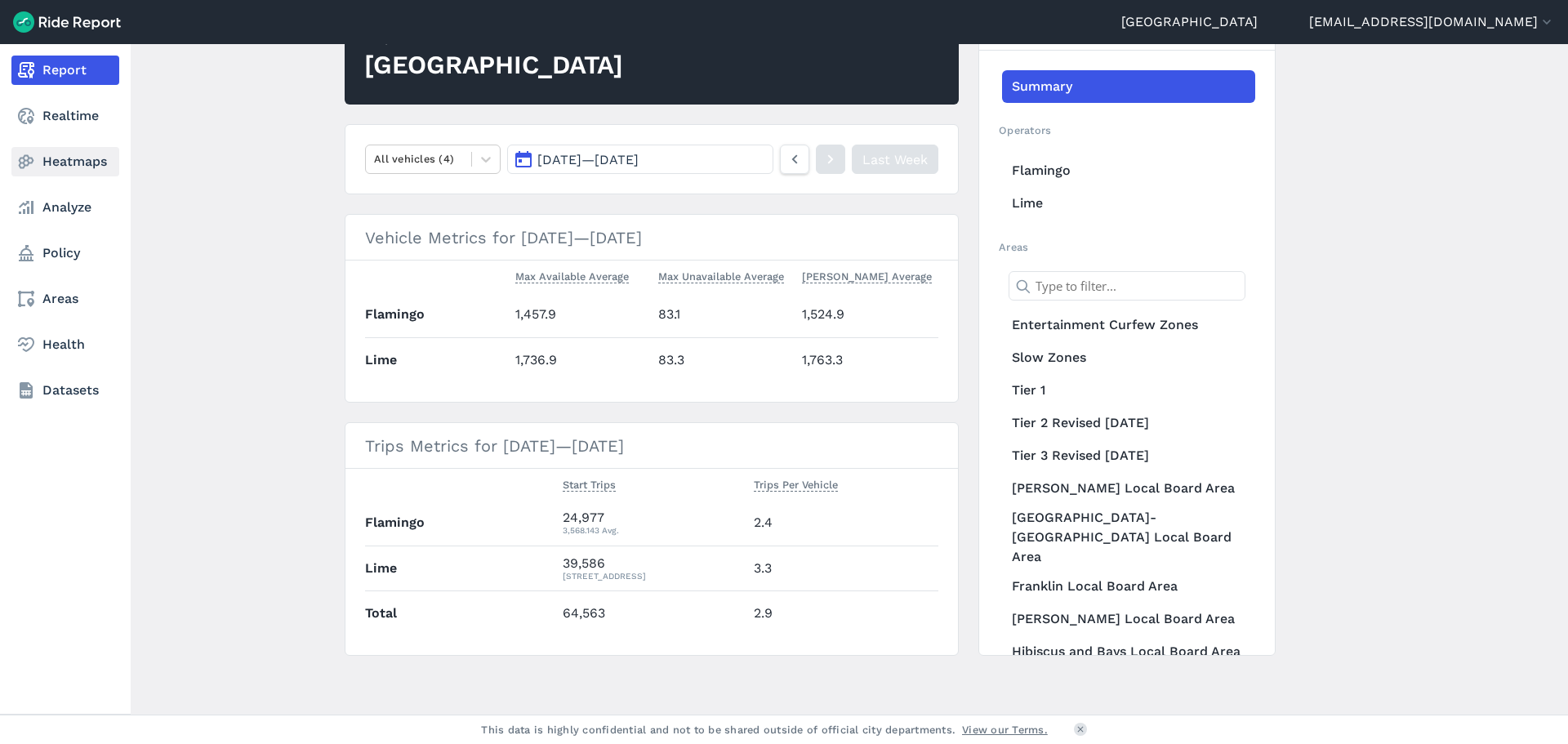
click at [68, 147] on link "Heatmaps" at bounding box center [65, 162] width 108 height 30
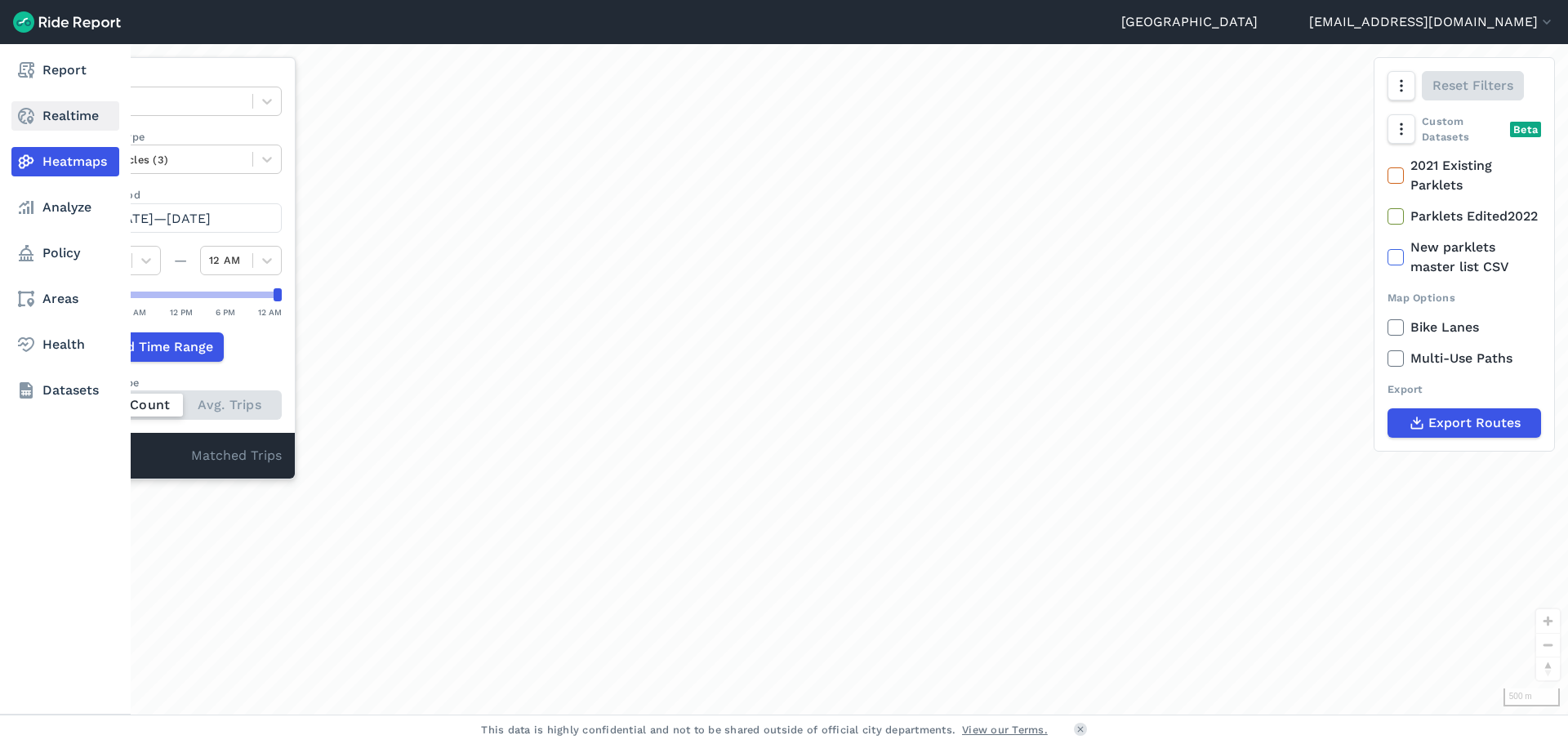
click at [62, 114] on link "Realtime" at bounding box center [65, 116] width 108 height 30
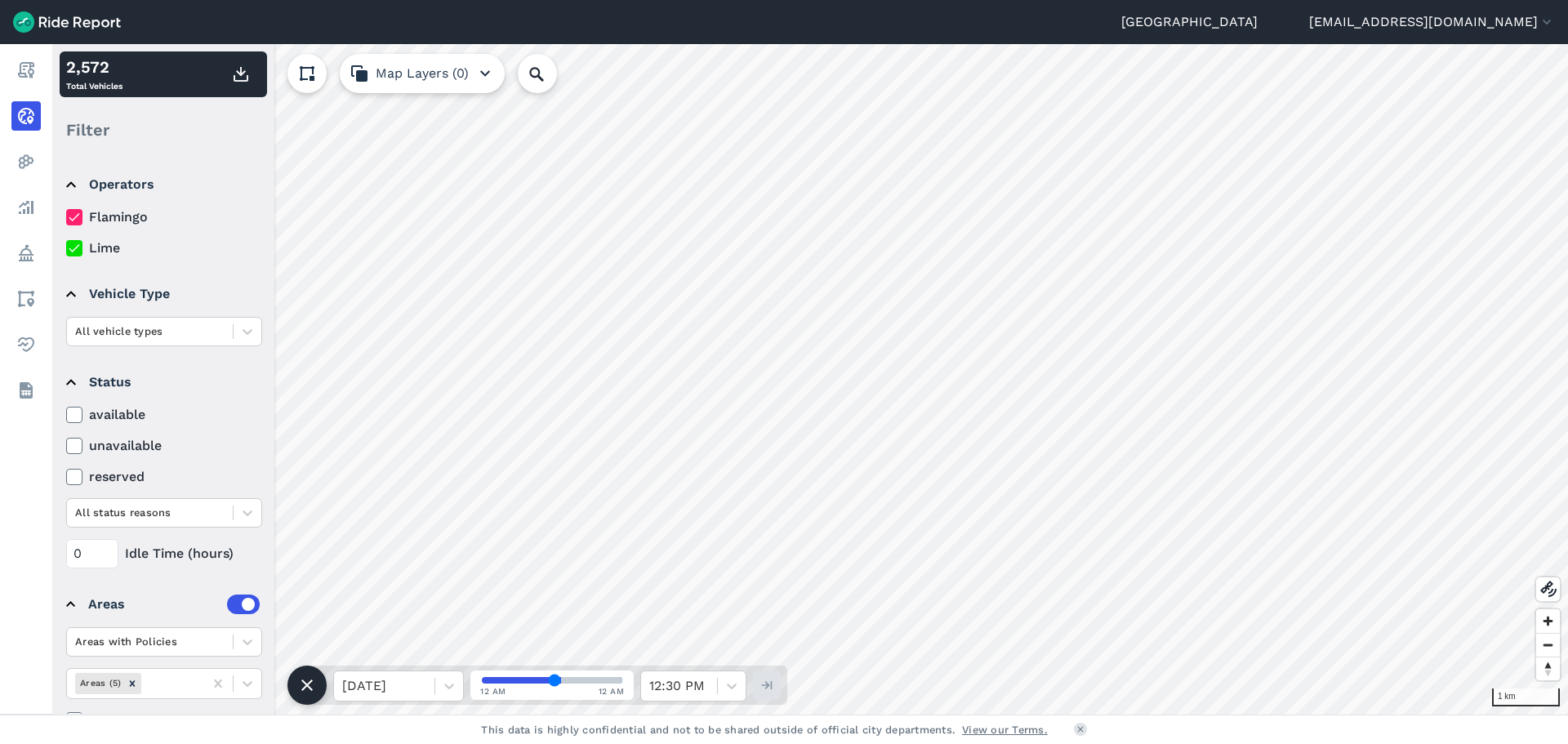
click at [1017, 0] on html "[GEOGRAPHIC_DATA] [EMAIL_ADDRESS][DOMAIN_NAME] Settings Terms Sign Out Report R…" at bounding box center [784, 372] width 1568 height 744
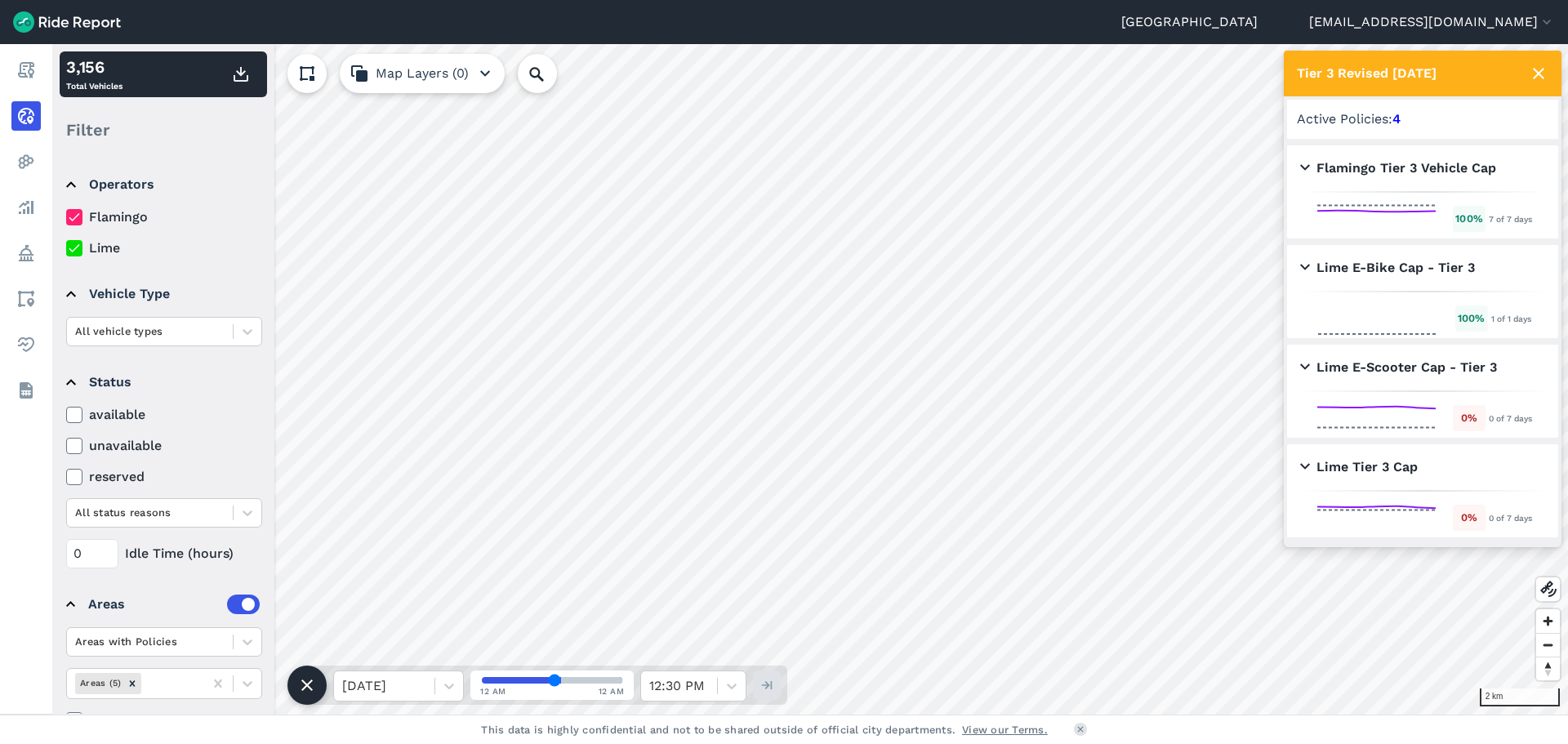
click at [1538, 66] on icon at bounding box center [1539, 73] width 20 height 20
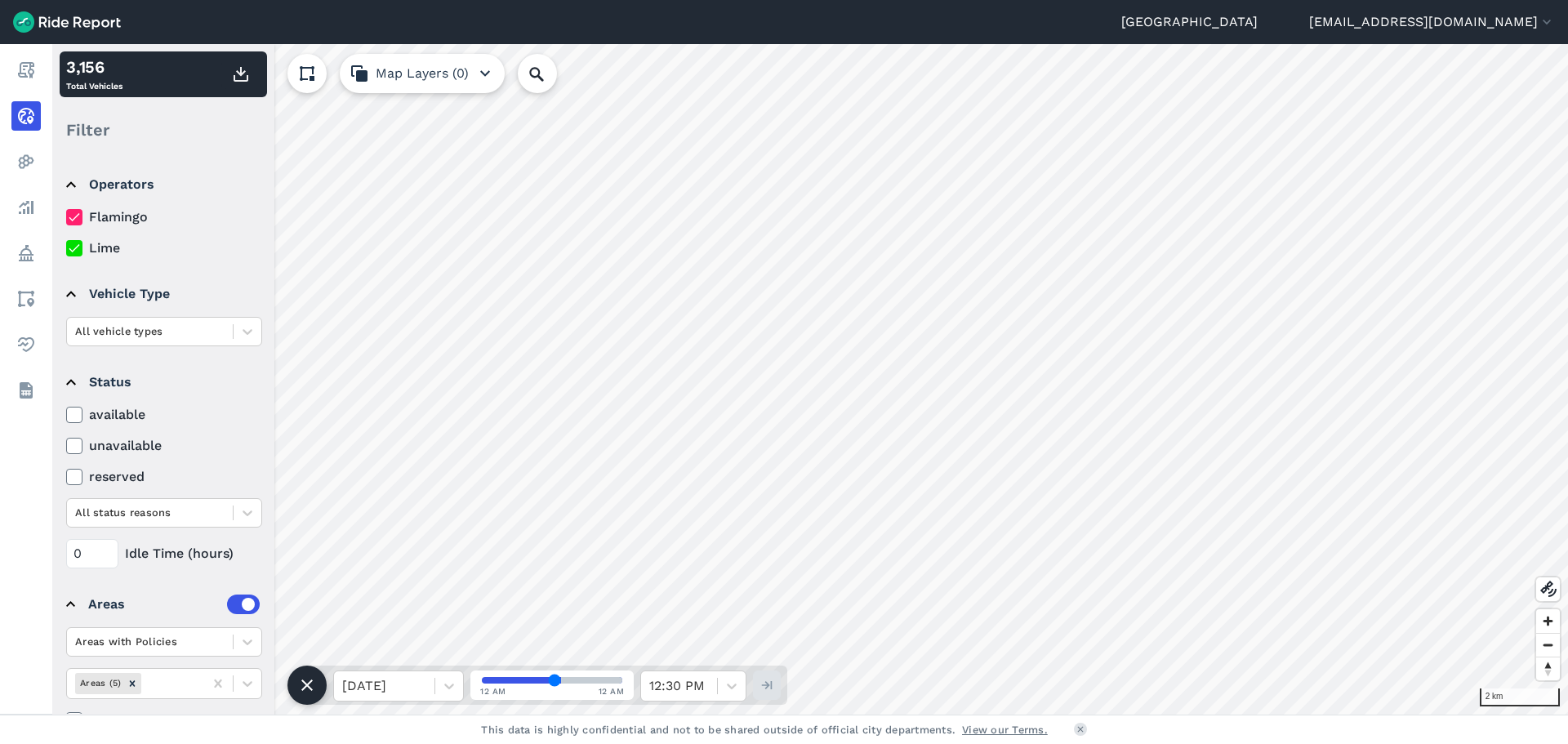
click at [1196, 717] on div "[GEOGRAPHIC_DATA] [EMAIL_ADDRESS][DOMAIN_NAME] Settings Terms Sign Out Report R…" at bounding box center [784, 372] width 1568 height 744
